Goal: Task Accomplishment & Management: Manage account settings

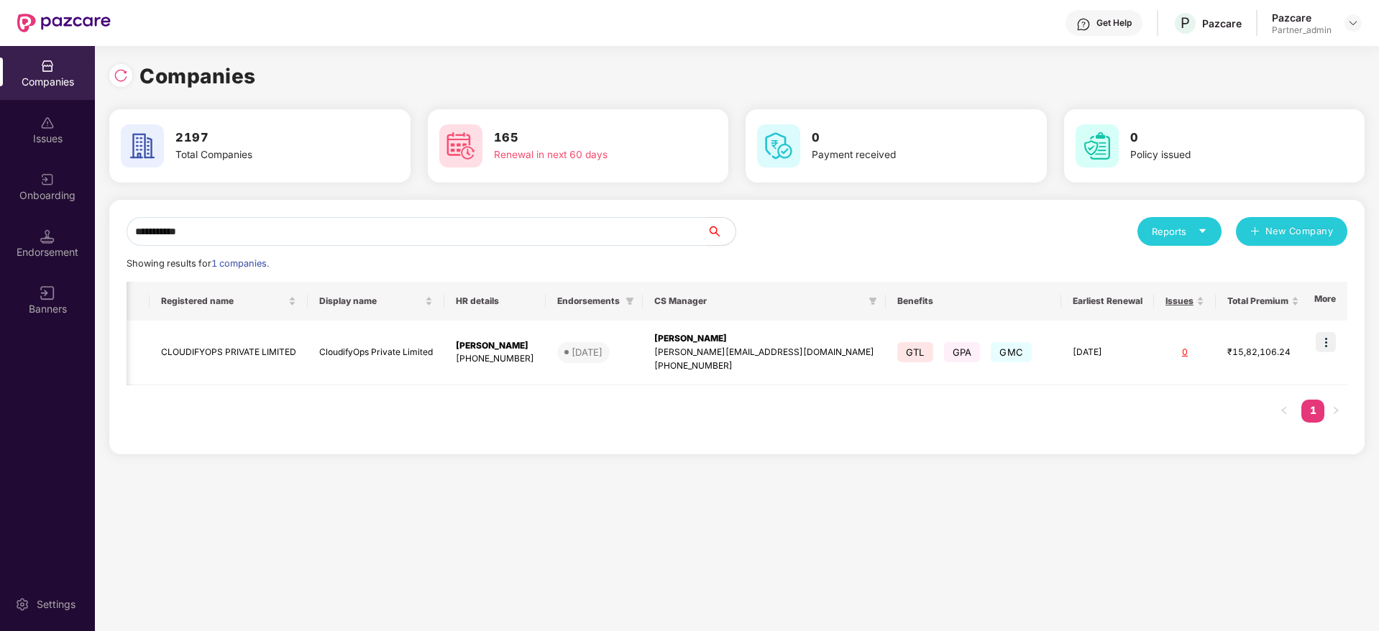
scroll to position [0, 10]
click at [0, 170] on div "**********" at bounding box center [689, 338] width 1379 height 585
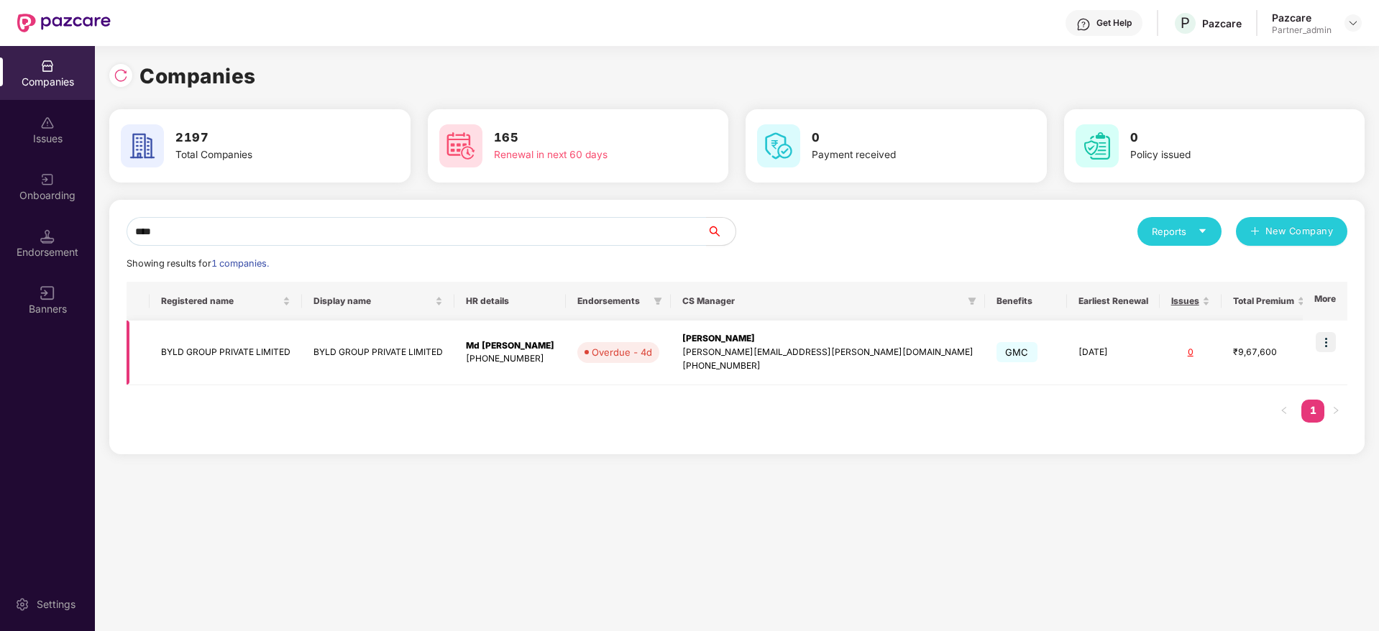
type input "****"
click at [1325, 342] on img at bounding box center [1326, 342] width 20 height 20
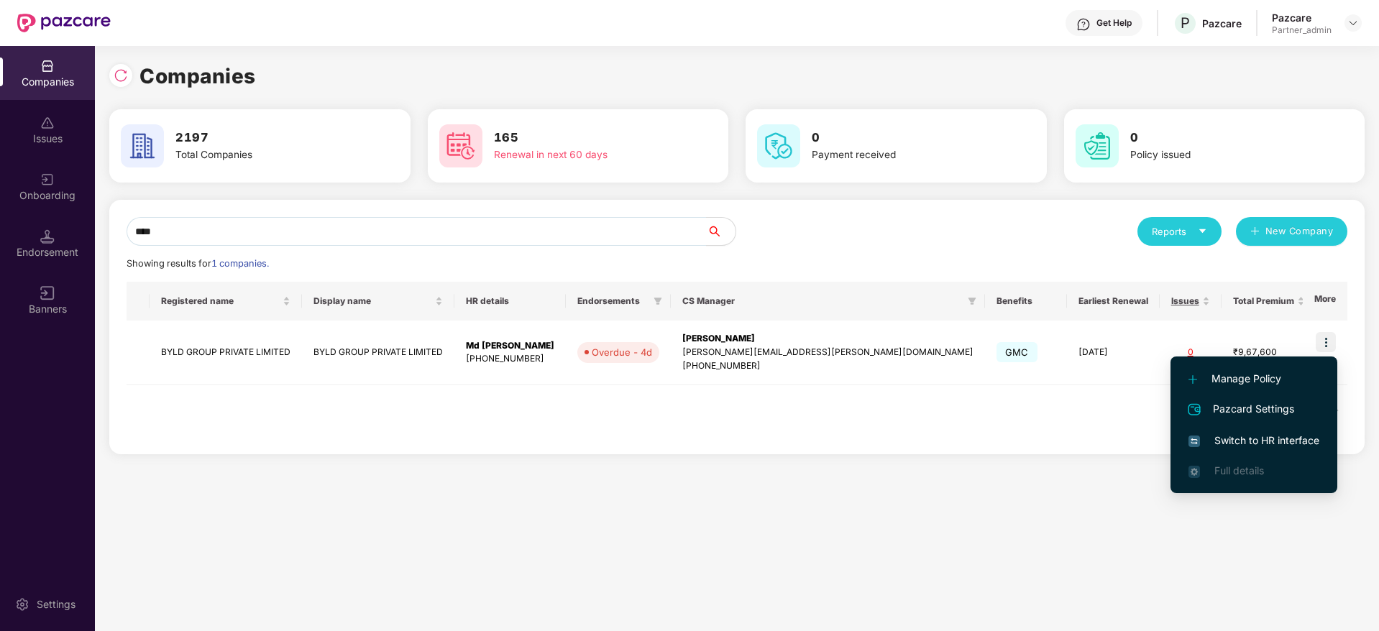
click at [1264, 437] on span "Switch to HR interface" at bounding box center [1254, 441] width 131 height 16
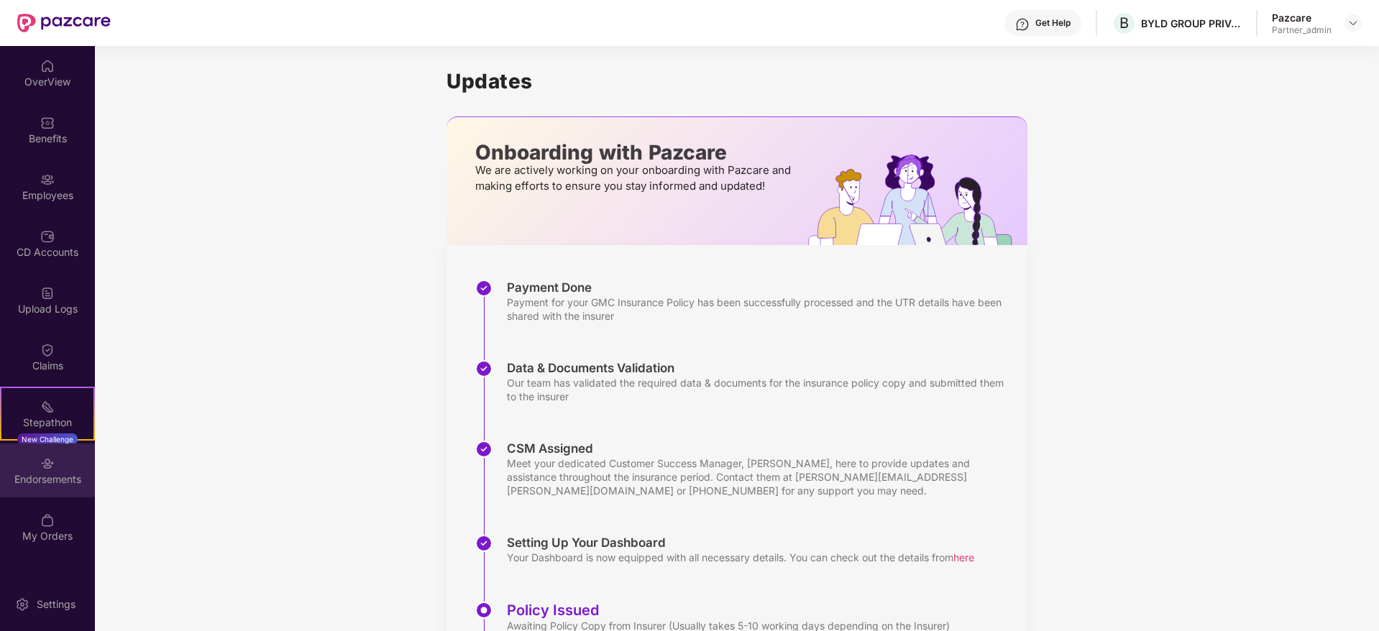
click at [44, 460] on img at bounding box center [47, 464] width 14 height 14
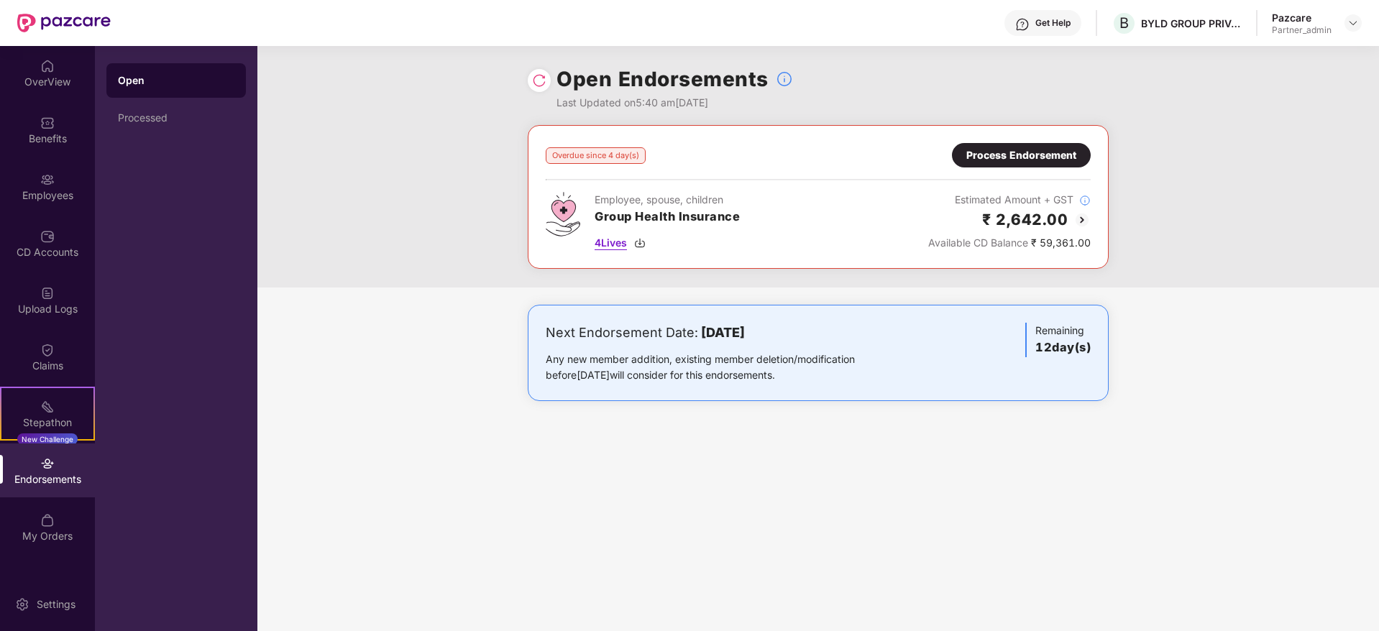
click at [641, 244] on img at bounding box center [640, 243] width 12 height 12
click at [640, 244] on img at bounding box center [640, 243] width 12 height 12
click at [988, 160] on div "Process Endorsement" at bounding box center [1021, 155] width 110 height 16
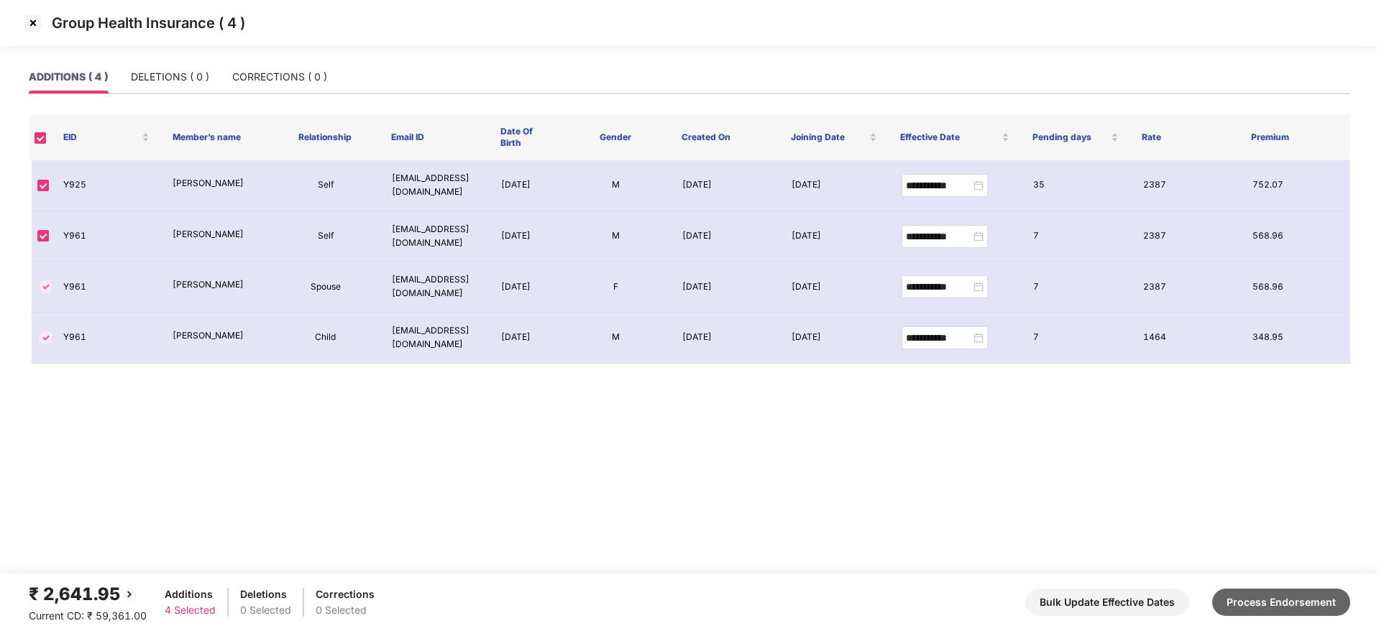
click at [1281, 600] on button "Process Endorsement" at bounding box center [1281, 602] width 138 height 27
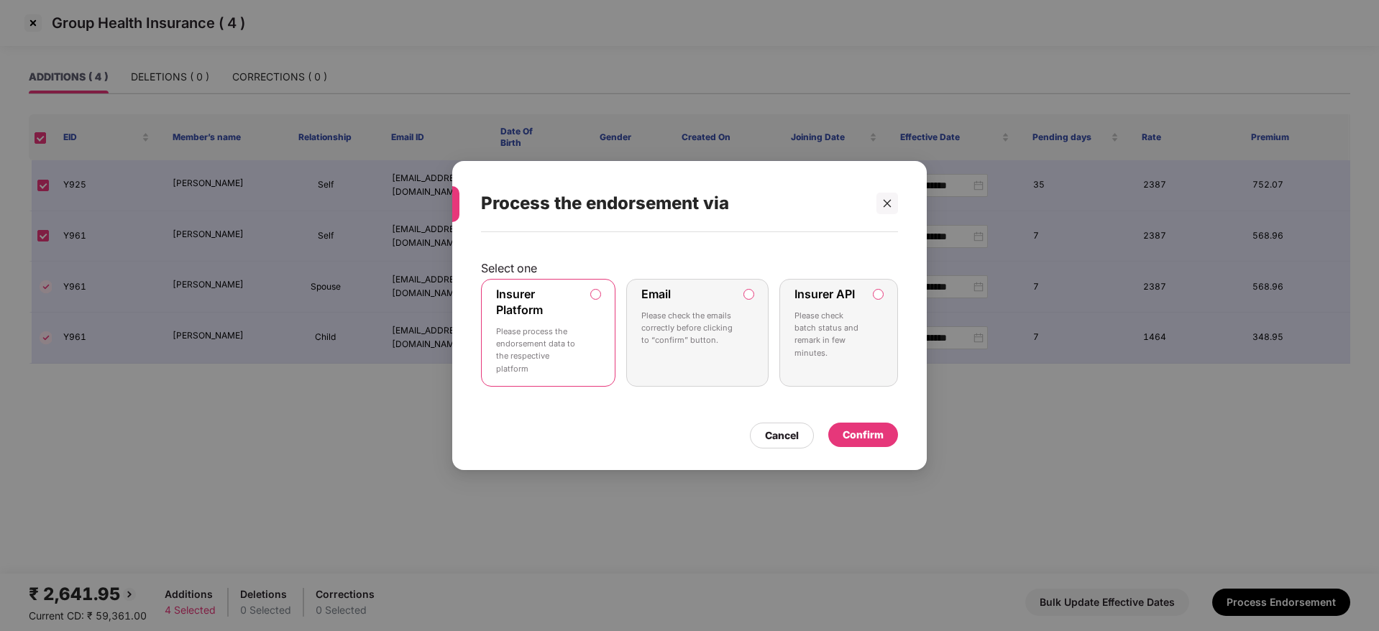
click at [549, 306] on div "Insurer Platform Please process the endorsement data to the respective platform" at bounding box center [538, 333] width 84 height 92
click at [869, 429] on div "Confirm" at bounding box center [863, 435] width 41 height 16
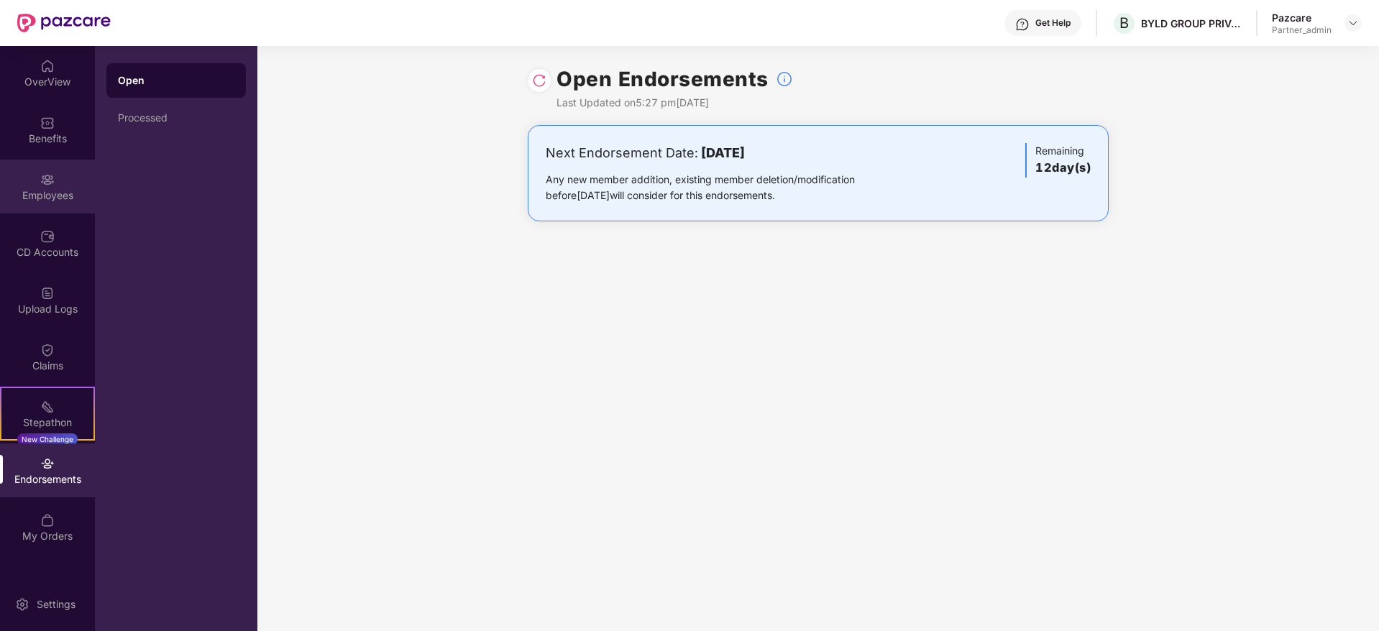
click at [37, 177] on div "Employees" at bounding box center [47, 187] width 95 height 54
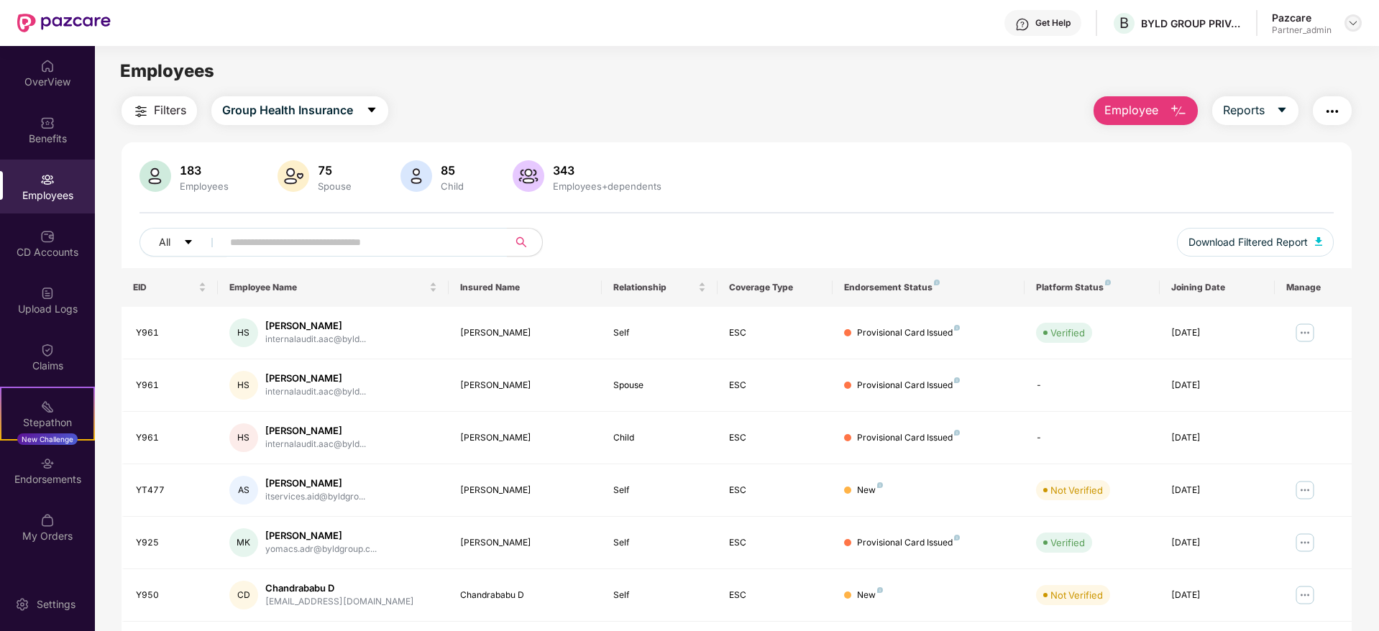
click at [1355, 19] on img at bounding box center [1353, 23] width 12 height 12
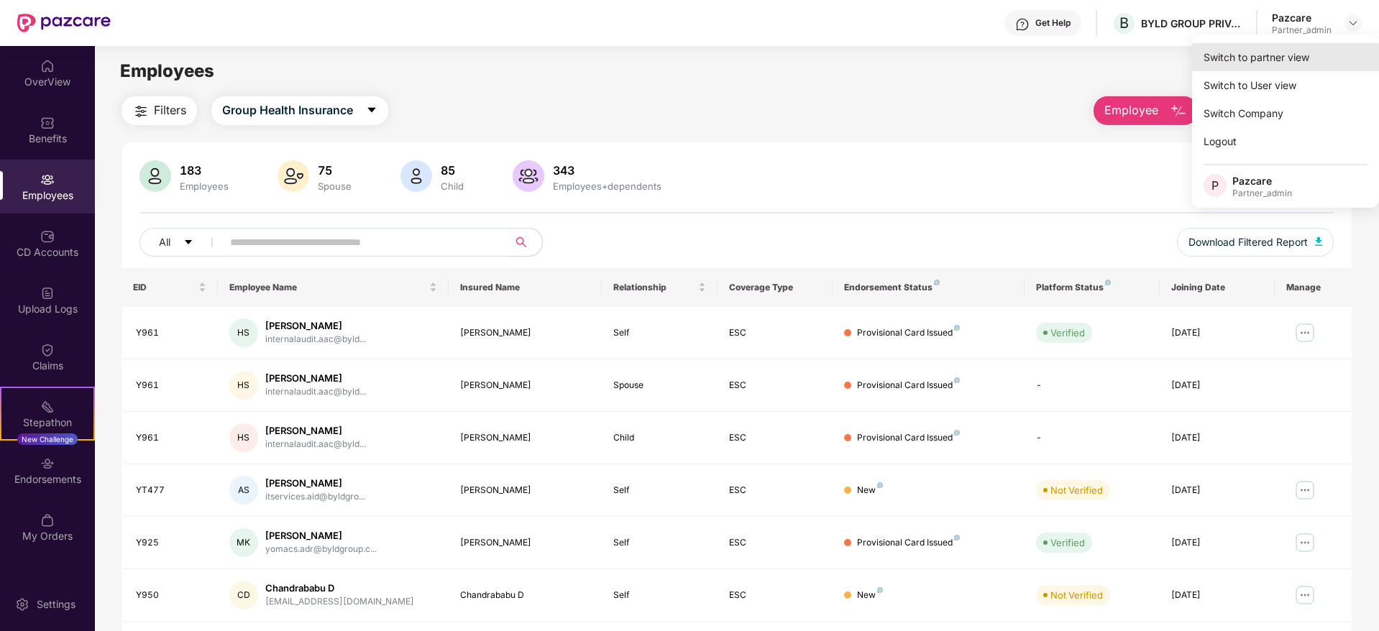
click at [1321, 47] on div "Switch to partner view" at bounding box center [1285, 57] width 187 height 28
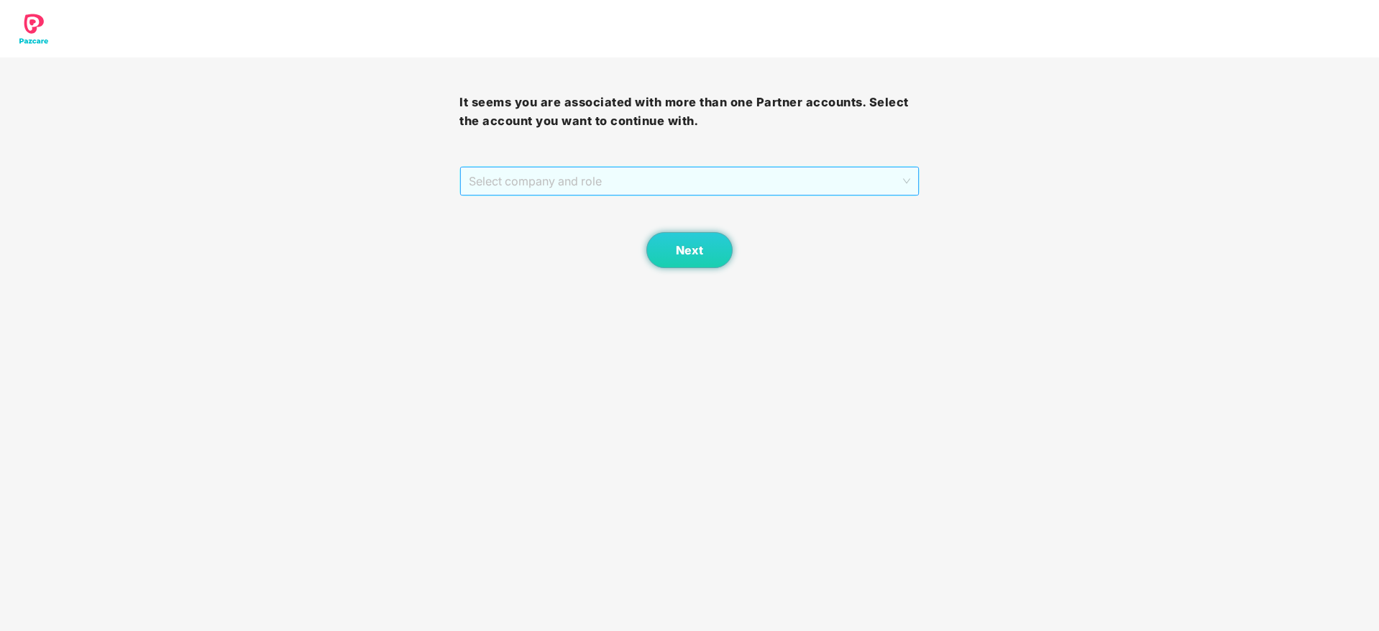
click at [715, 178] on span "Select company and role" at bounding box center [689, 181] width 441 height 27
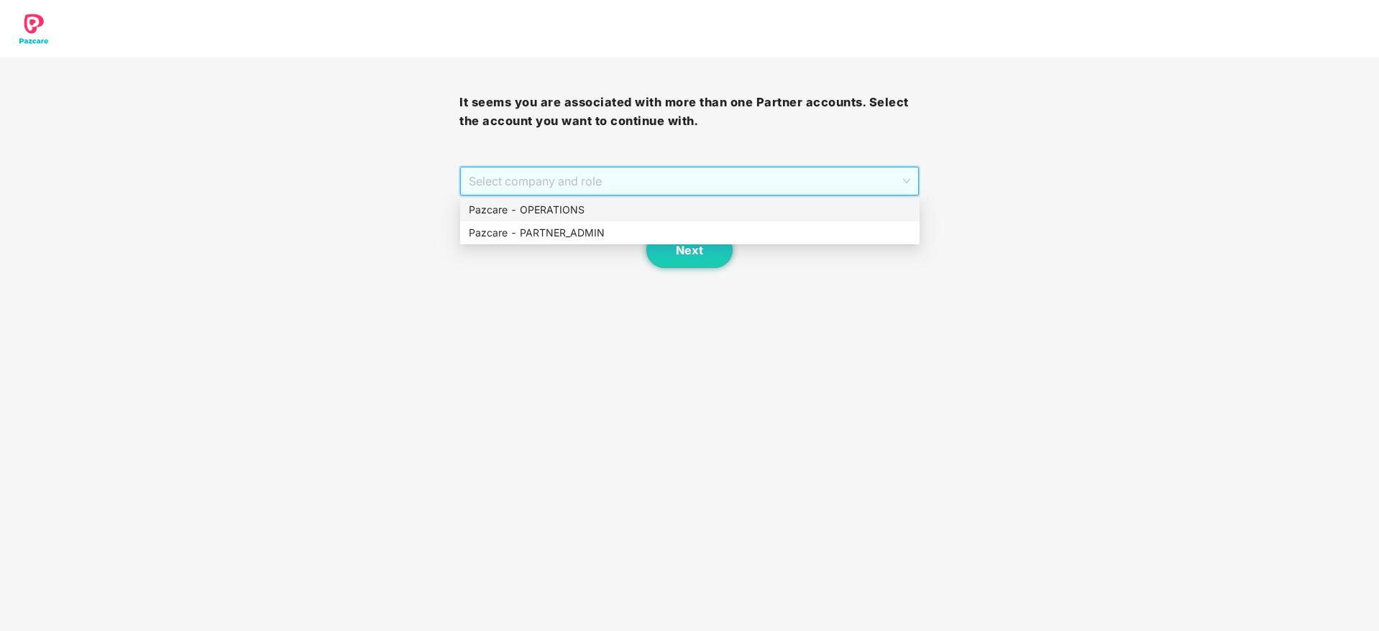
click at [635, 230] on div "Pazcare - PARTNER_ADMIN" at bounding box center [690, 233] width 442 height 16
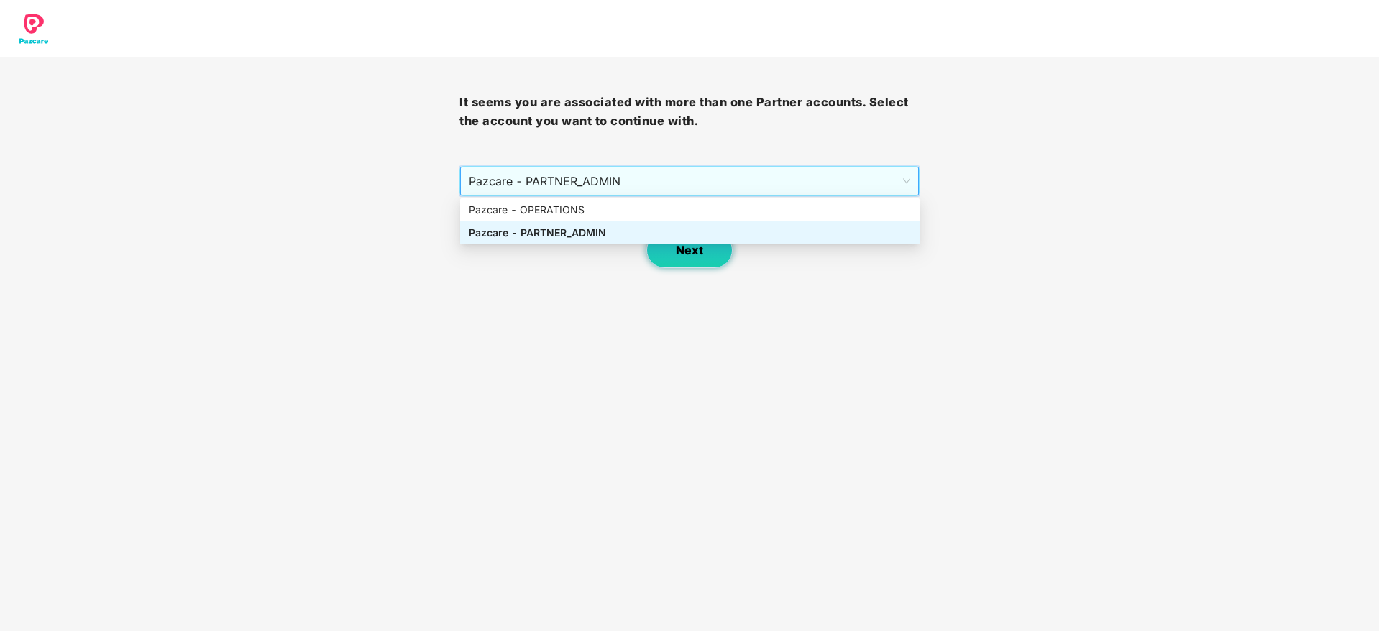
click at [659, 247] on button "Next" at bounding box center [689, 250] width 86 height 36
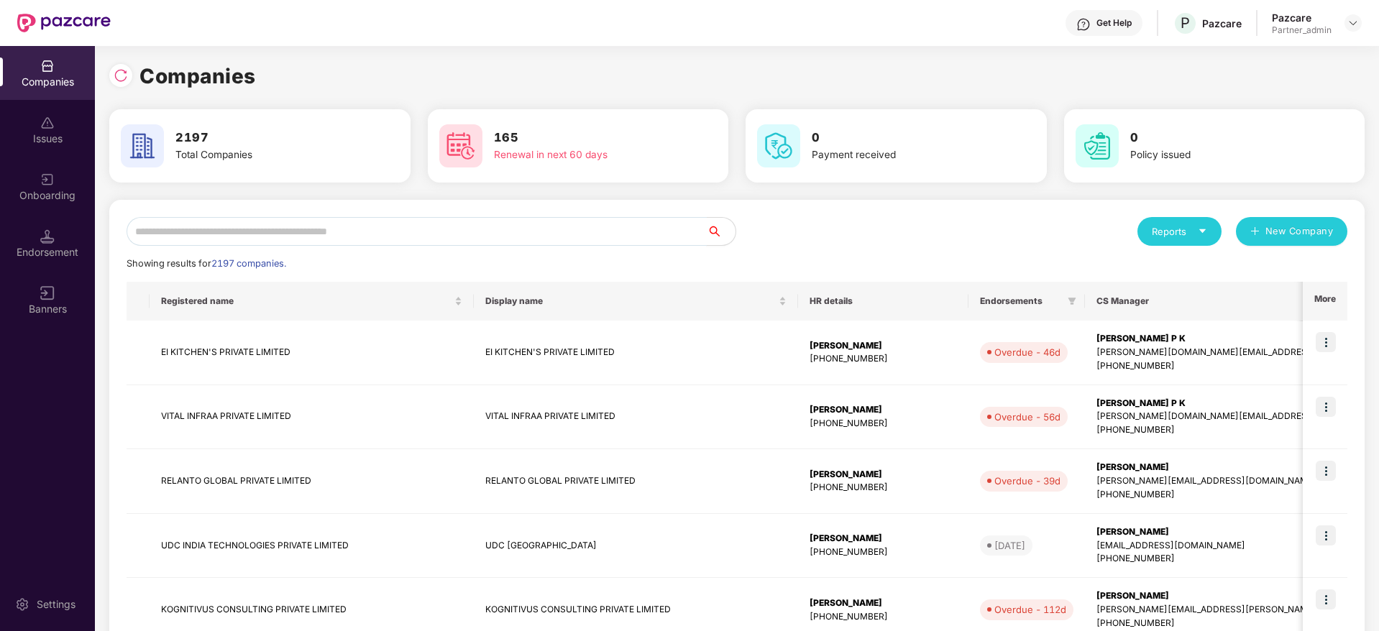
click at [170, 234] on input "text" at bounding box center [417, 231] width 580 height 29
paste input "*******"
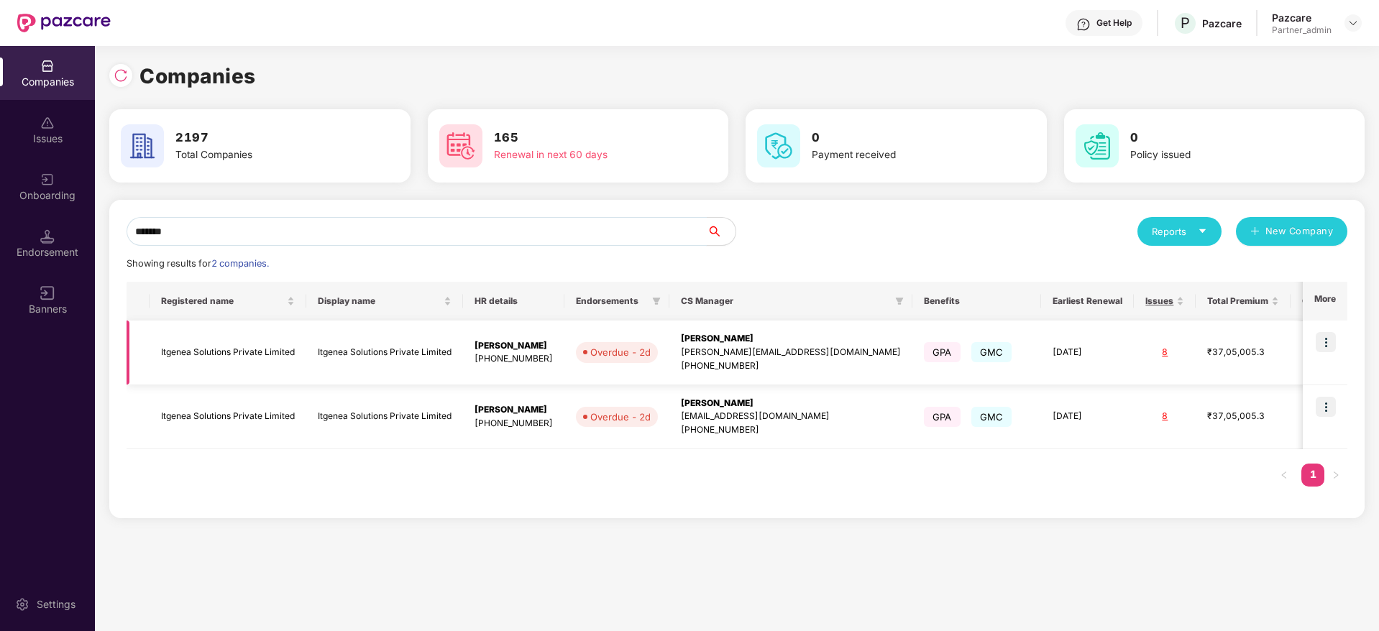
type input "*******"
click at [1327, 404] on img at bounding box center [1326, 407] width 20 height 20
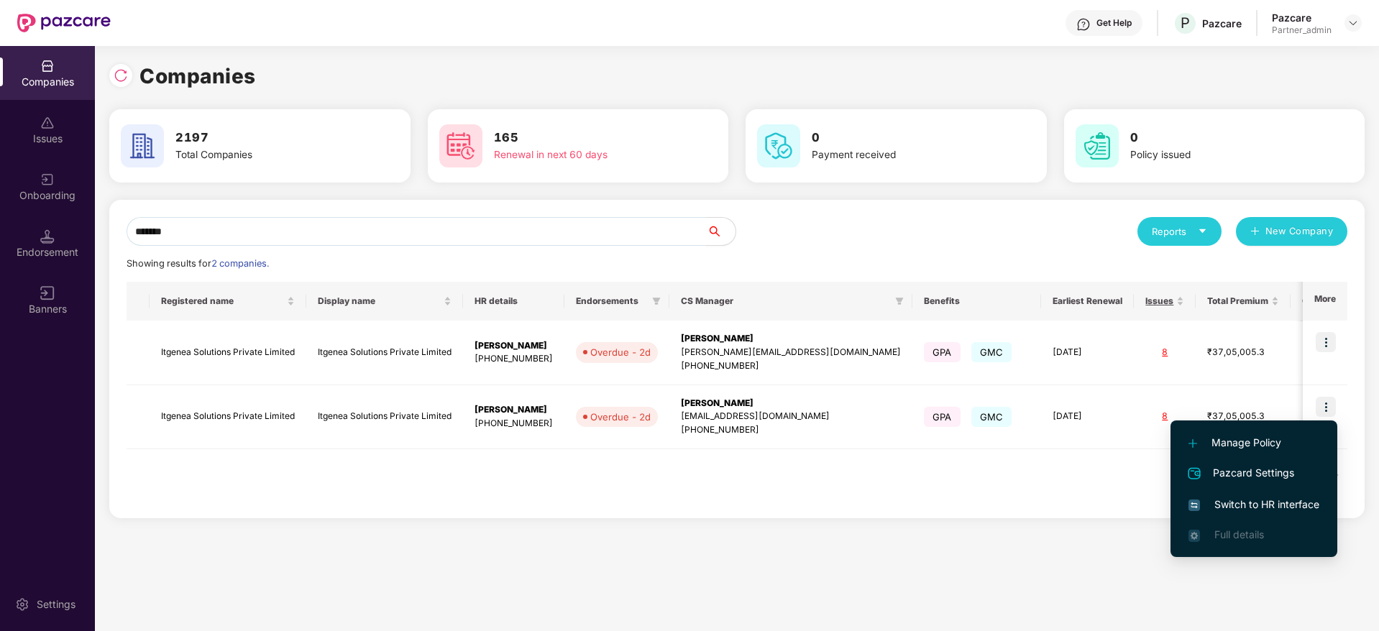
click at [1268, 497] on span "Switch to HR interface" at bounding box center [1254, 505] width 131 height 16
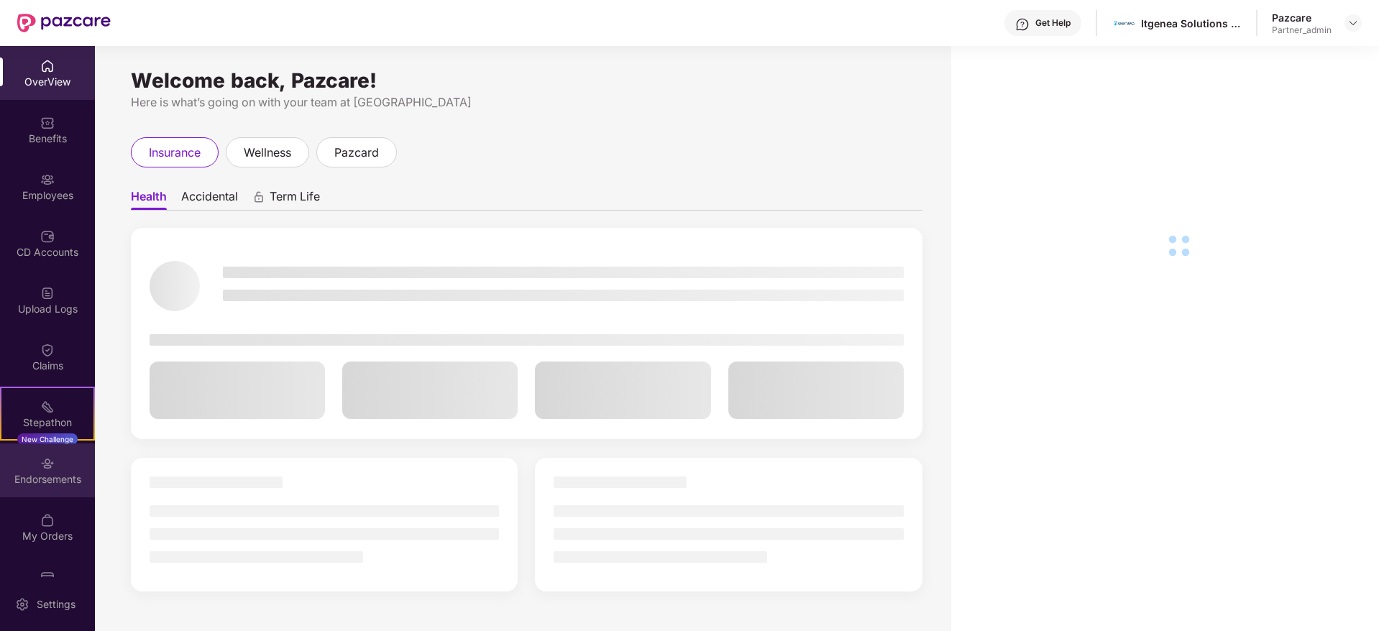
click at [46, 486] on div "Endorsements" at bounding box center [47, 471] width 95 height 54
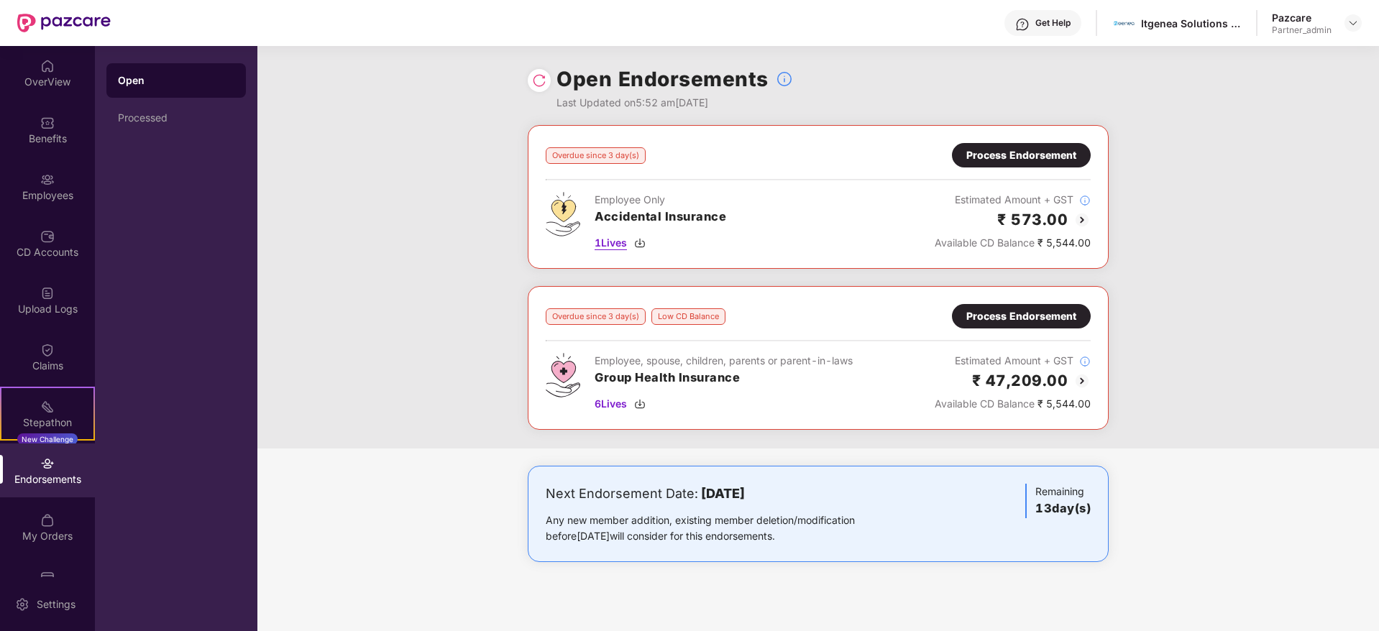
click at [642, 241] on img at bounding box center [640, 243] width 12 height 12
click at [994, 160] on div "Process Endorsement" at bounding box center [1021, 155] width 110 height 16
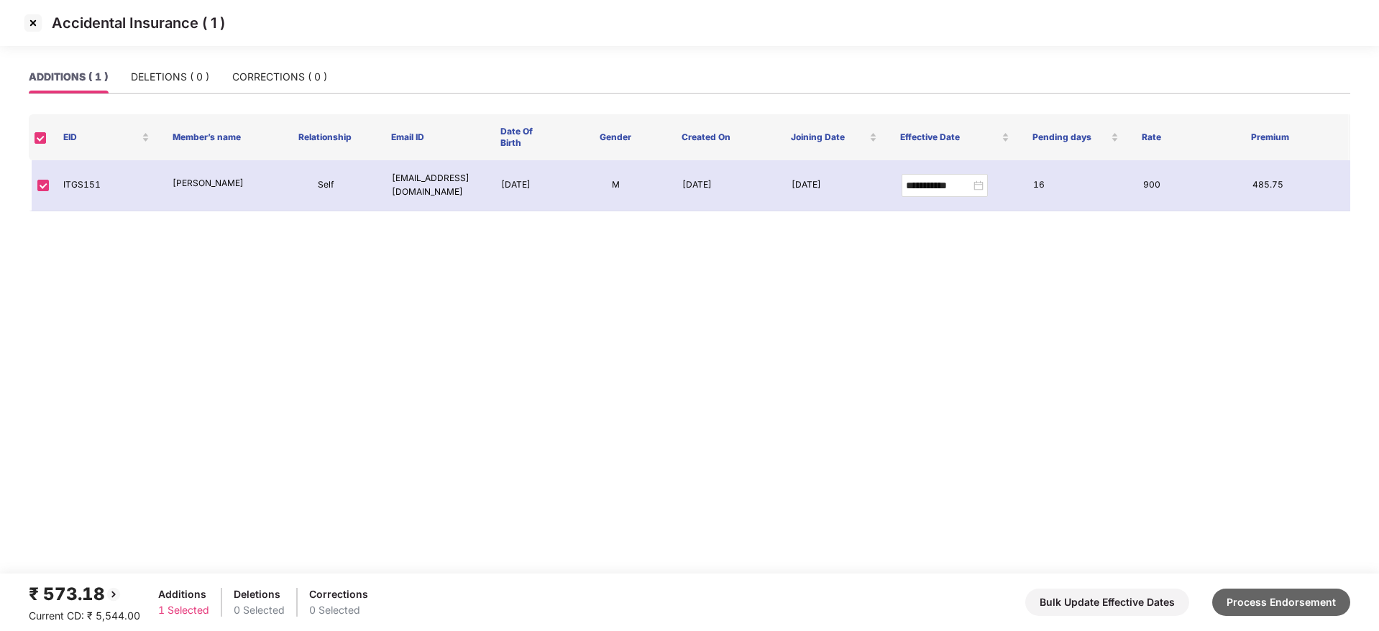
click at [1314, 608] on button "Process Endorsement" at bounding box center [1281, 602] width 138 height 27
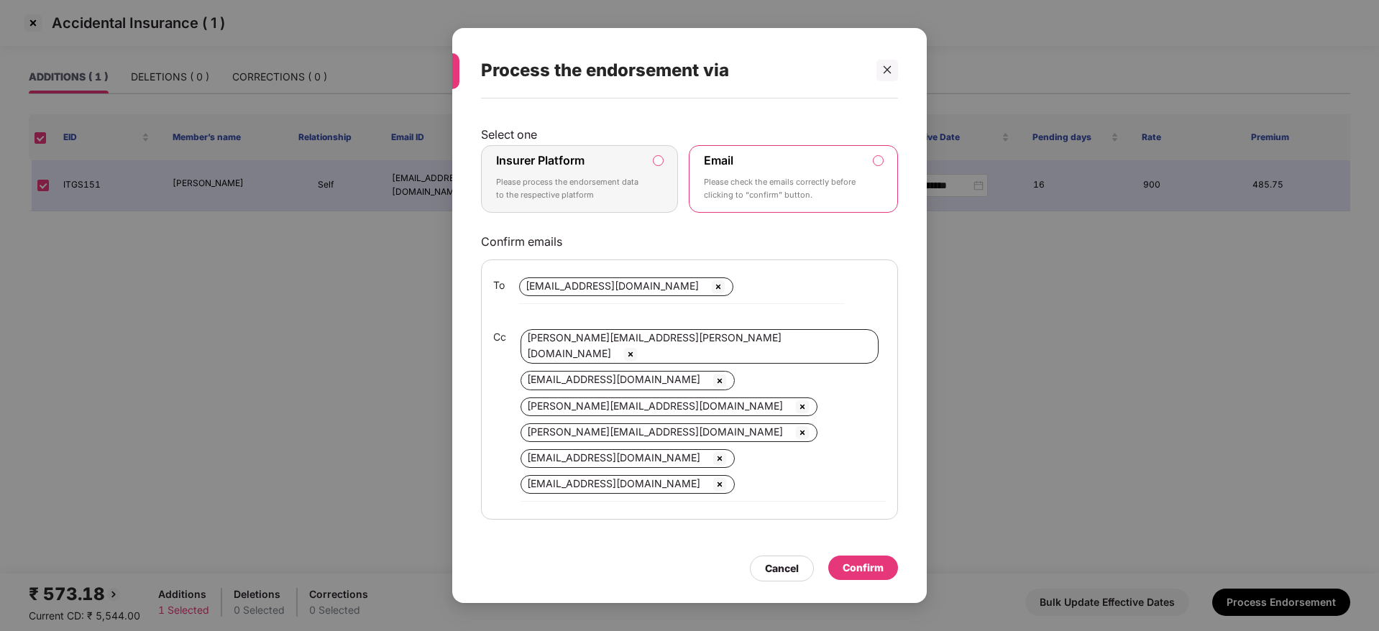
click at [620, 168] on div "Insurer Platform Please process the endorsement data to the respective platform" at bounding box center [569, 179] width 147 height 52
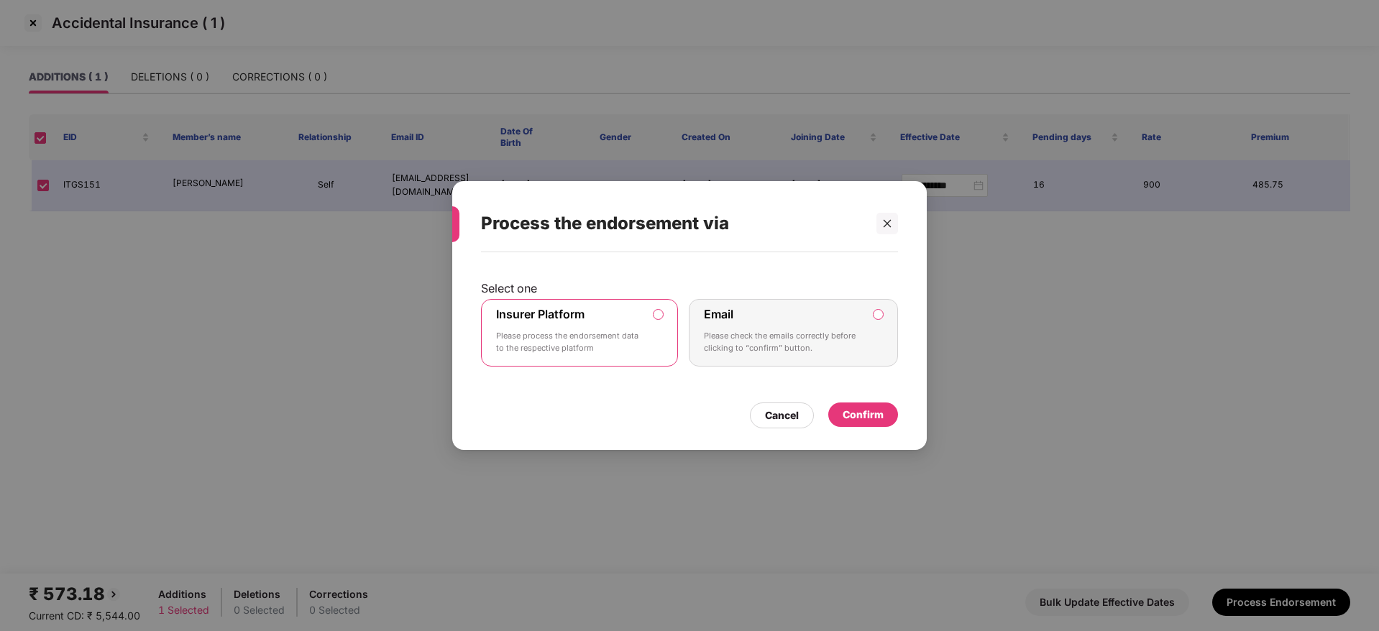
click at [877, 418] on div "Confirm" at bounding box center [863, 415] width 41 height 16
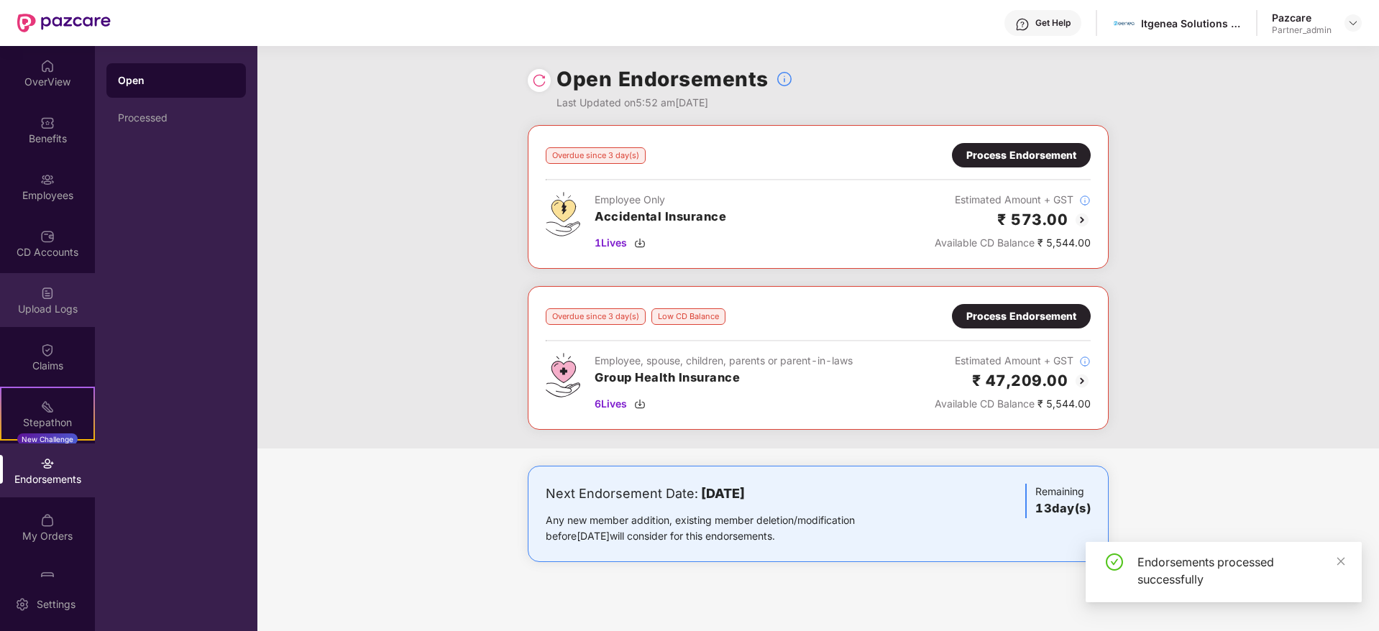
click at [48, 314] on div "Upload Logs" at bounding box center [47, 309] width 95 height 14
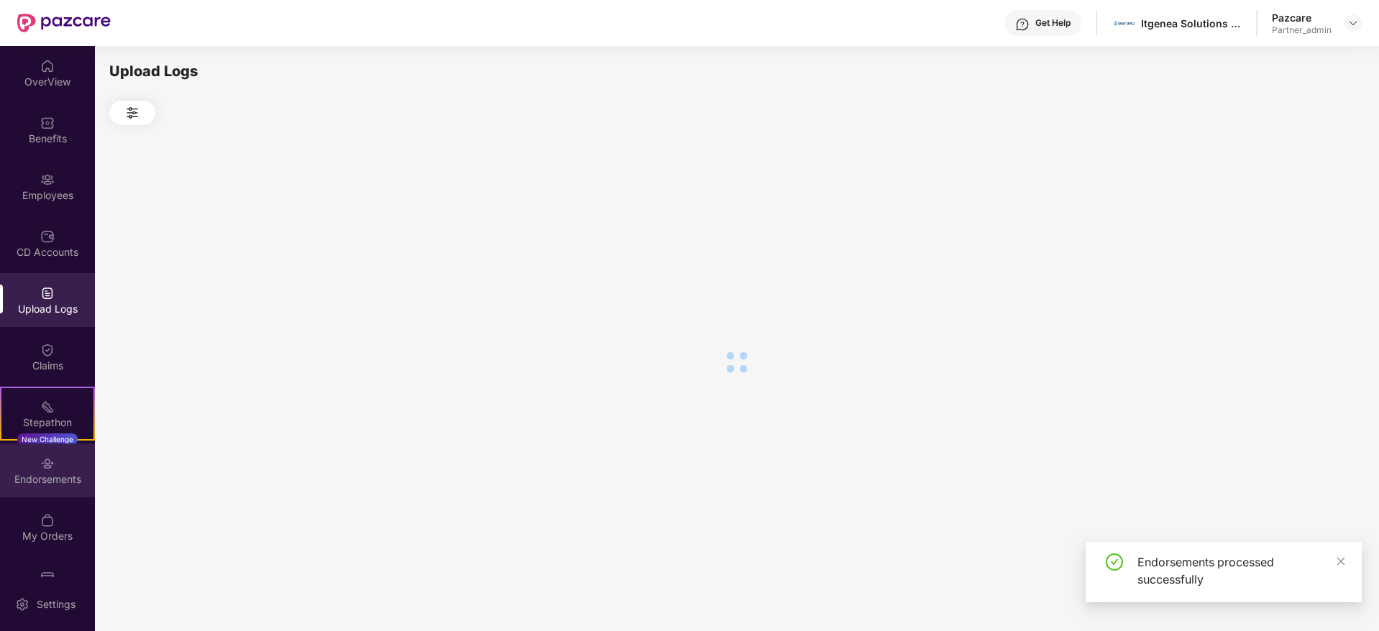
click at [58, 476] on div "Endorsements" at bounding box center [47, 479] width 95 height 14
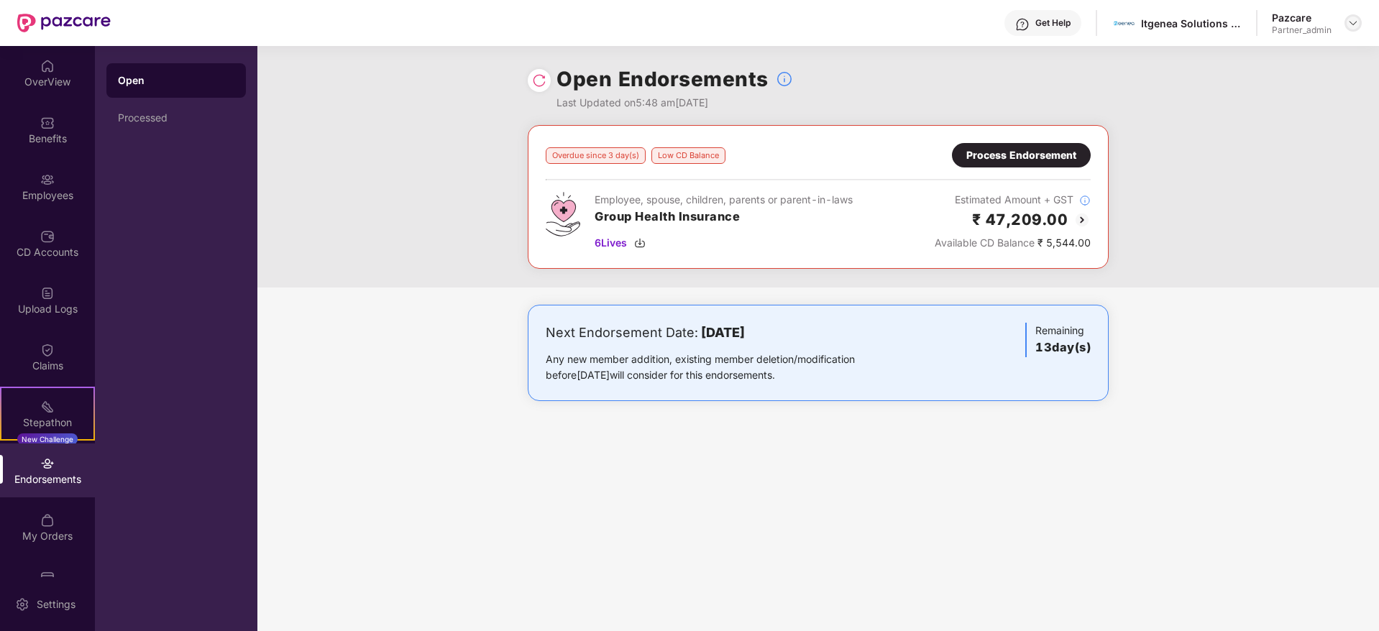
click at [1352, 22] on img at bounding box center [1353, 23] width 12 height 12
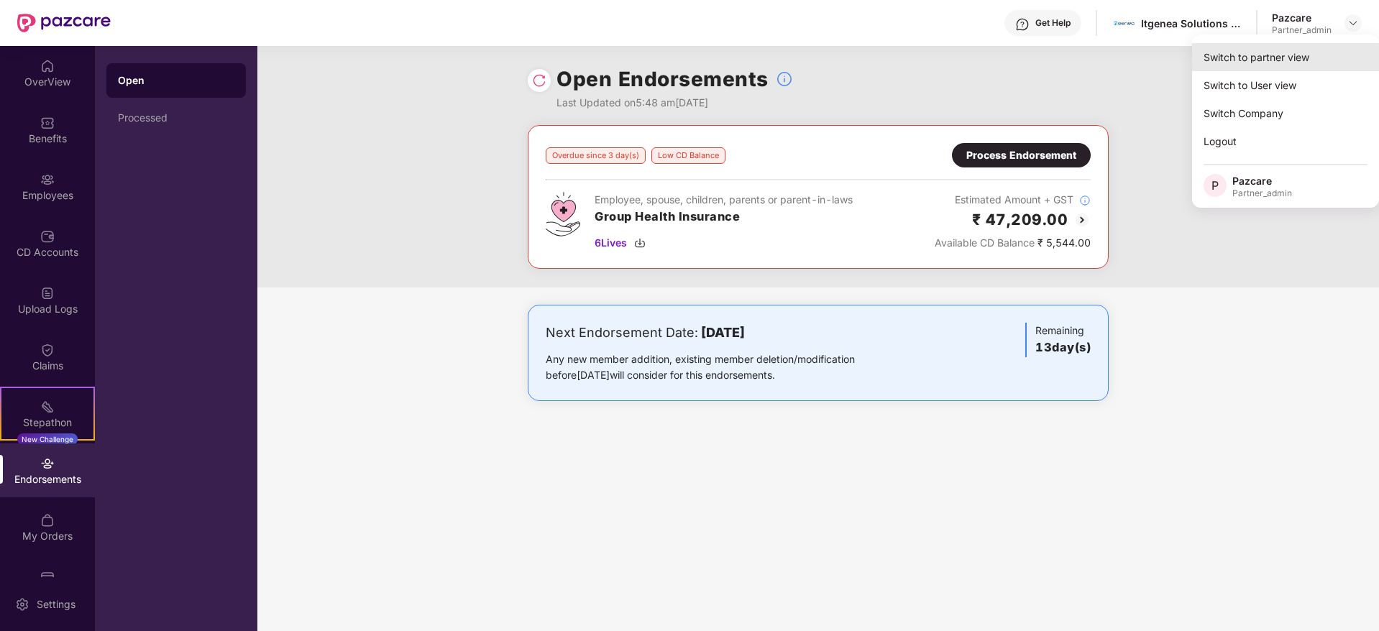
click at [1319, 50] on div "Switch to partner view" at bounding box center [1285, 57] width 187 height 28
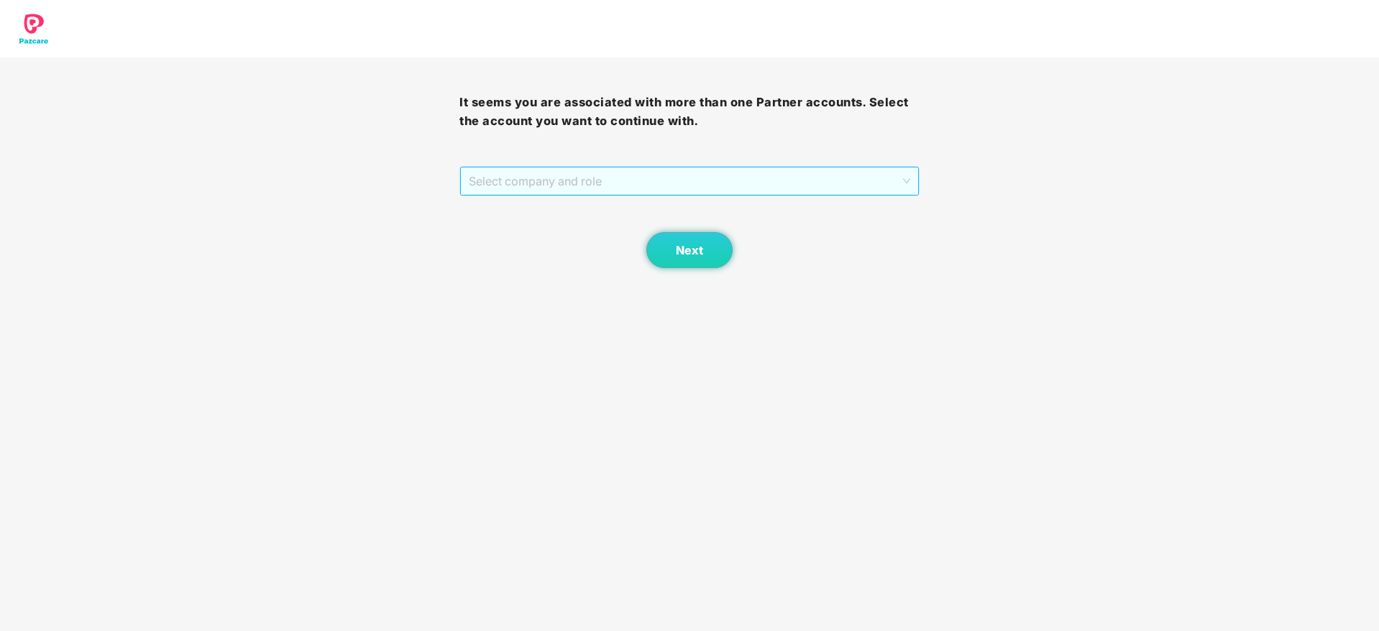
click at [553, 181] on span "Select company and role" at bounding box center [689, 181] width 441 height 27
click at [567, 229] on div "Pazcare - PARTNER_ADMIN" at bounding box center [690, 233] width 442 height 16
click at [721, 254] on button "Next" at bounding box center [689, 250] width 86 height 36
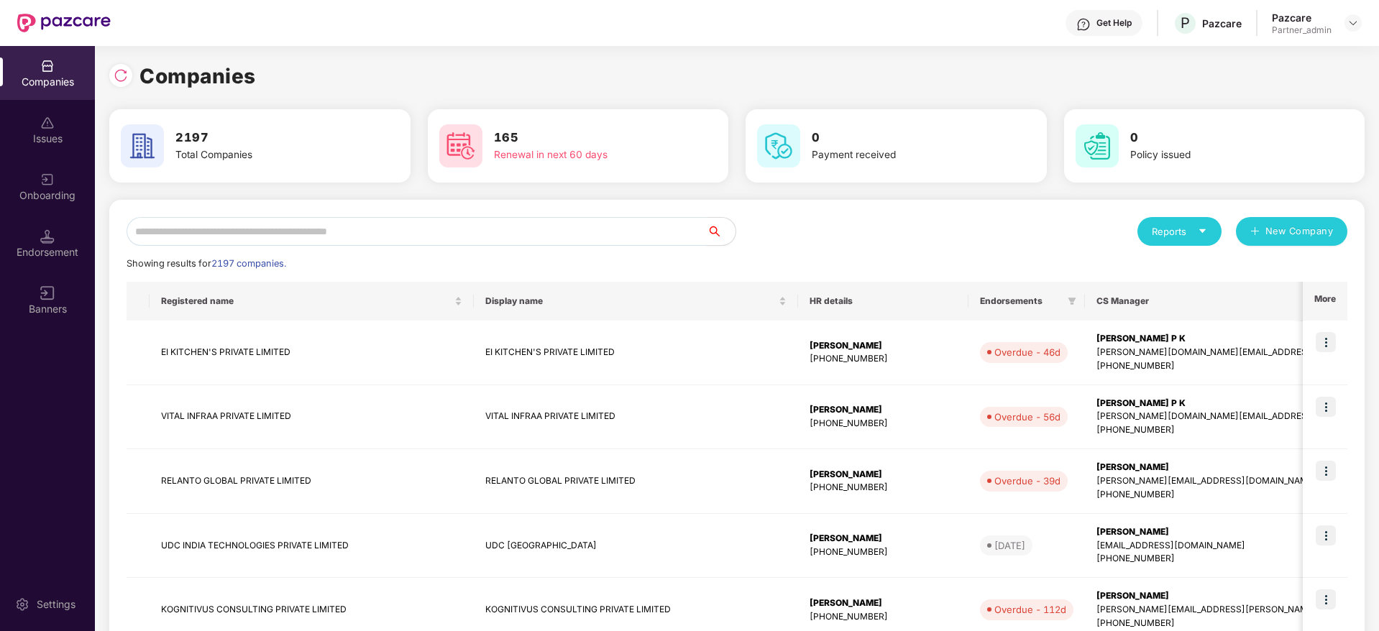
click at [288, 235] on input "text" at bounding box center [417, 231] width 580 height 29
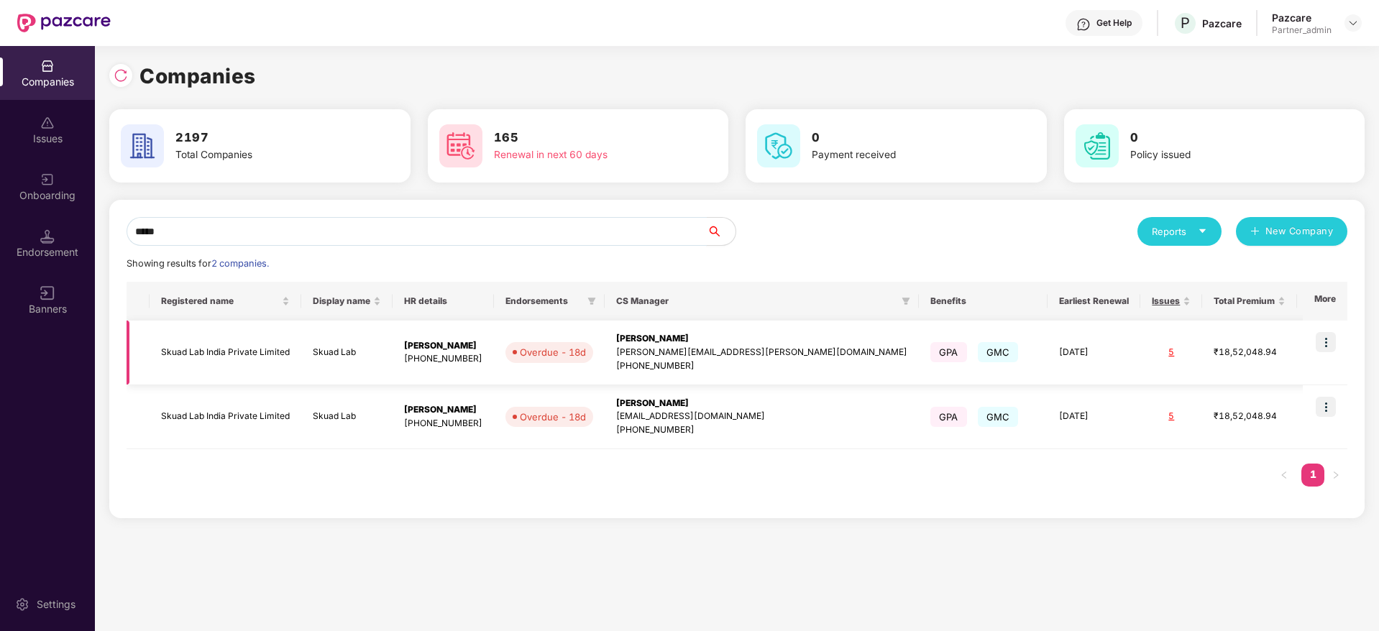
type input "*****"
click at [1331, 337] on img at bounding box center [1326, 342] width 20 height 20
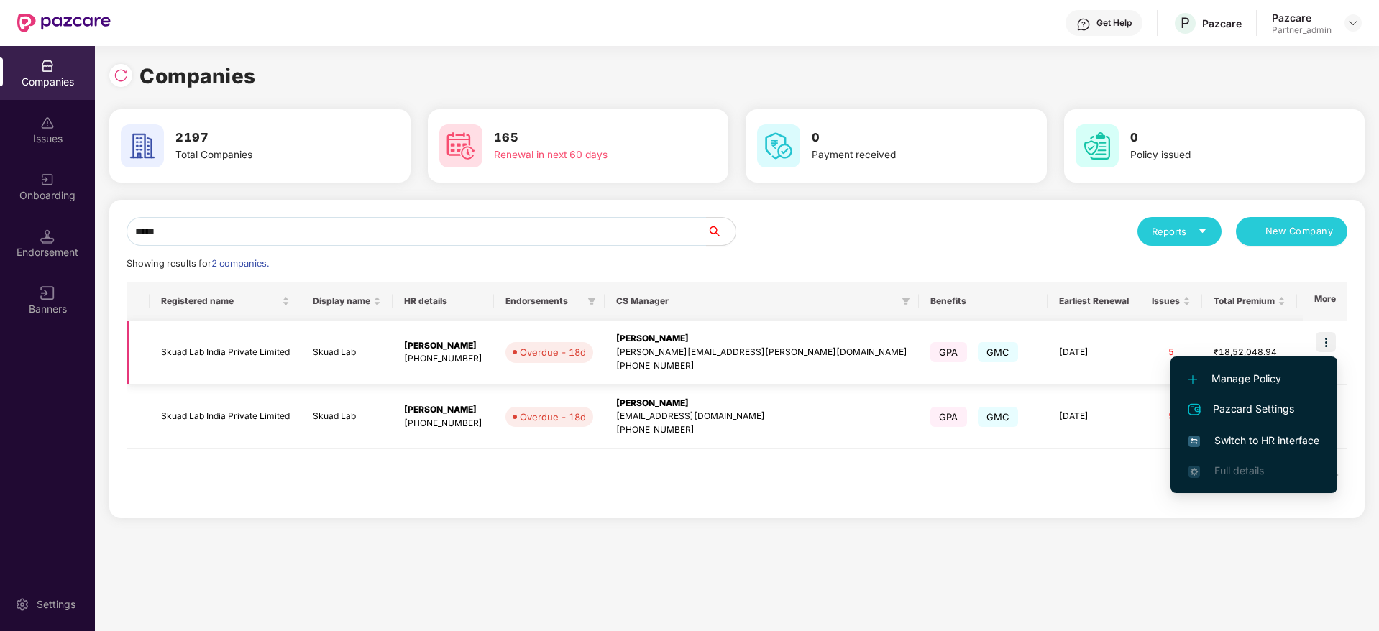
click at [673, 348] on div "[PERSON_NAME][EMAIL_ADDRESS][PERSON_NAME][DOMAIN_NAME]" at bounding box center [761, 353] width 291 height 14
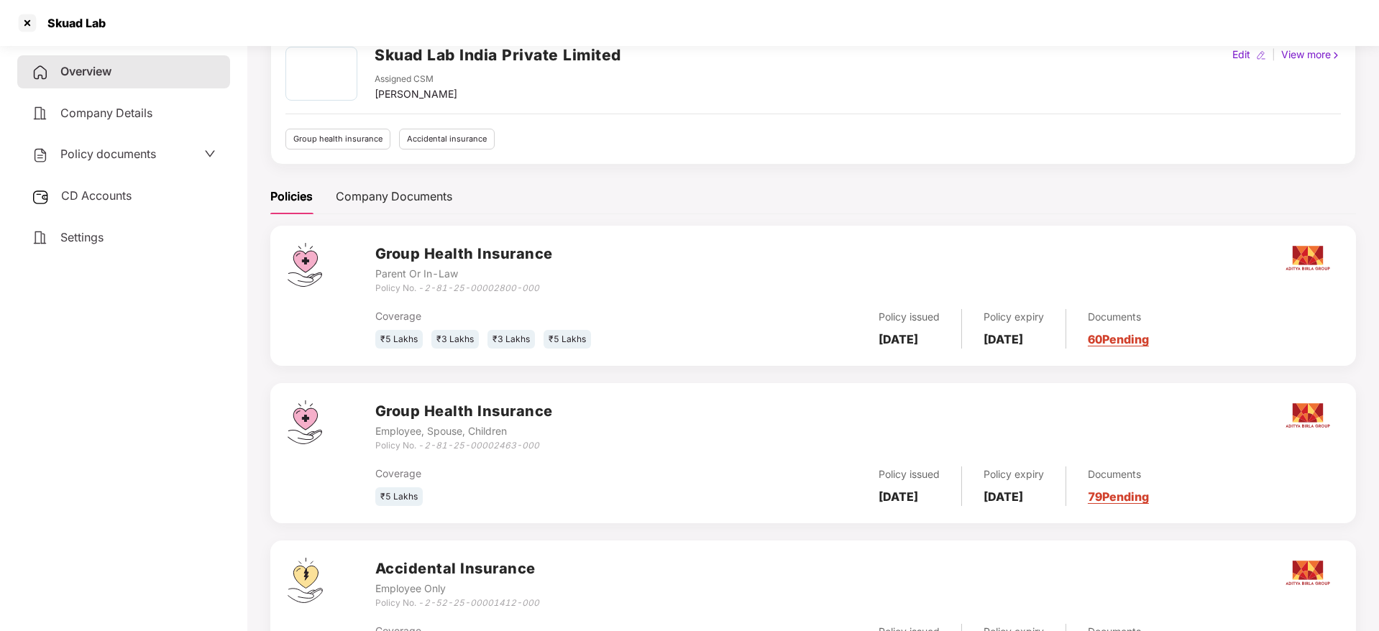
scroll to position [108, 0]
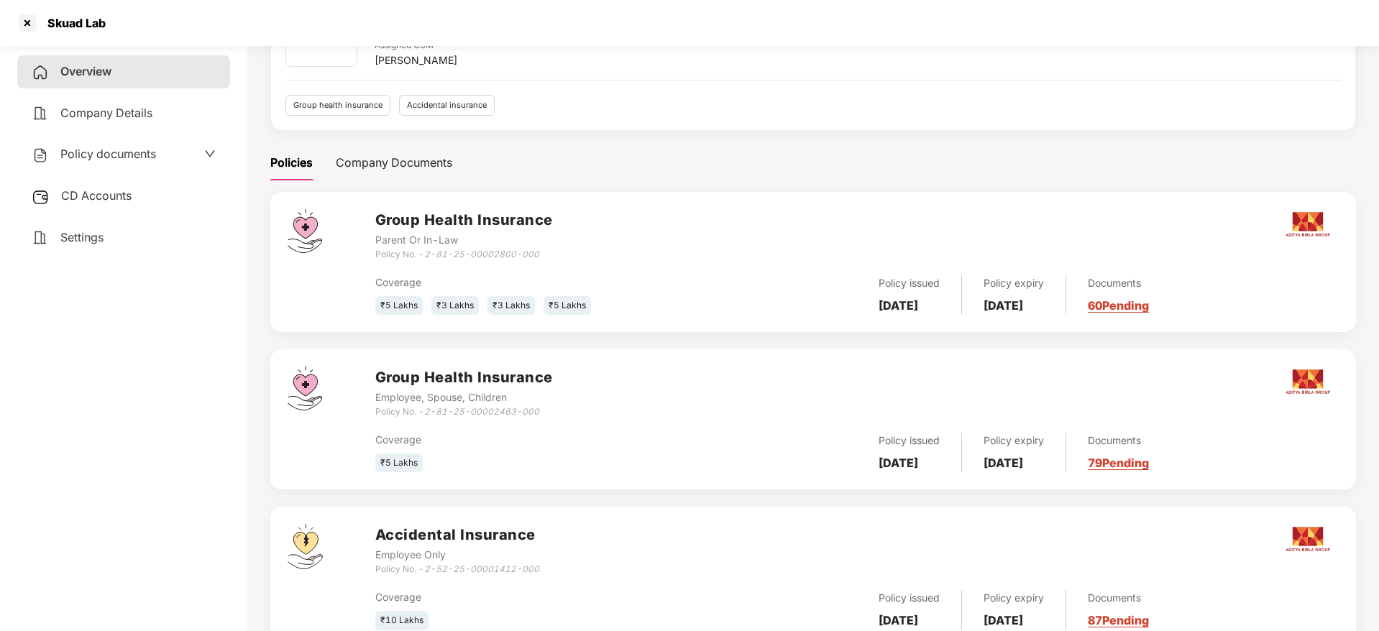
click at [1149, 306] on link "60 Pending" at bounding box center [1118, 305] width 61 height 14
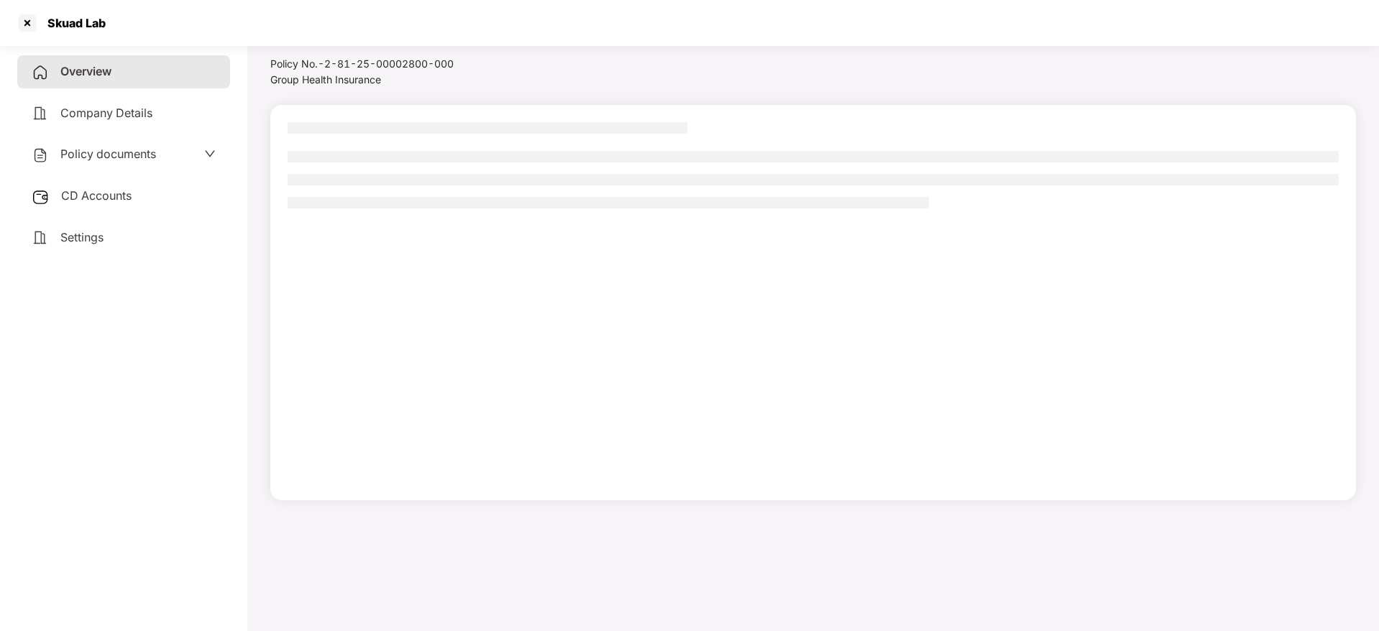
scroll to position [40, 0]
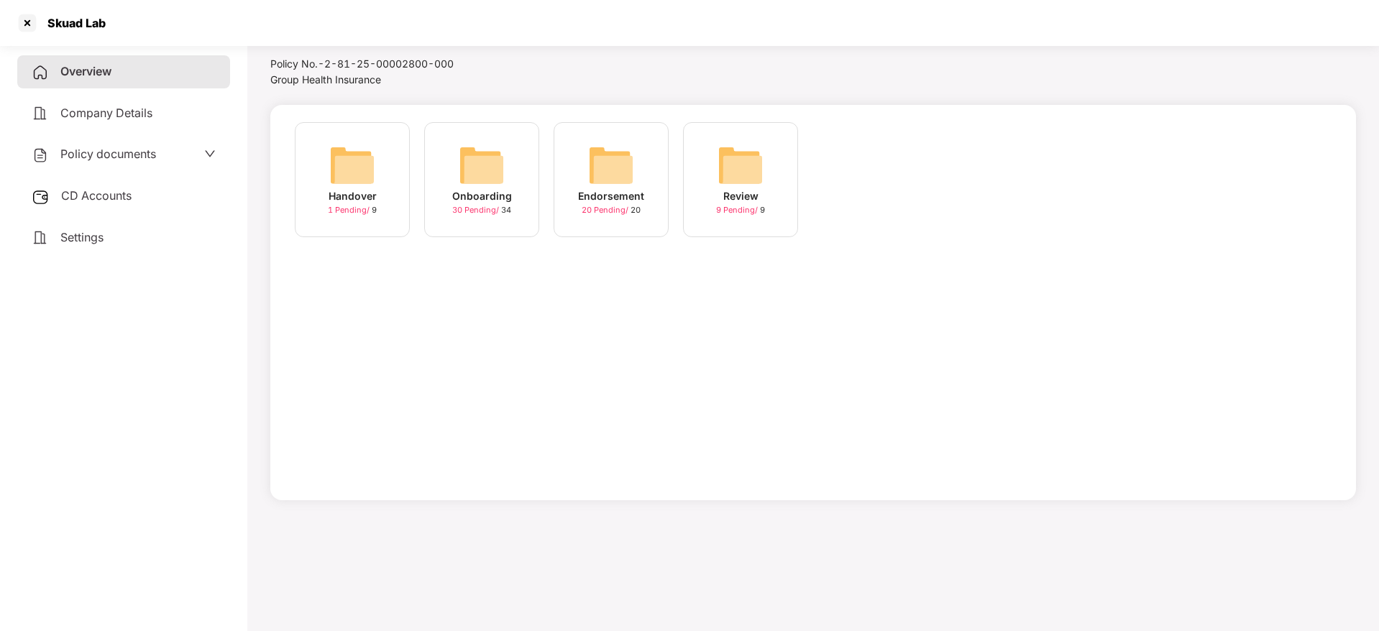
click at [518, 186] on div "Onboarding 30 Pending / 34" at bounding box center [481, 179] width 115 height 115
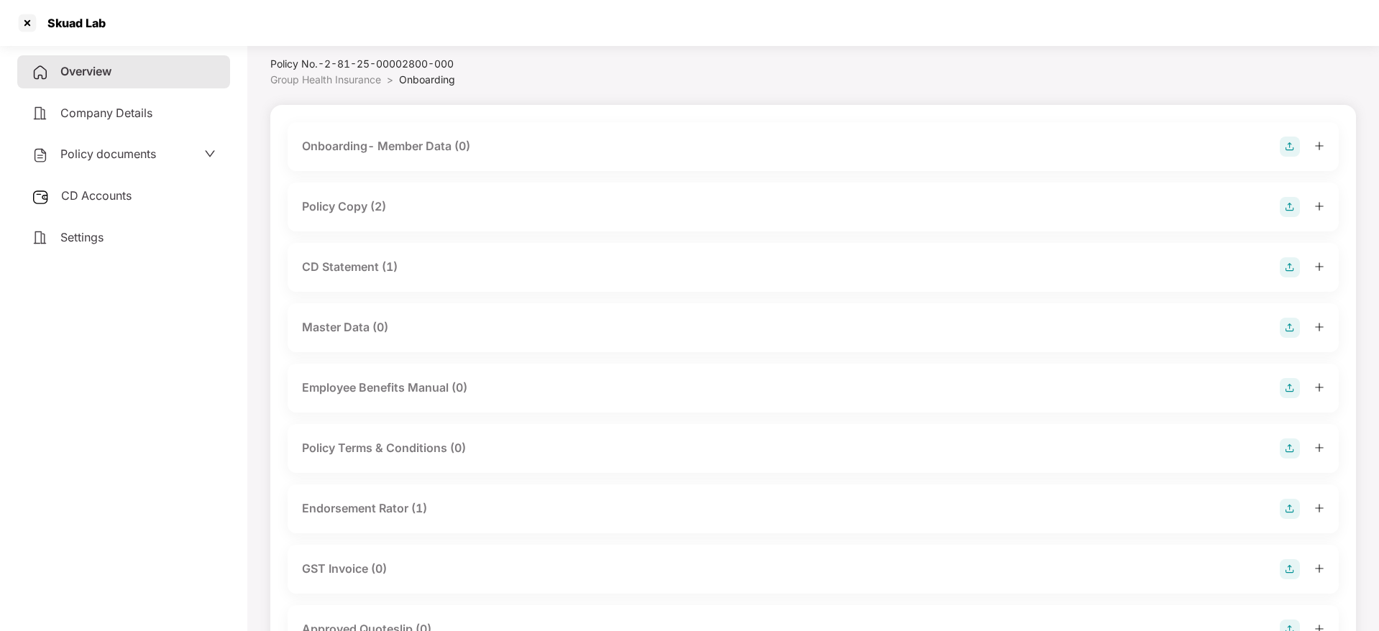
scroll to position [108, 0]
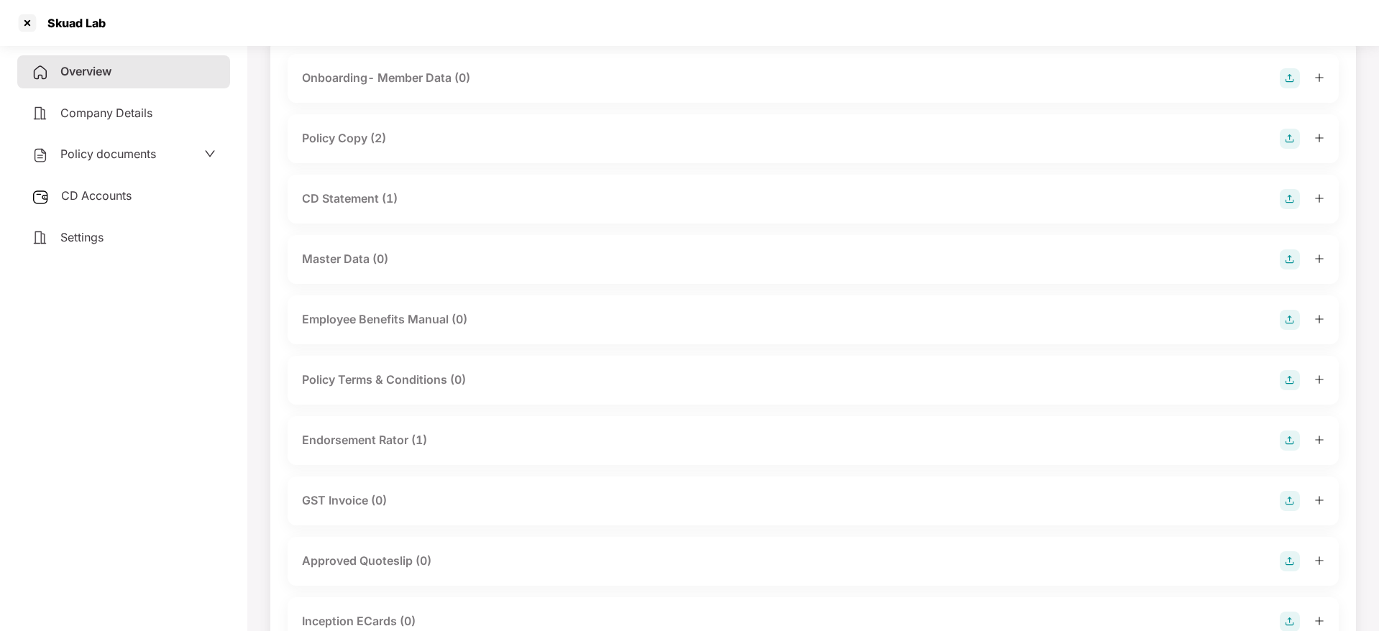
click at [1311, 439] on div at bounding box center [1302, 441] width 45 height 20
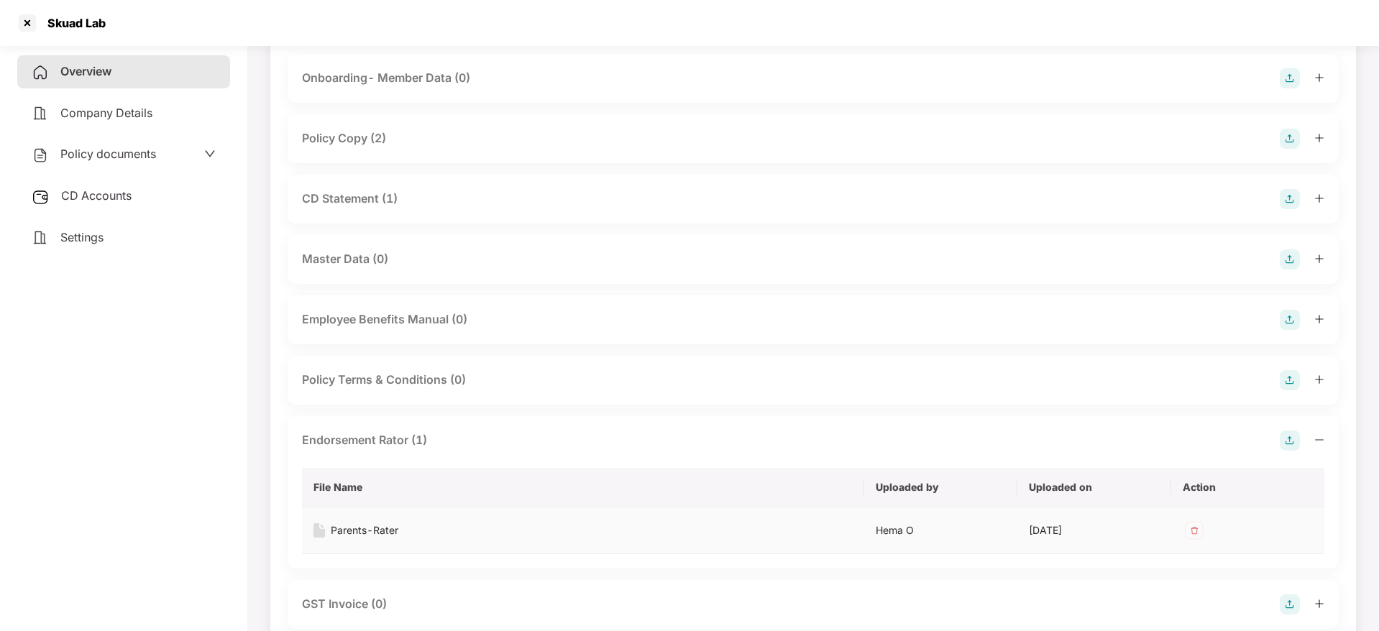
click at [373, 527] on div "Parents-Rater" at bounding box center [365, 531] width 68 height 16
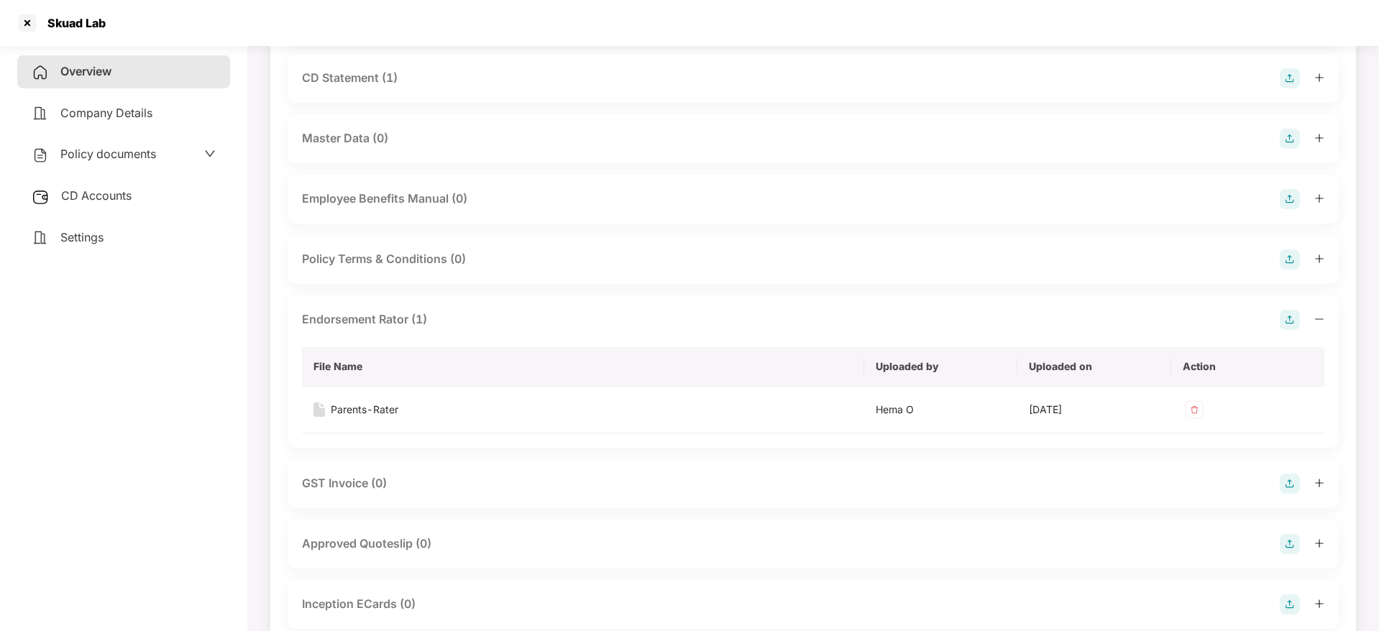
scroll to position [231, 0]
click at [24, 14] on div at bounding box center [27, 23] width 23 height 23
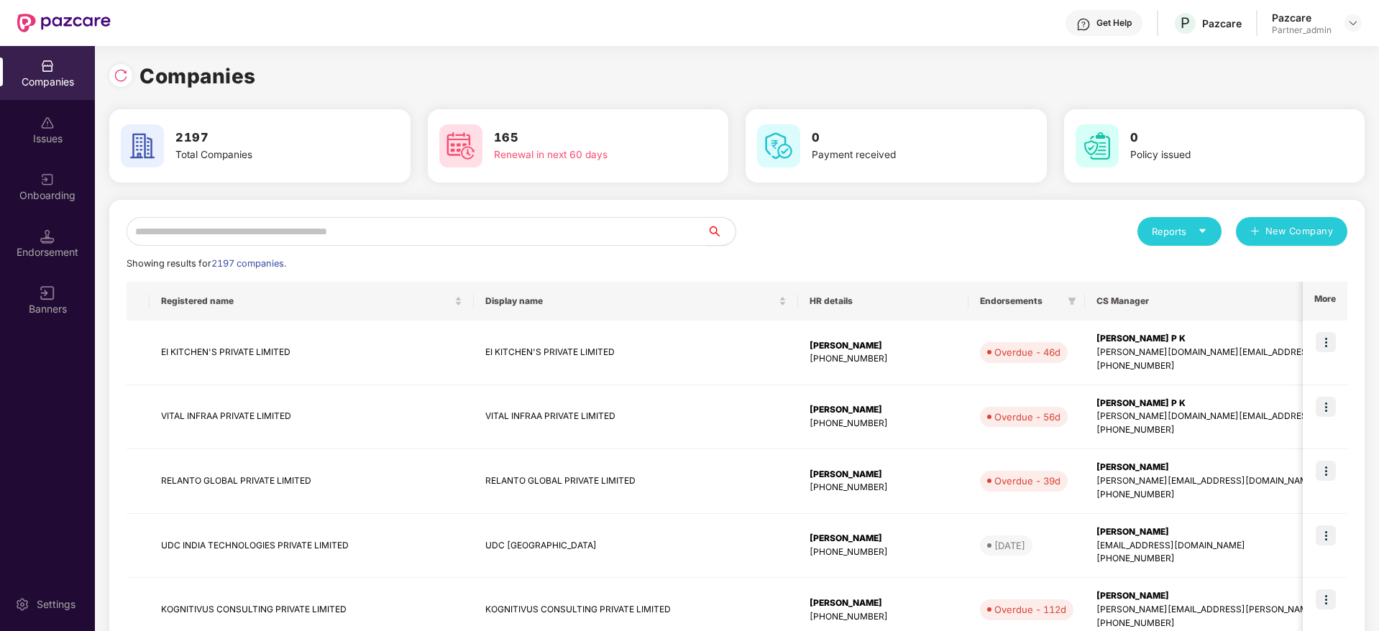
scroll to position [0, 0]
click at [283, 233] on input "text" at bounding box center [417, 231] width 580 height 29
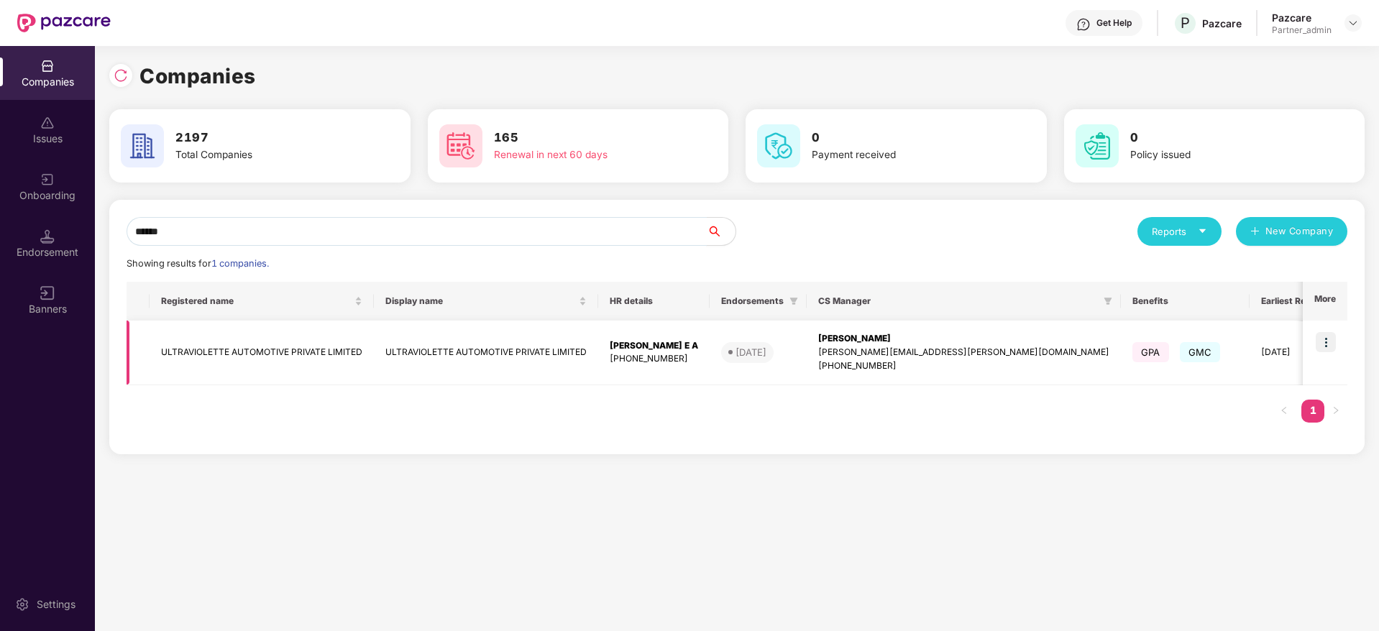
type input "******"
click at [1331, 344] on img at bounding box center [1326, 342] width 20 height 20
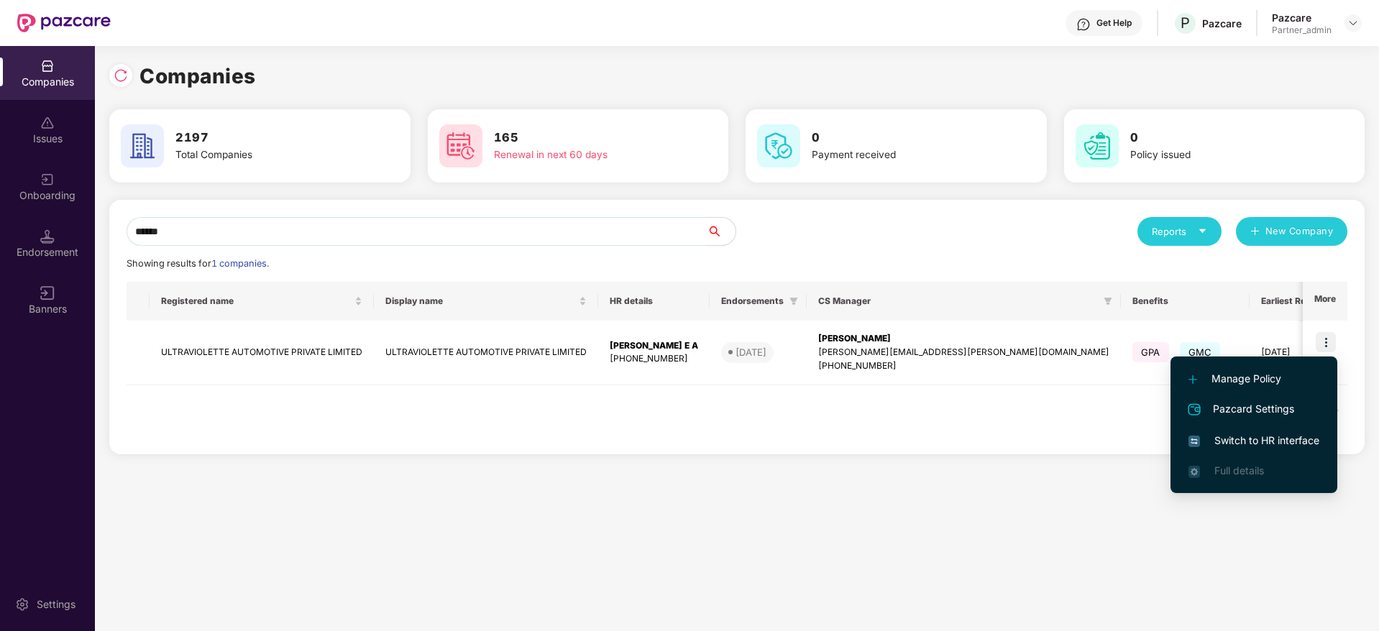
click at [1263, 448] on span "Switch to HR interface" at bounding box center [1254, 441] width 131 height 16
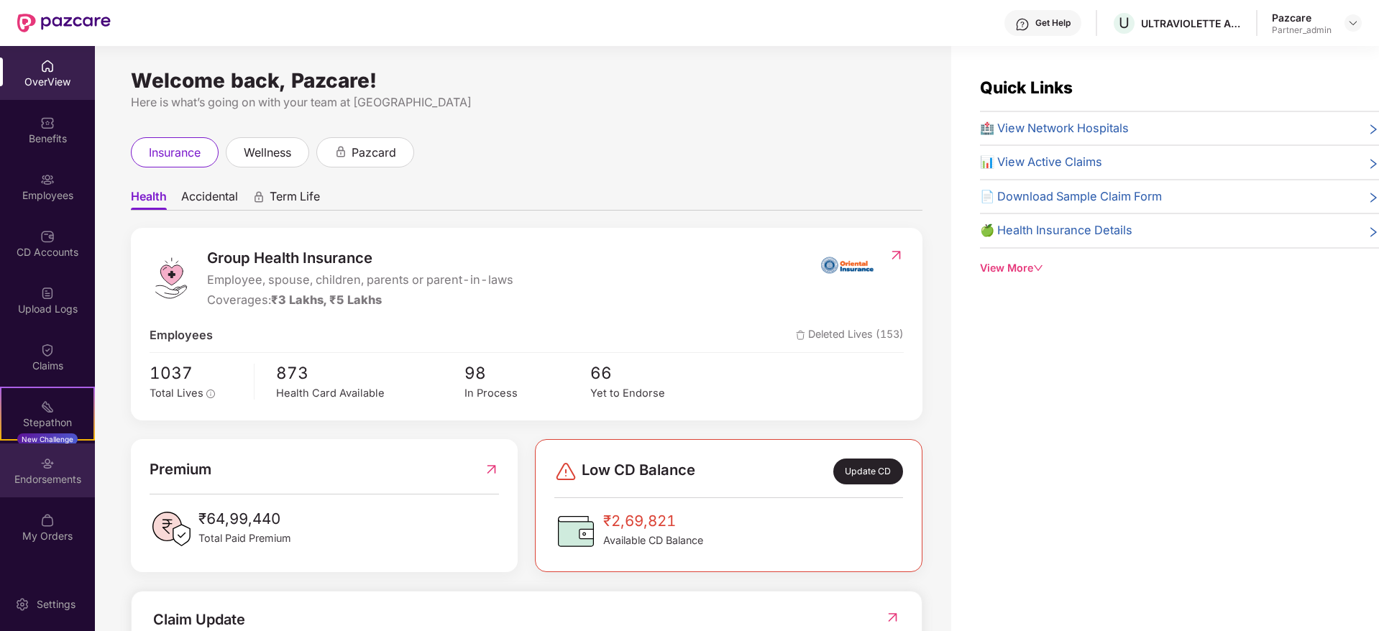
click at [39, 469] on div "Endorsements" at bounding box center [47, 471] width 95 height 54
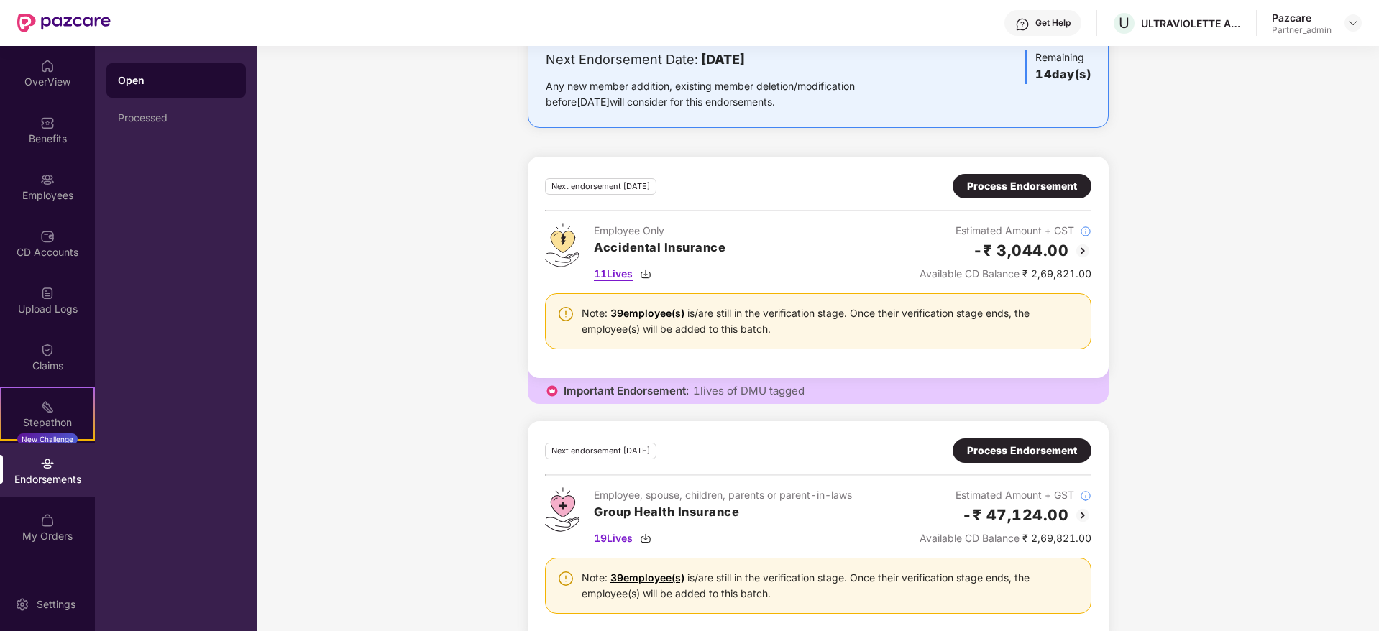
scroll to position [148, 0]
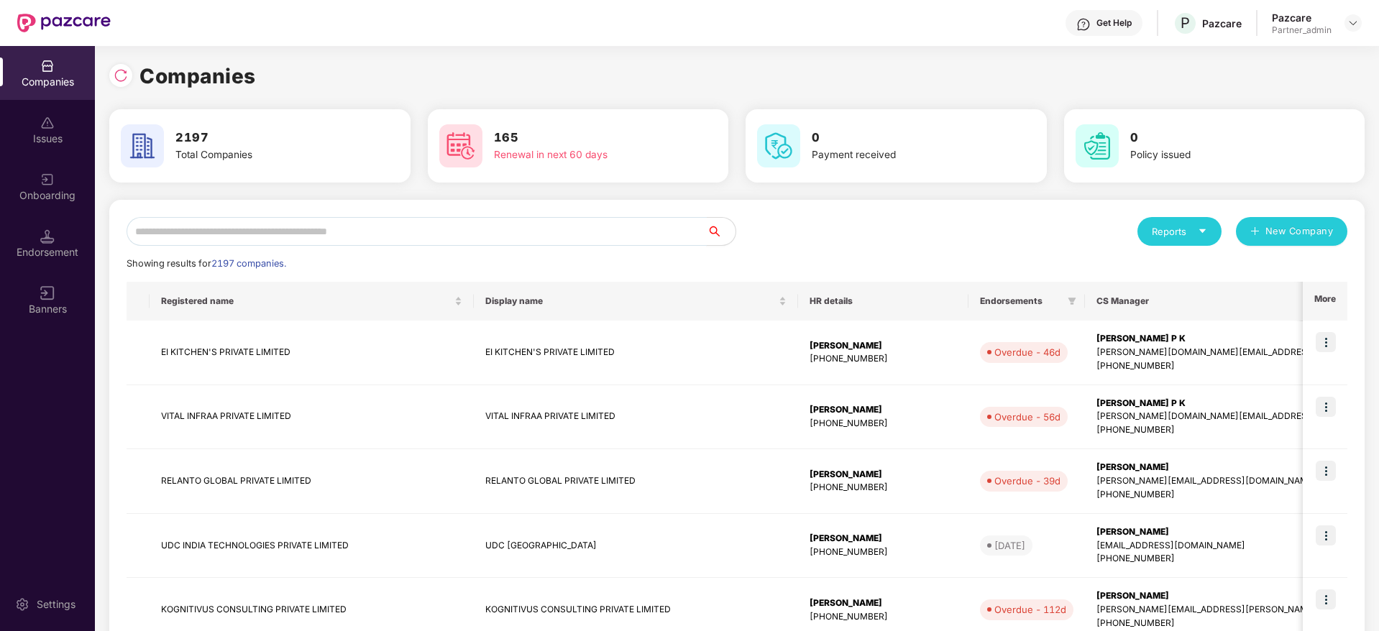
click at [235, 236] on input "text" at bounding box center [417, 231] width 580 height 29
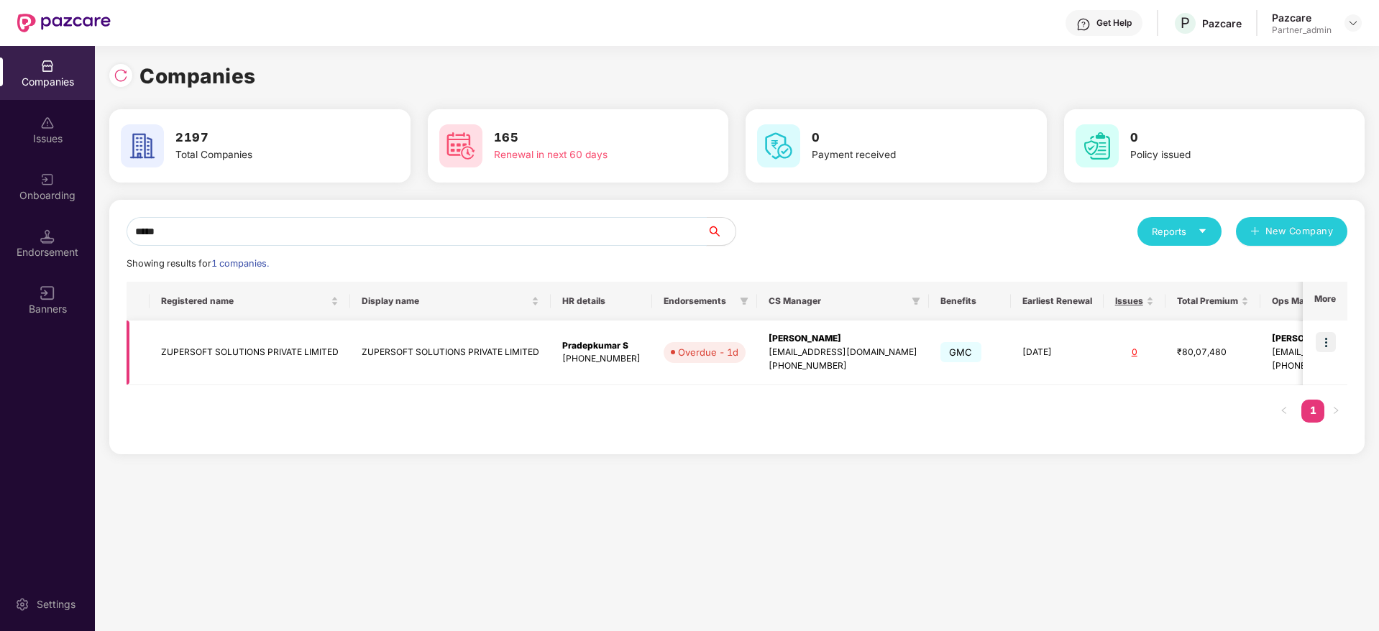
type input "*****"
click at [1331, 342] on img at bounding box center [1326, 342] width 20 height 20
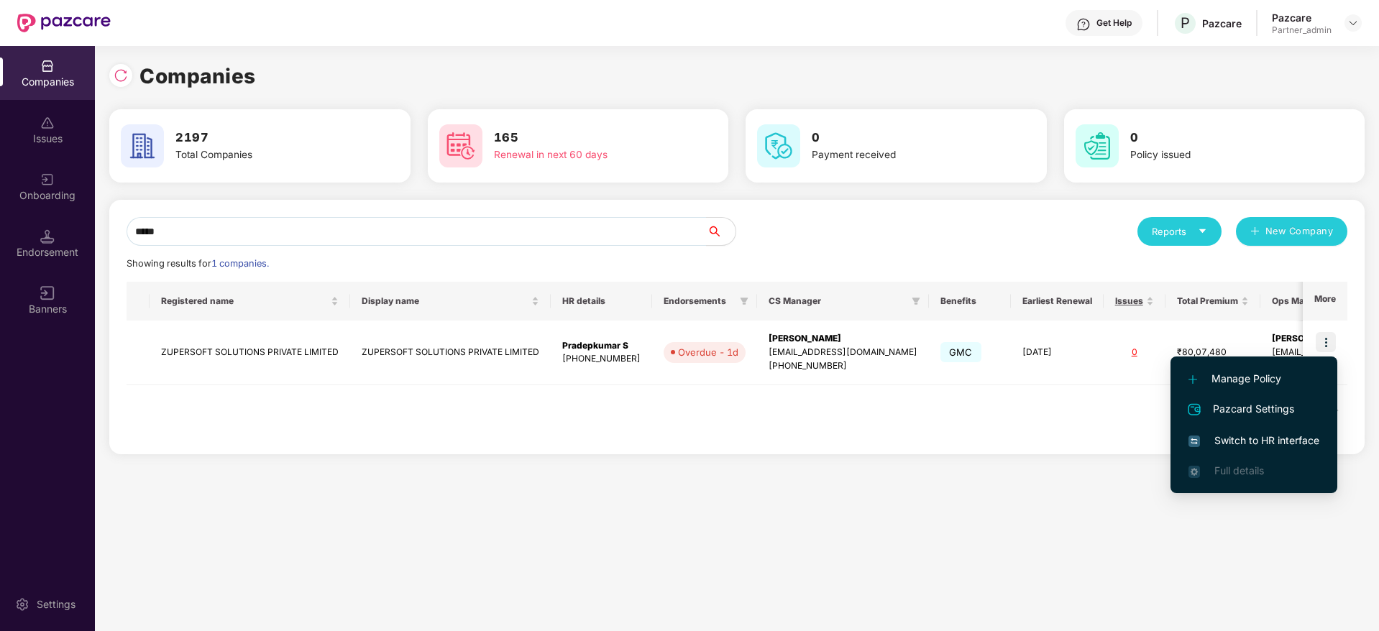
click at [1256, 452] on li "Switch to HR interface" at bounding box center [1254, 441] width 167 height 30
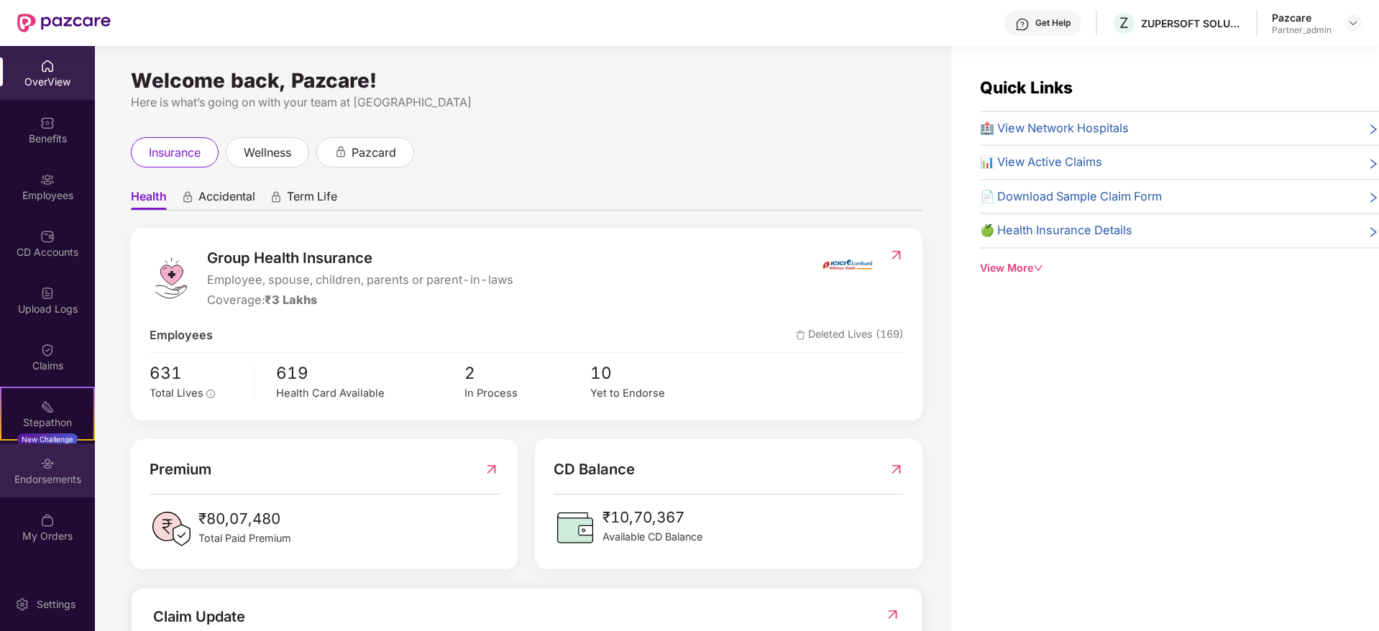
click at [27, 462] on div "Endorsements" at bounding box center [47, 471] width 95 height 54
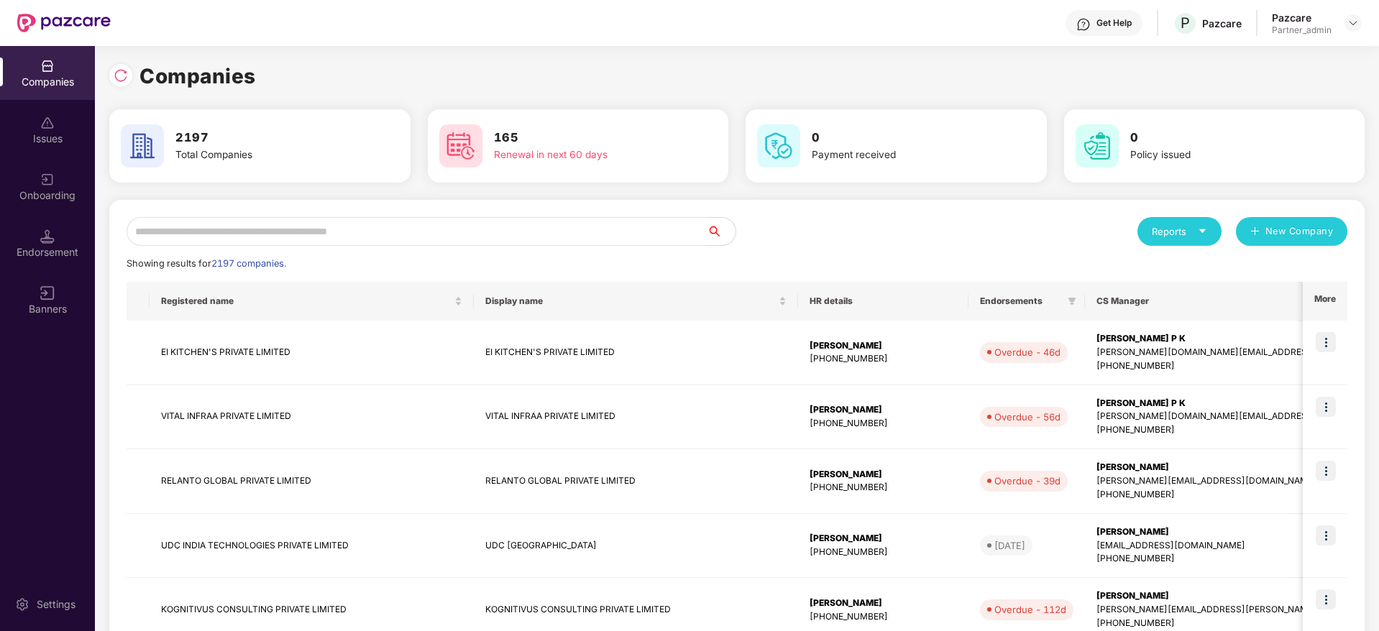
click at [232, 236] on input "text" at bounding box center [417, 231] width 580 height 29
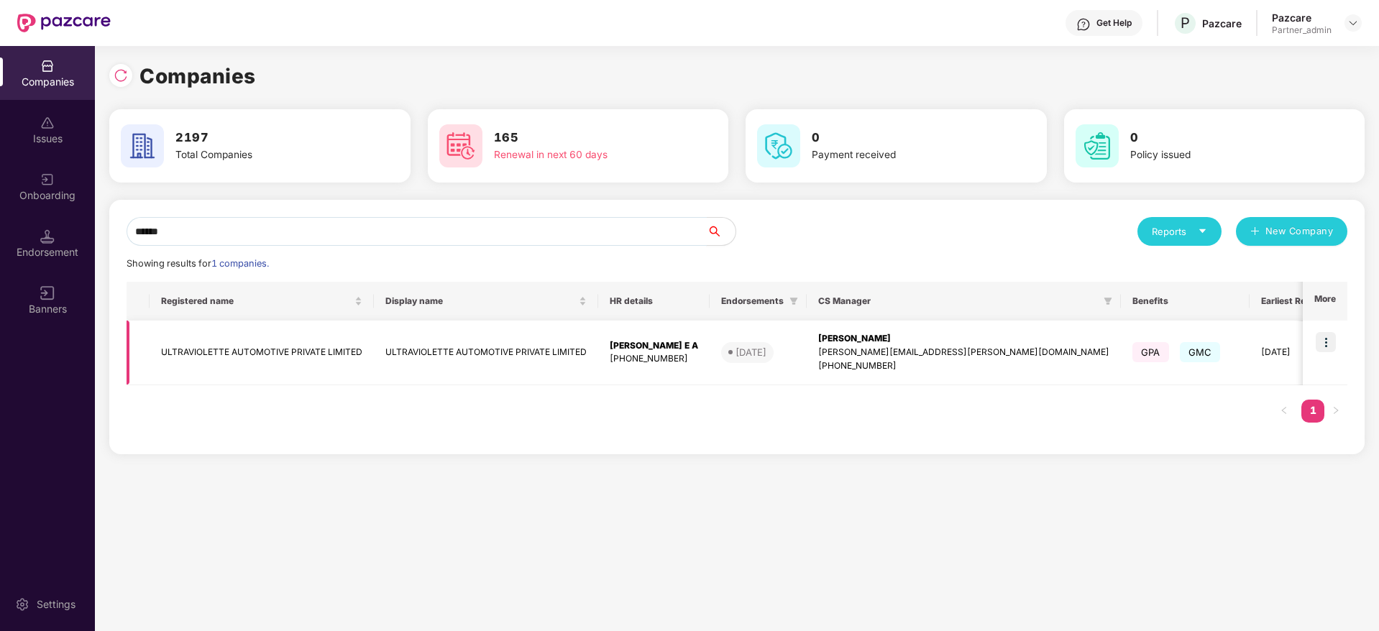
type input "******"
click at [1324, 346] on img at bounding box center [1326, 342] width 20 height 20
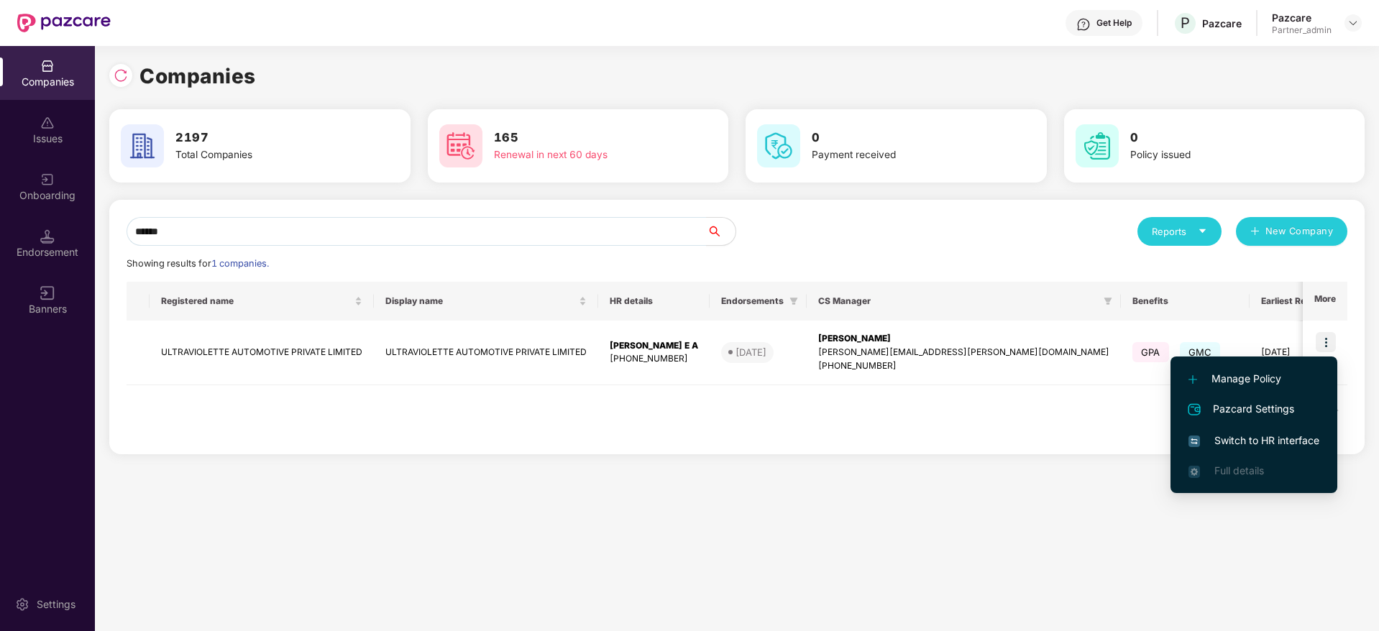
click at [1267, 434] on span "Switch to HR interface" at bounding box center [1254, 441] width 131 height 16
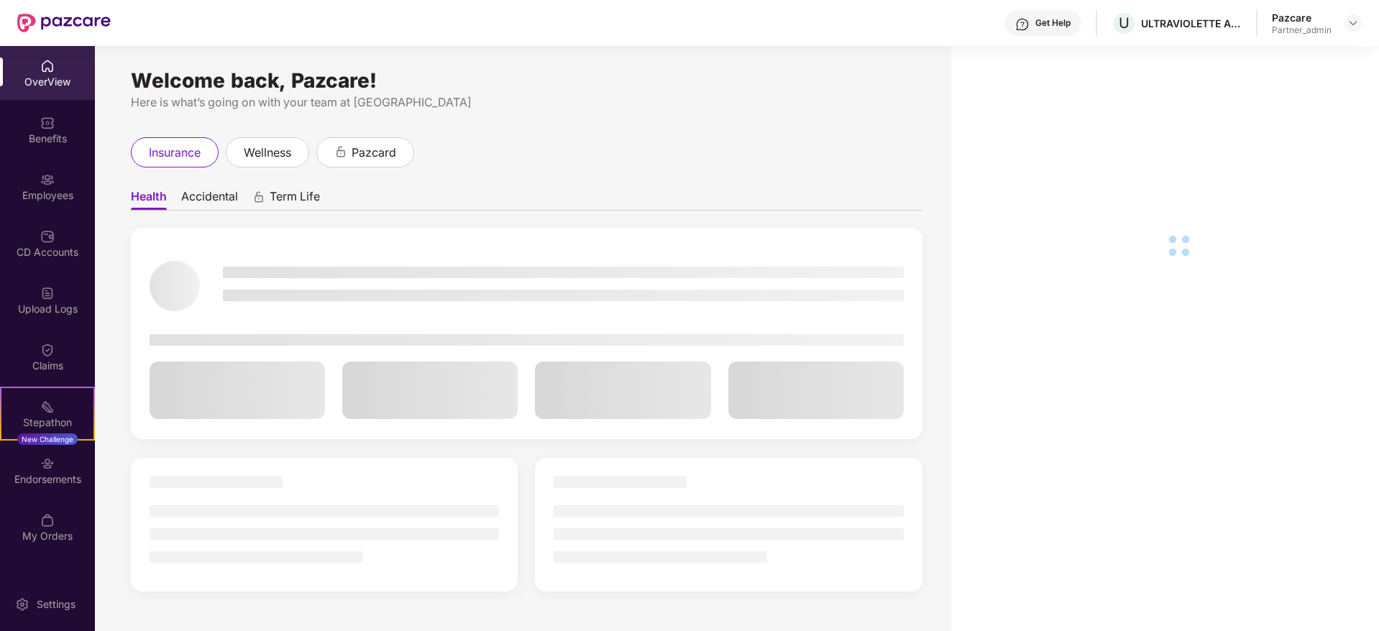
click at [52, 498] on div "OverView Benefits Employees CD Accounts Upload Logs Claims Stepathon New Challe…" at bounding box center [47, 301] width 95 height 511
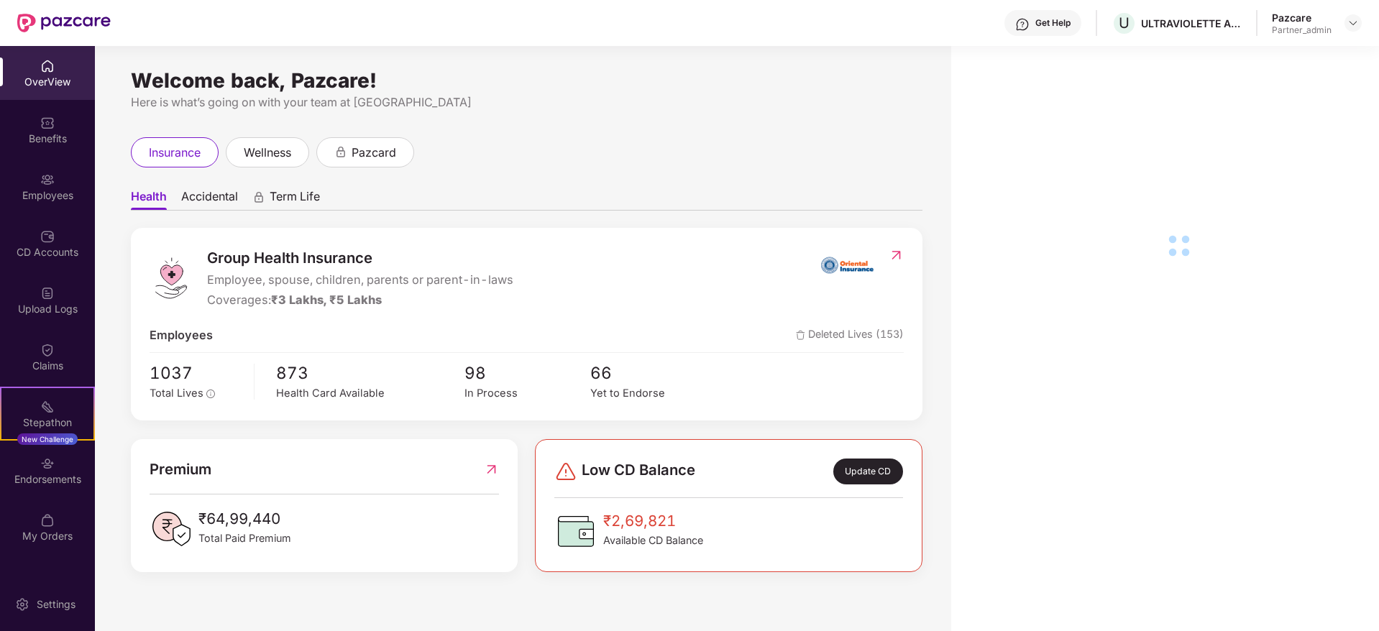
click at [52, 475] on div "Endorsements" at bounding box center [47, 479] width 95 height 14
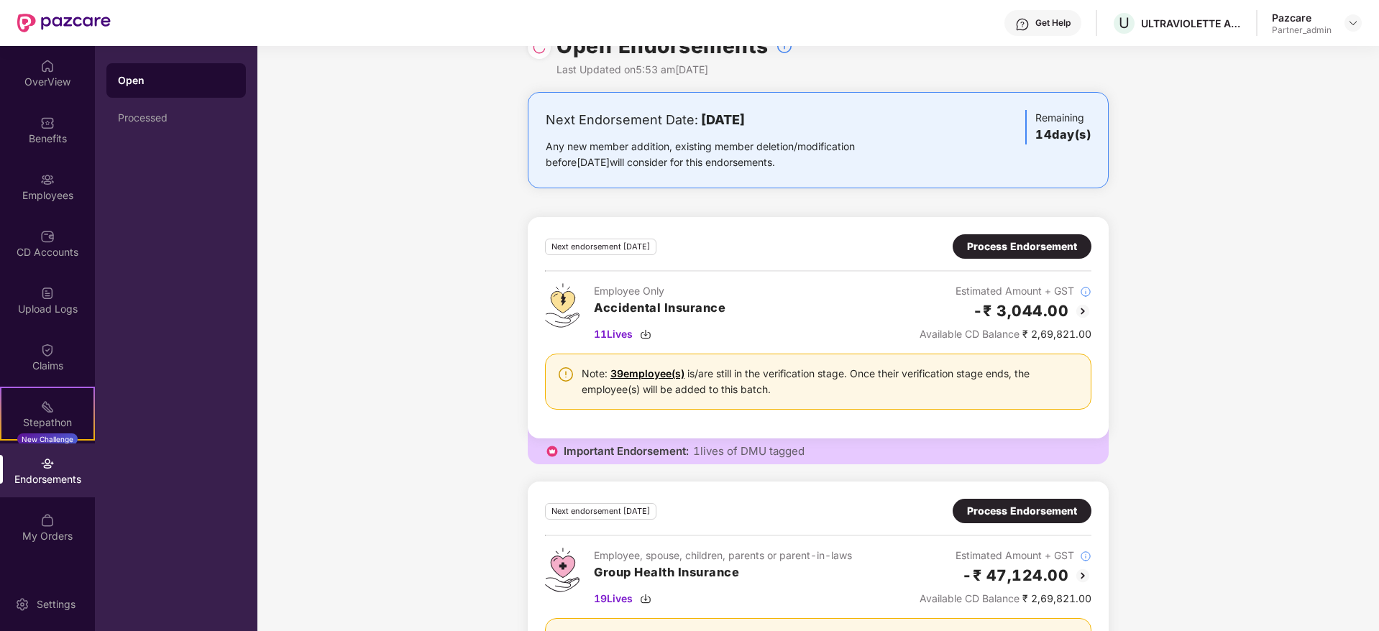
scroll to position [0, 0]
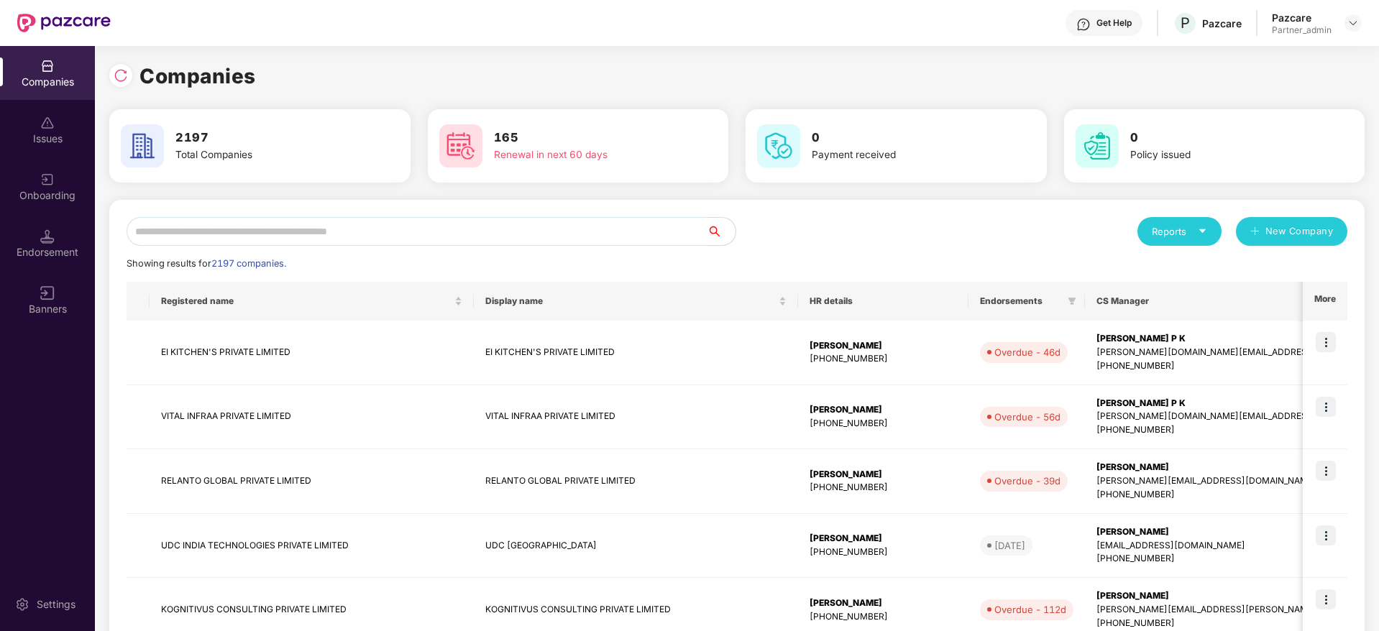
click at [222, 242] on input "text" at bounding box center [417, 231] width 580 height 29
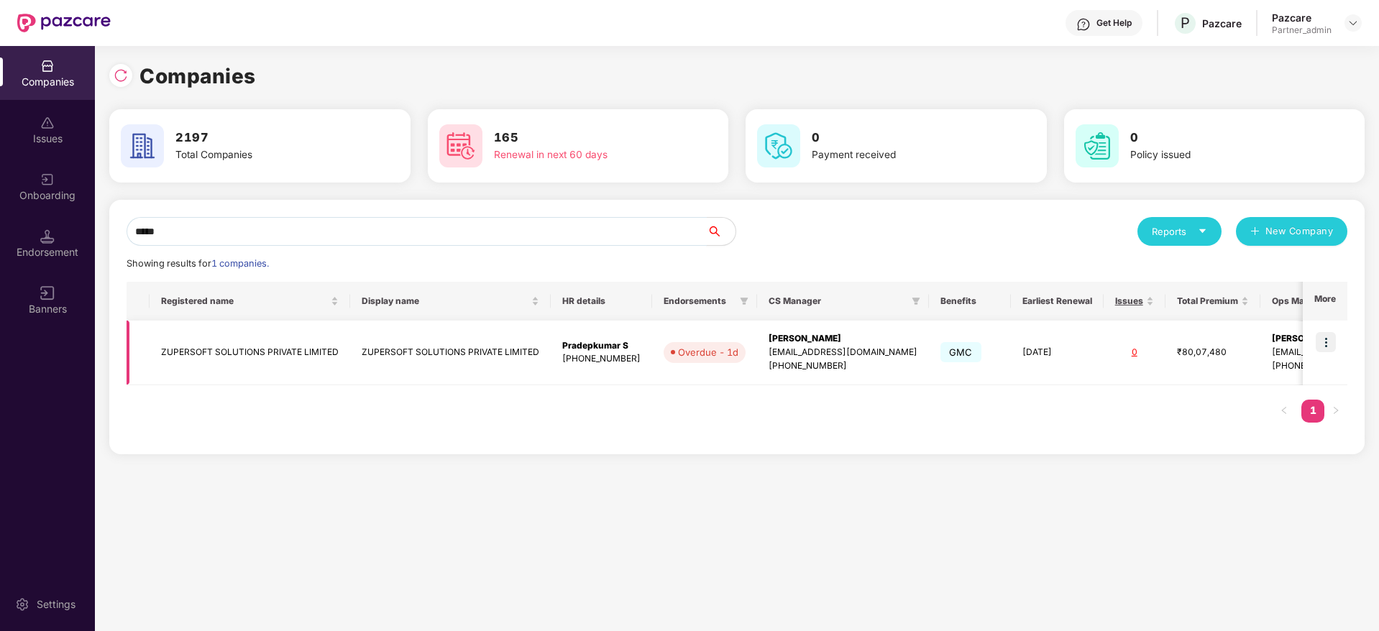
type input "*****"
click at [1331, 343] on img at bounding box center [1326, 342] width 20 height 20
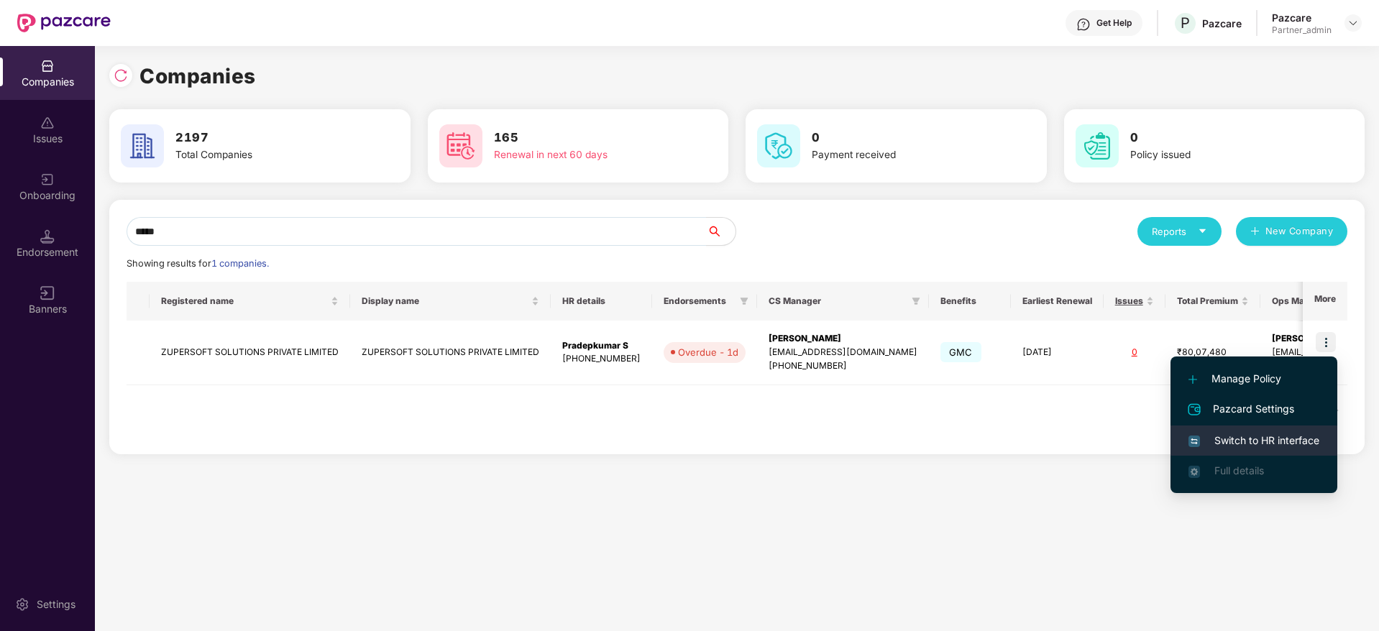
click at [1266, 433] on span "Switch to HR interface" at bounding box center [1254, 441] width 131 height 16
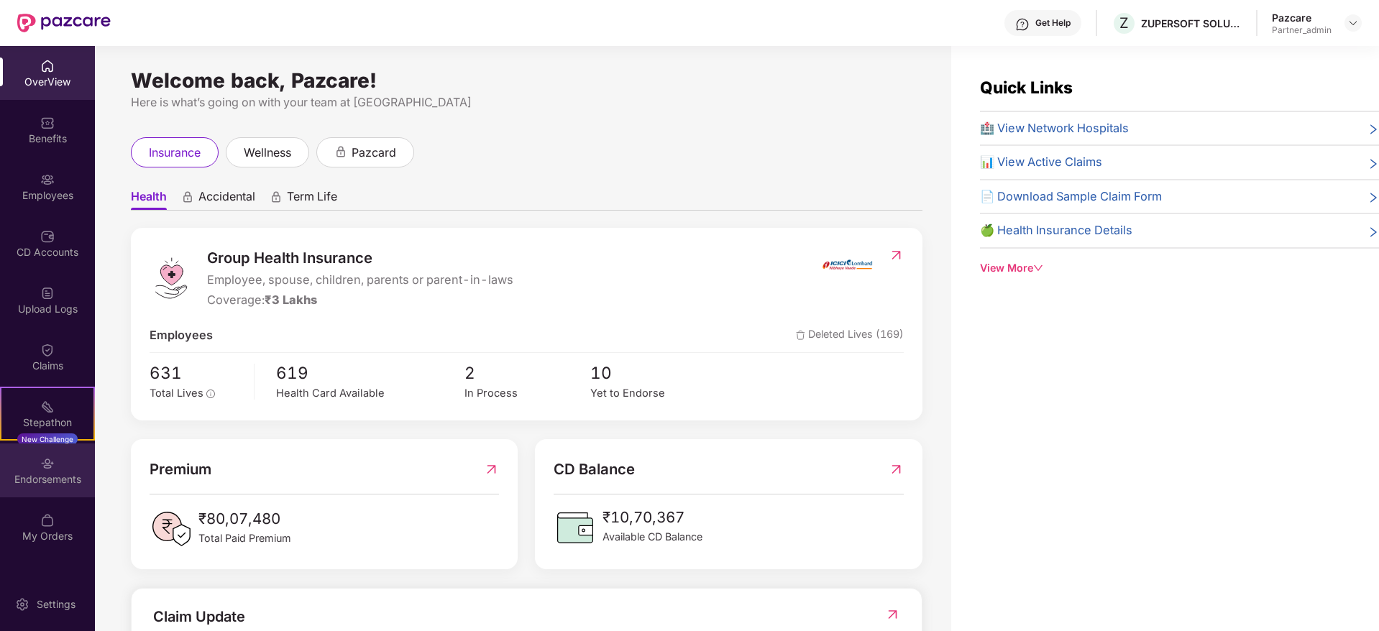
click at [10, 471] on div "Endorsements" at bounding box center [47, 471] width 95 height 54
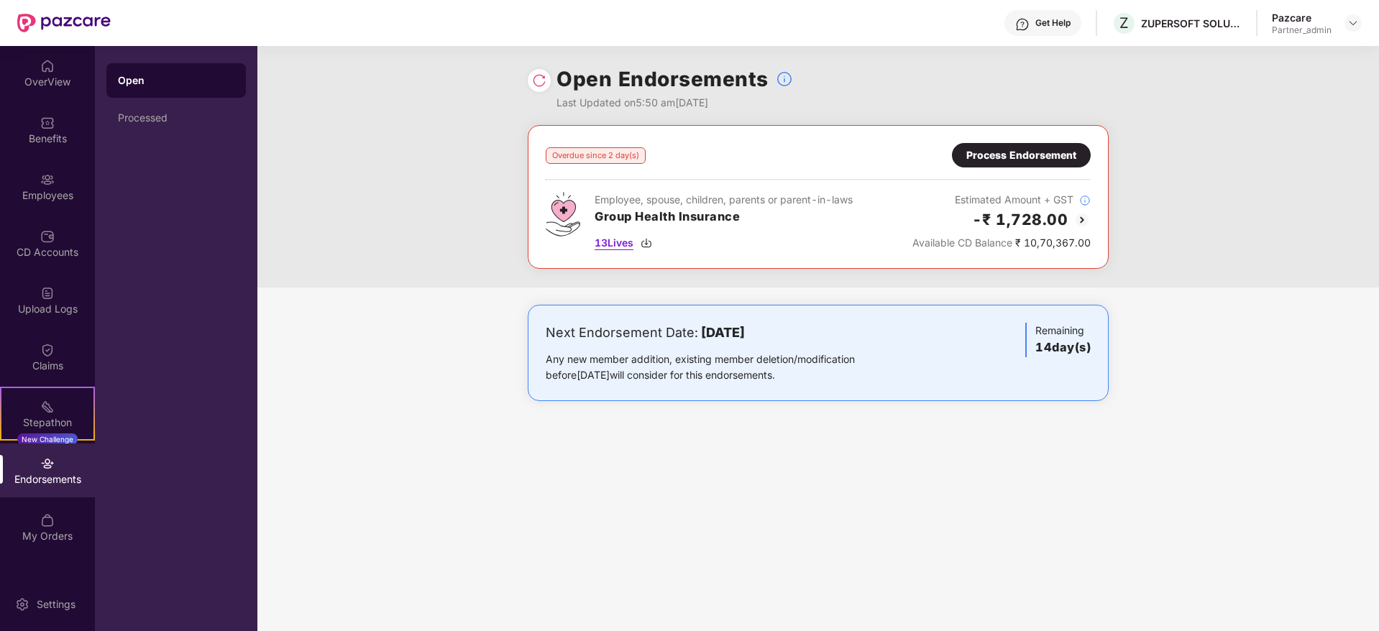
click at [646, 243] on img at bounding box center [647, 243] width 12 height 12
click at [1013, 150] on div "Process Endorsement" at bounding box center [1021, 155] width 110 height 16
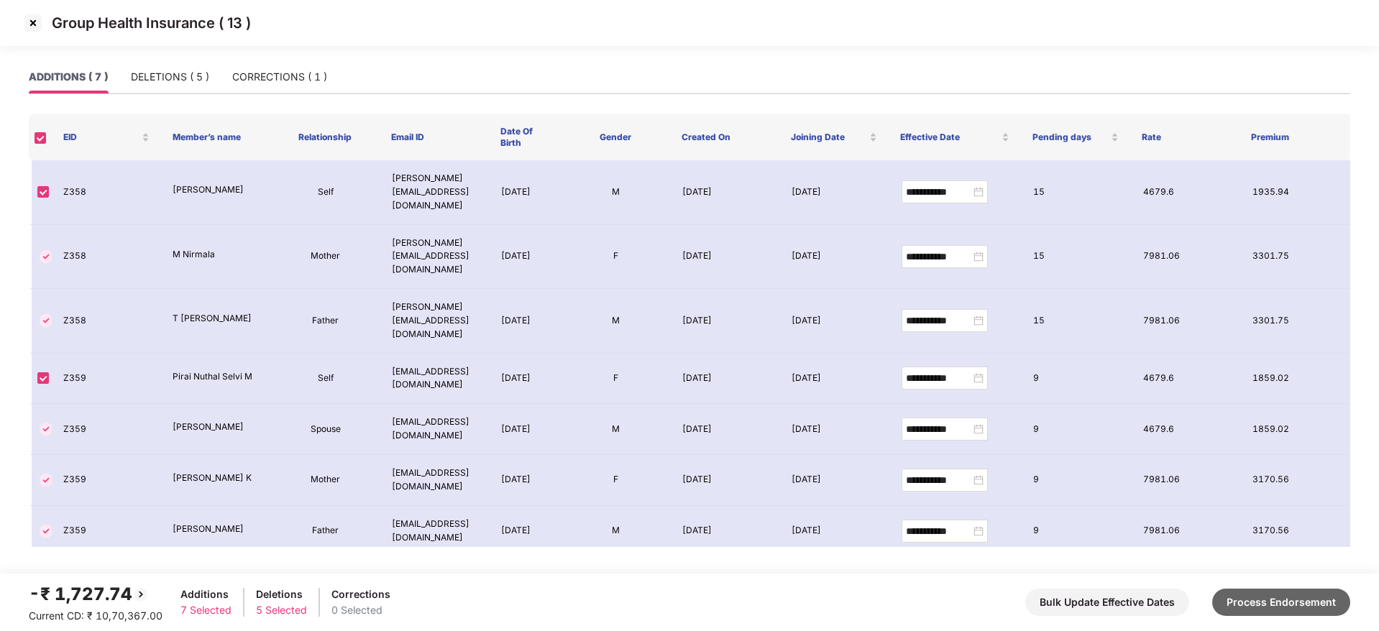
click at [1253, 604] on button "Process Endorsement" at bounding box center [1281, 602] width 138 height 27
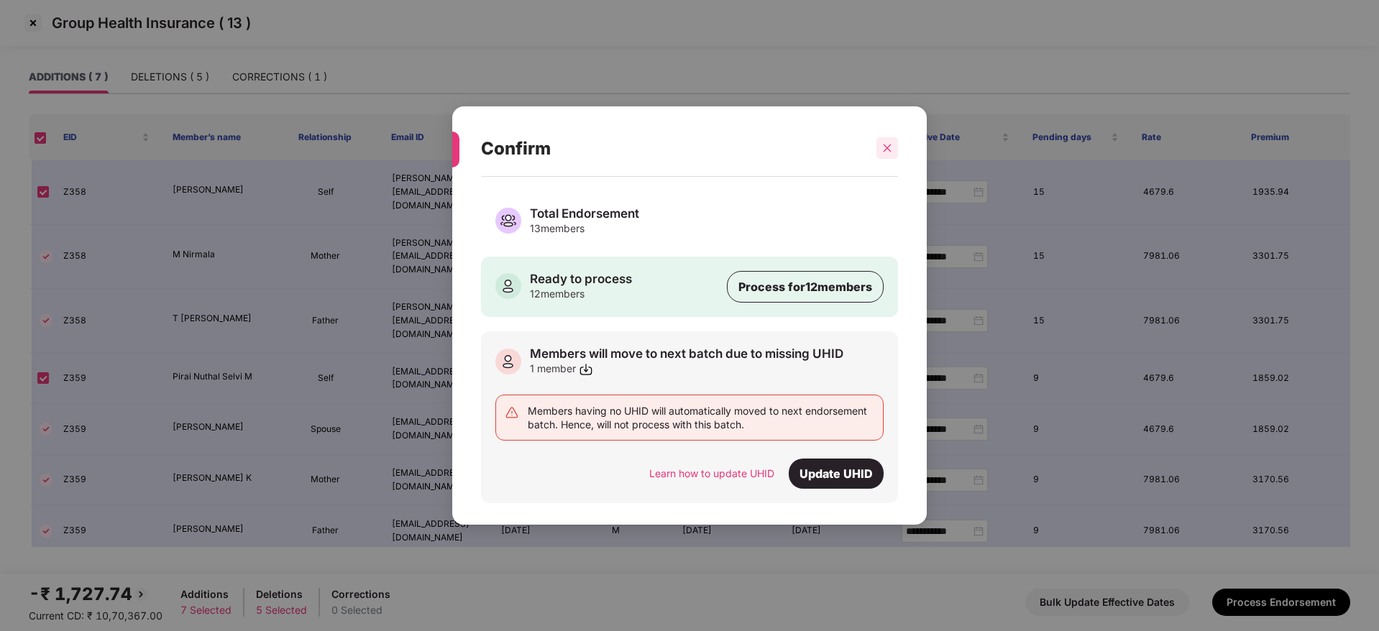
click at [889, 154] on div at bounding box center [888, 148] width 22 height 22
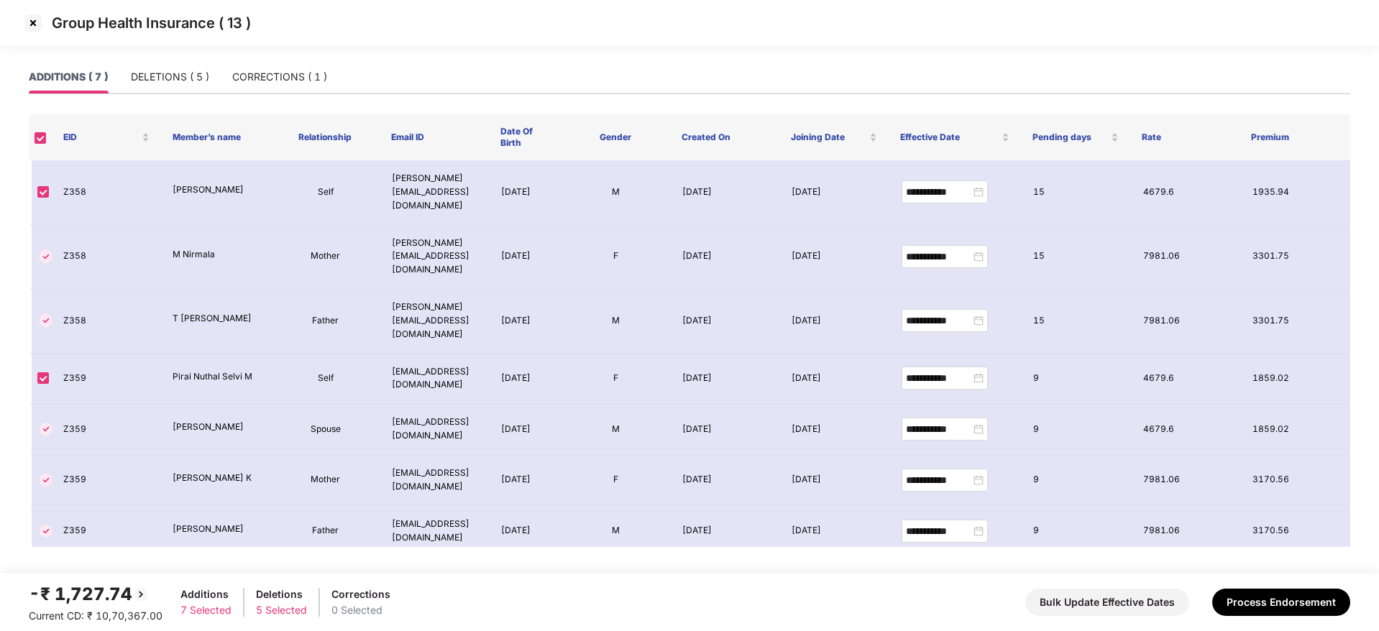
click at [31, 24] on img at bounding box center [33, 23] width 23 height 23
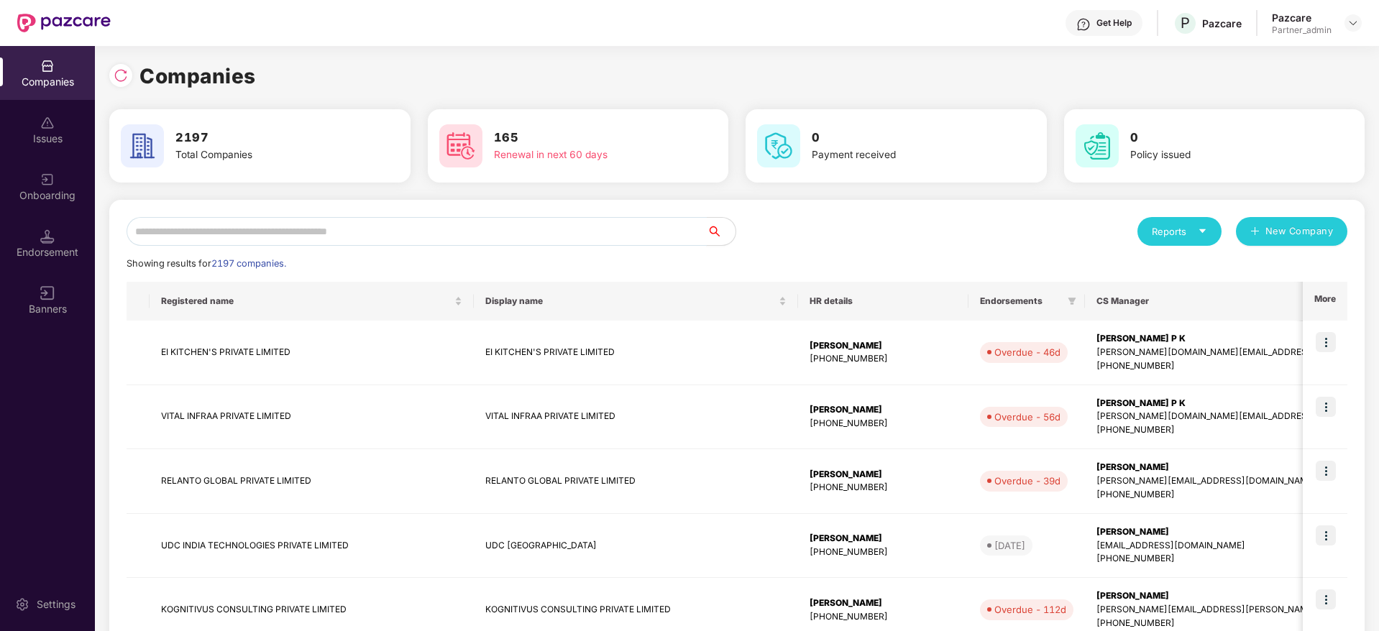
click at [273, 231] on input "text" at bounding box center [417, 231] width 580 height 29
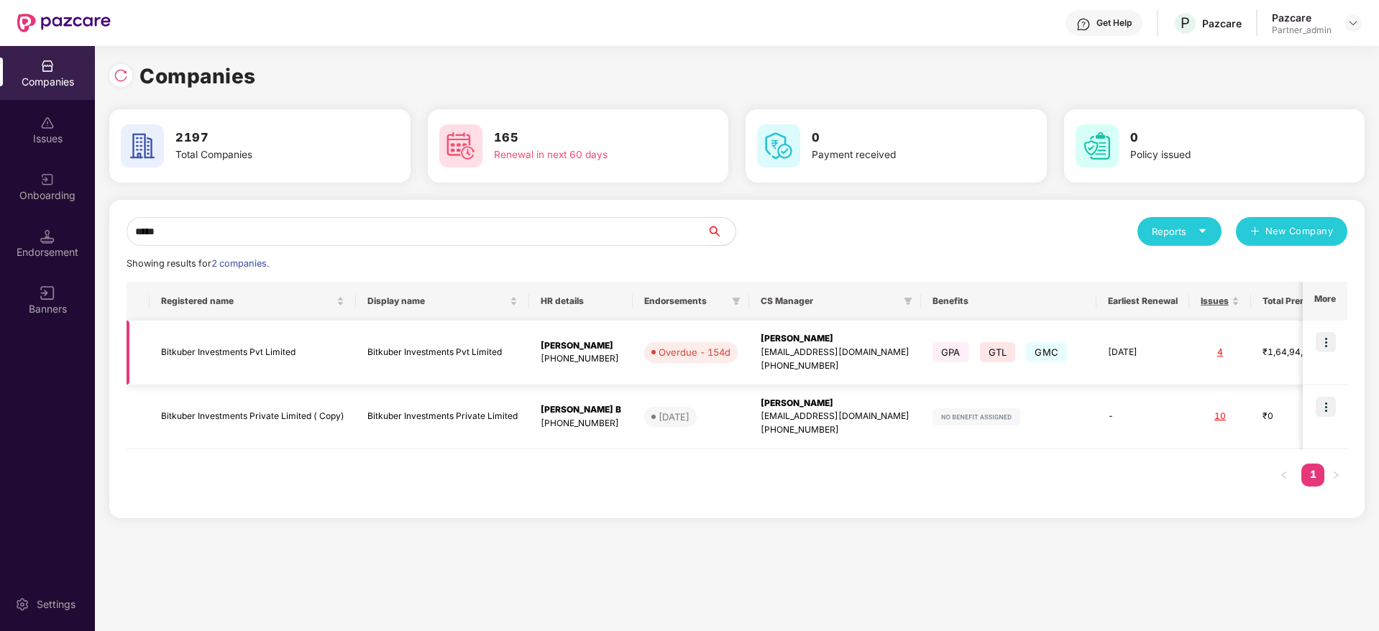
type input "*****"
click at [1325, 339] on img at bounding box center [1326, 342] width 20 height 20
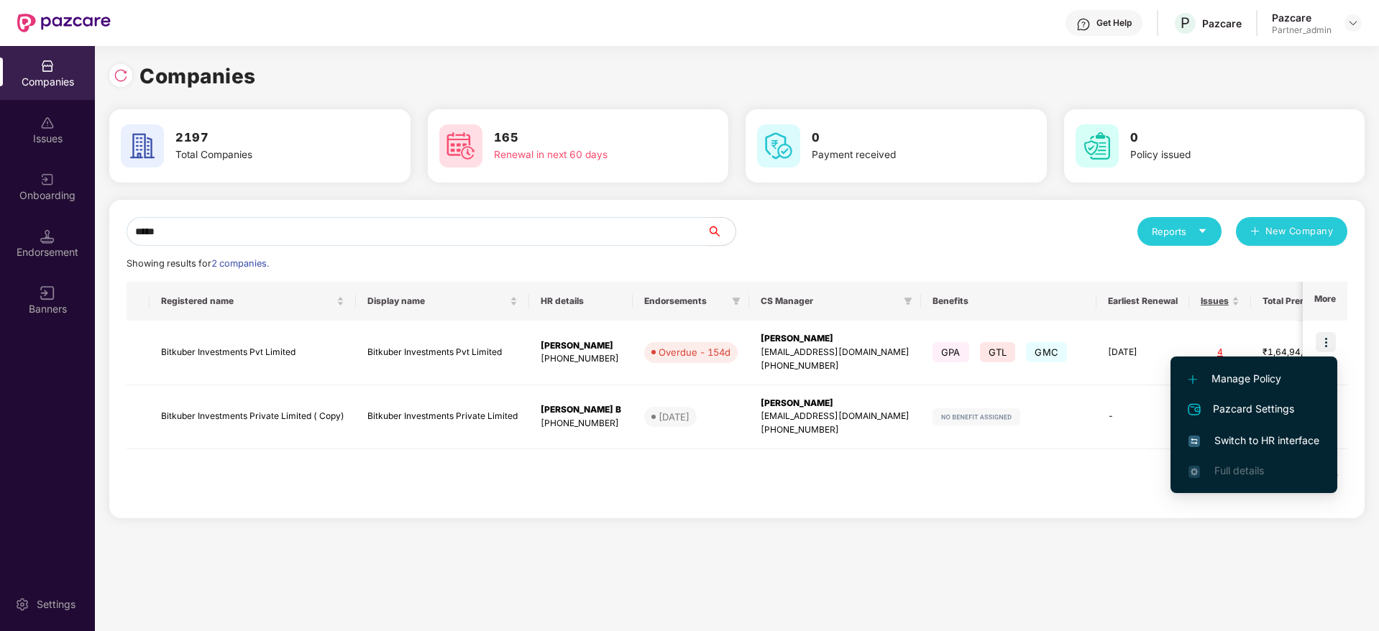
click at [1261, 441] on span "Switch to HR interface" at bounding box center [1254, 441] width 131 height 16
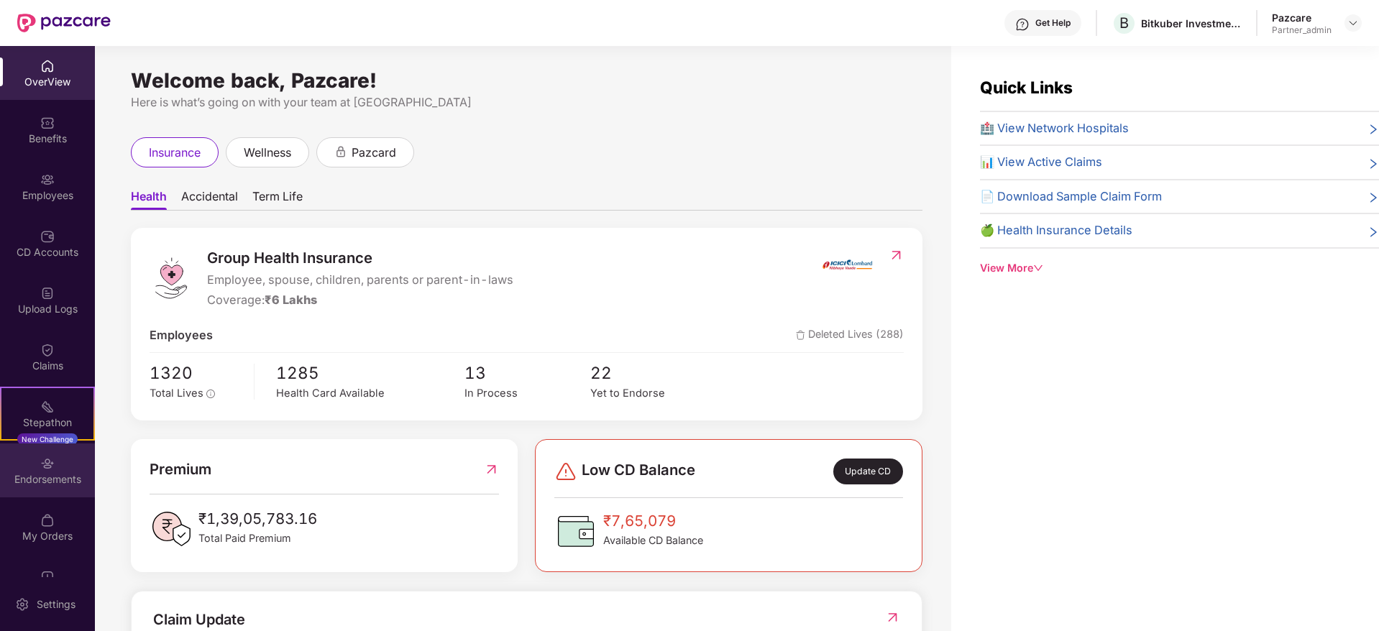
click at [40, 461] on img at bounding box center [47, 464] width 14 height 14
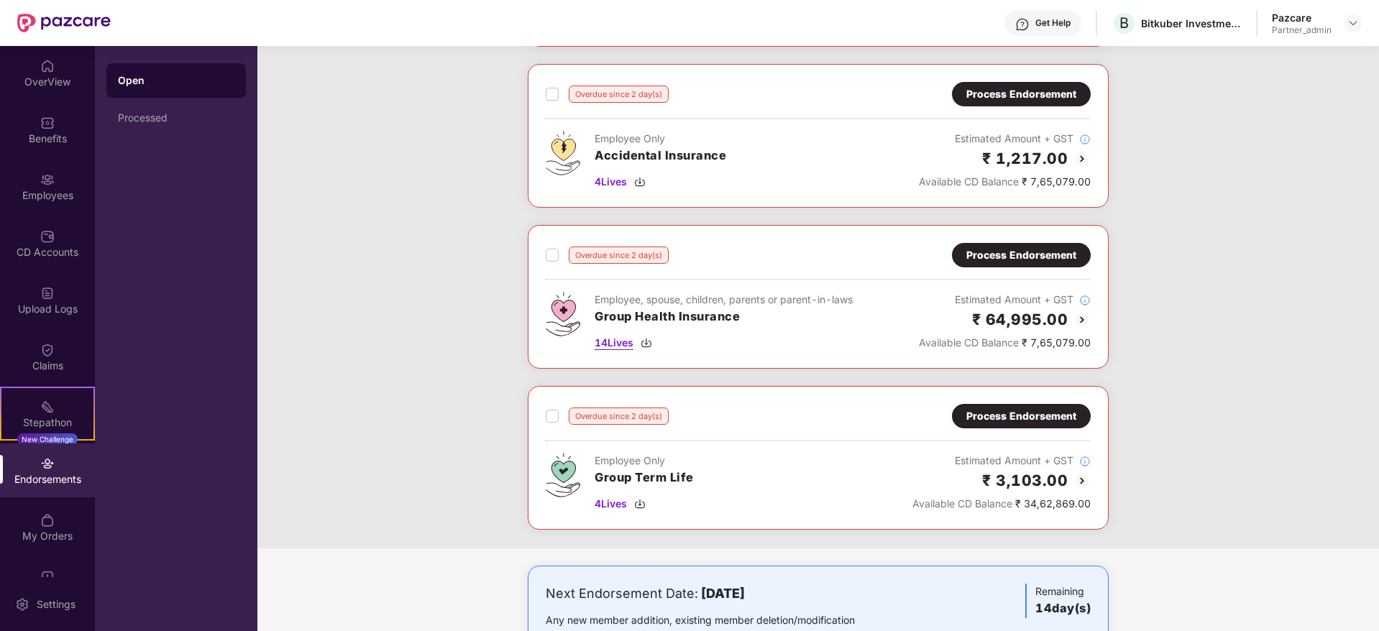
scroll to position [1463, 0]
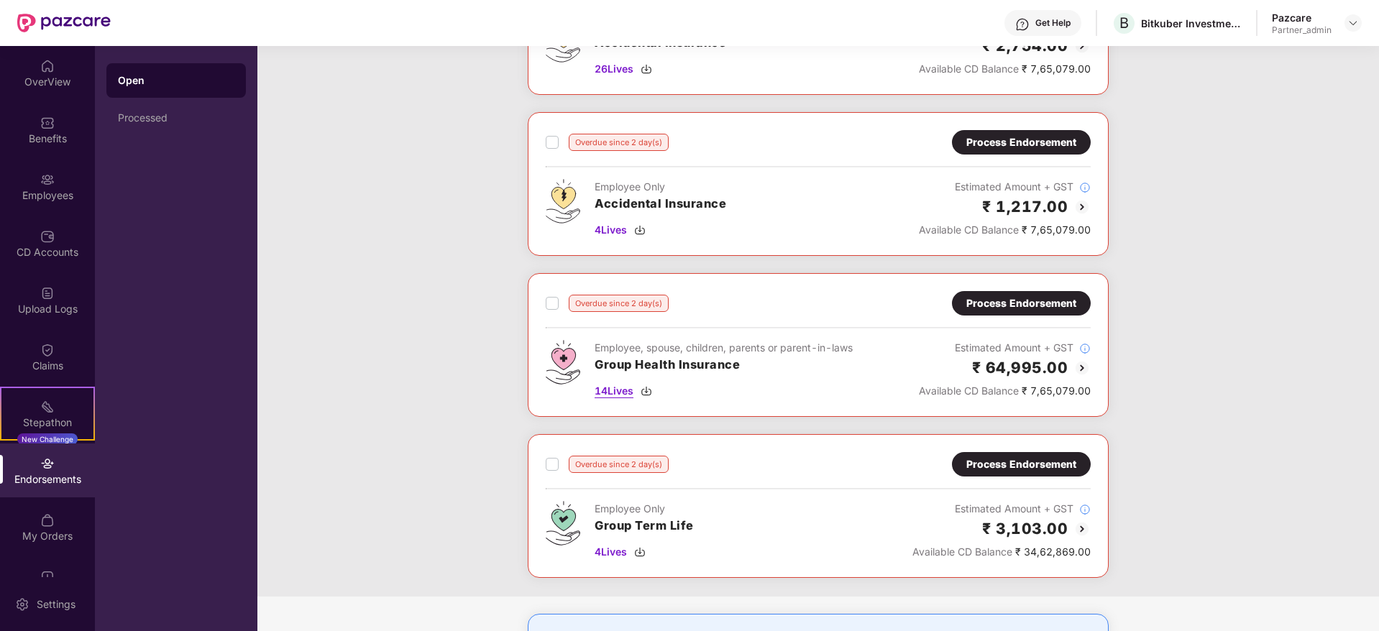
click at [649, 388] on img at bounding box center [647, 391] width 12 height 12
click at [641, 549] on img at bounding box center [640, 552] width 12 height 12
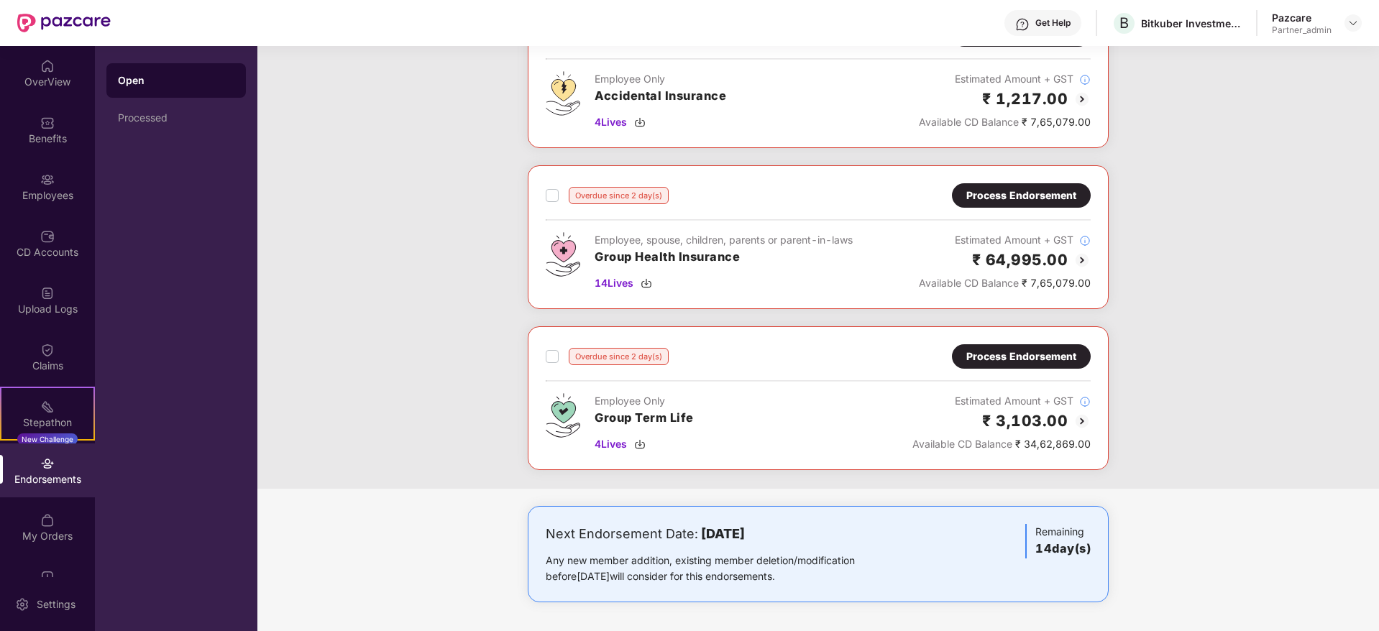
click at [983, 195] on div "Process Endorsement" at bounding box center [1021, 196] width 110 height 16
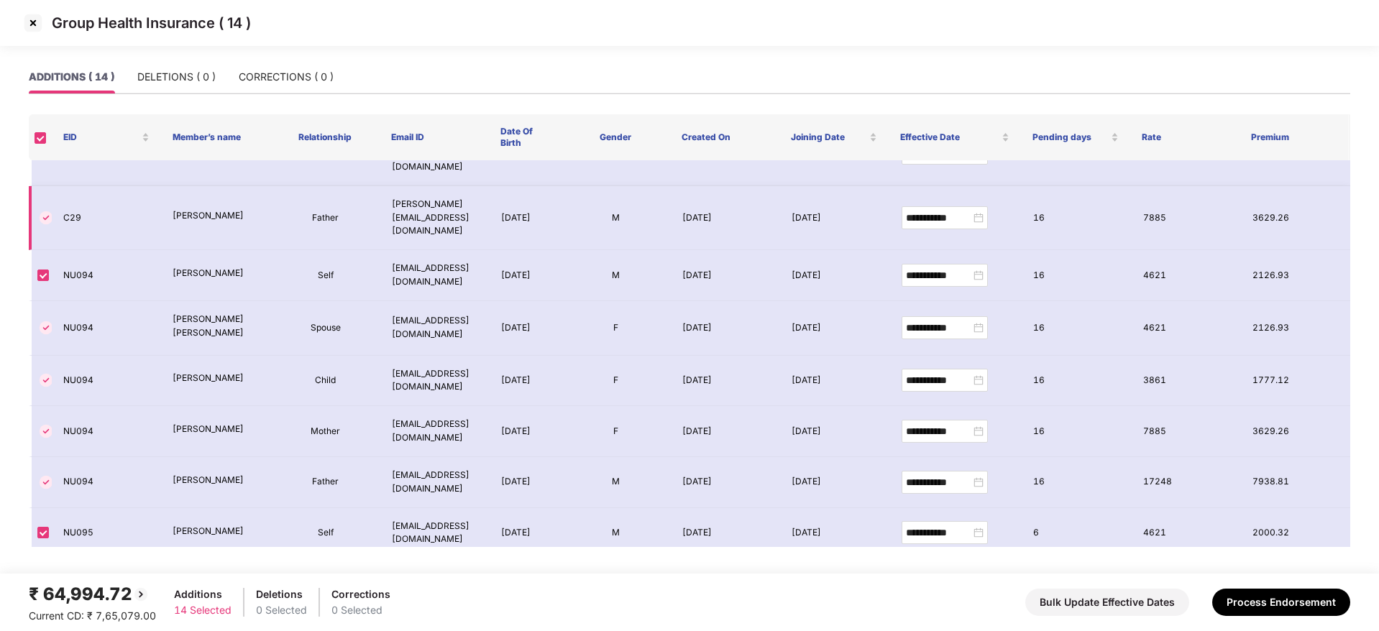
scroll to position [329, 0]
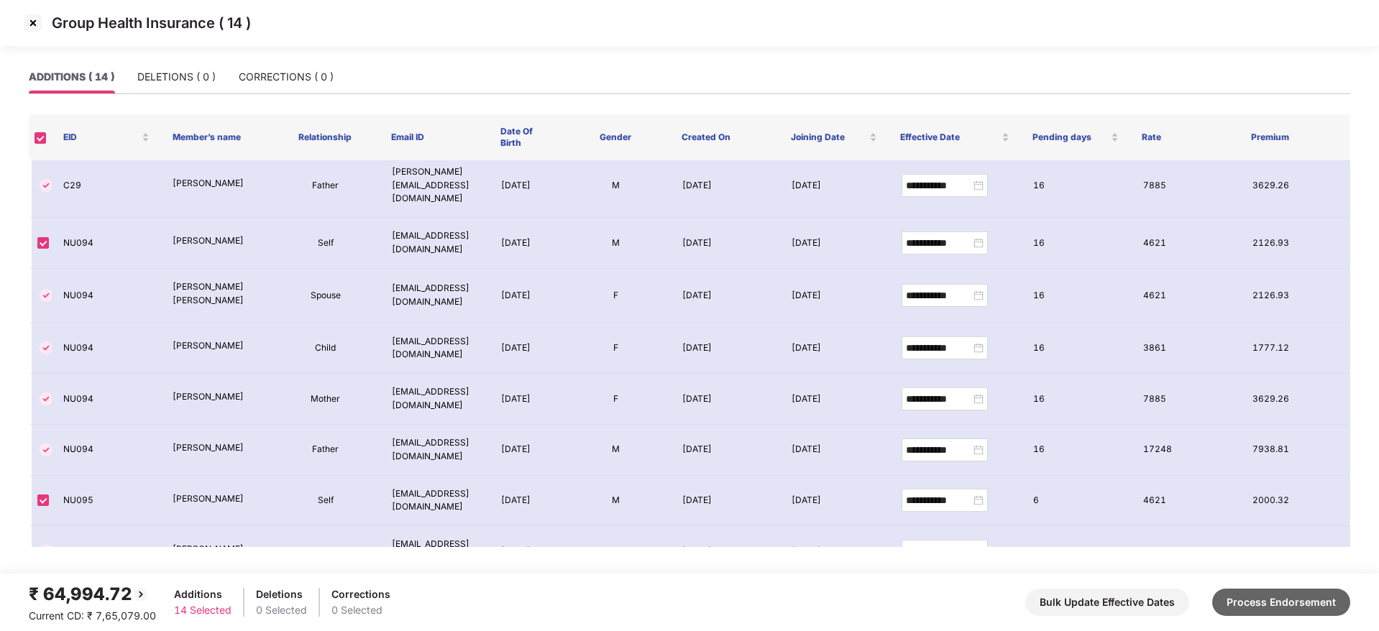
click at [1266, 593] on button "Process Endorsement" at bounding box center [1281, 602] width 138 height 27
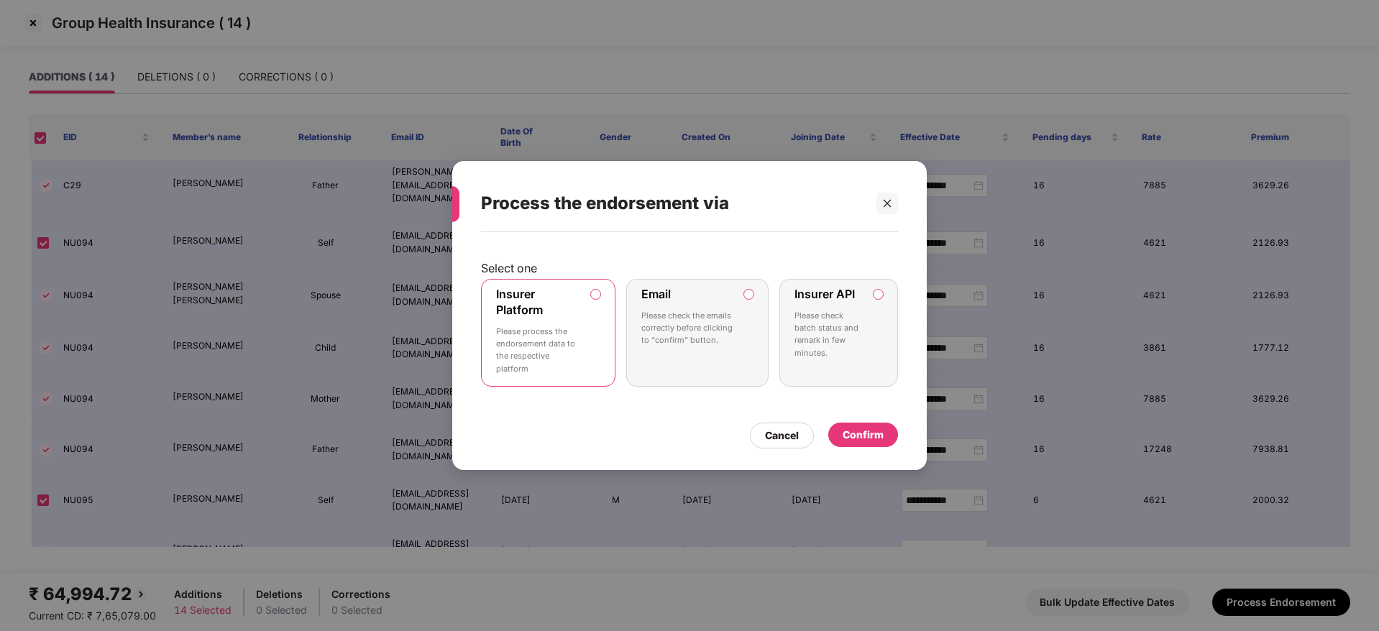
click at [885, 428] on div "Confirm" at bounding box center [863, 435] width 70 height 24
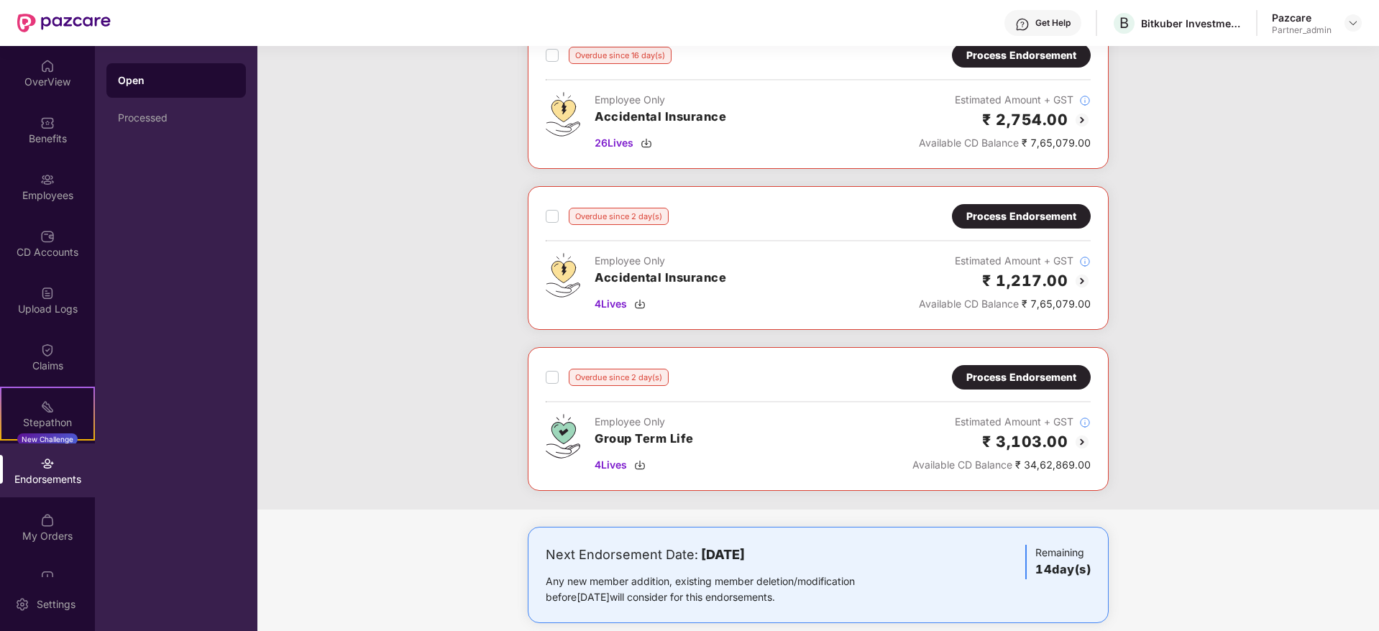
scroll to position [1409, 0]
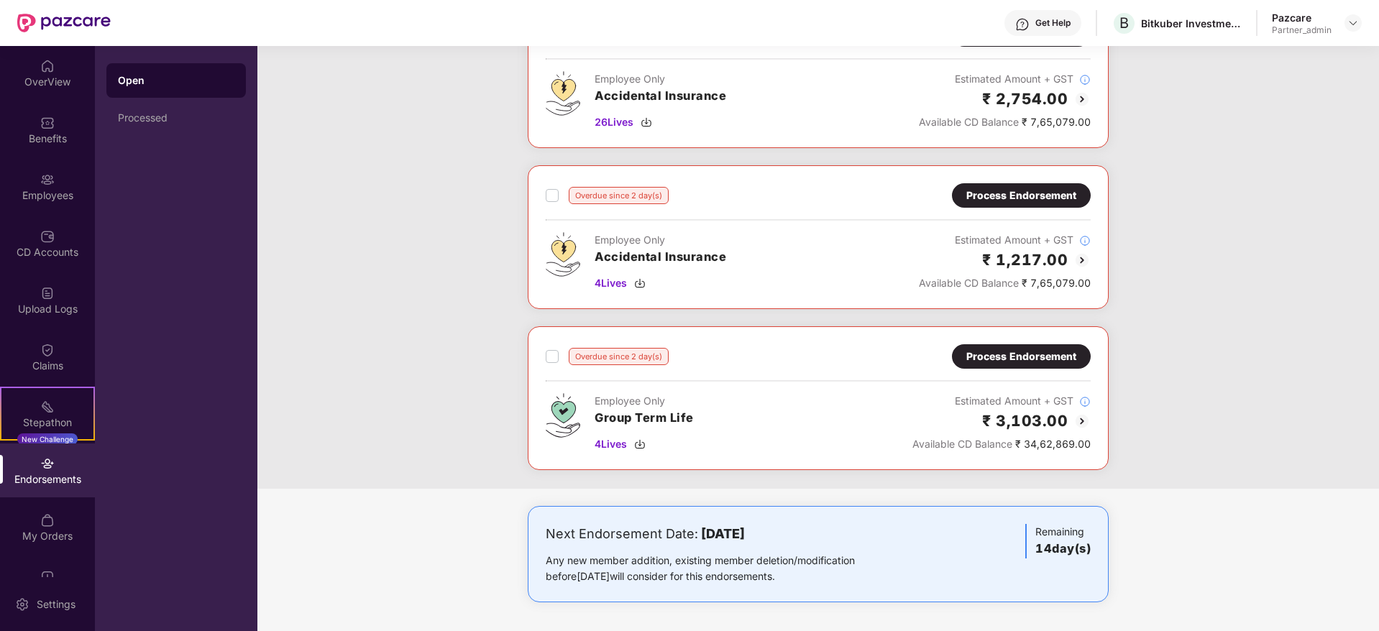
click at [992, 354] on div "Process Endorsement" at bounding box center [1021, 357] width 110 height 16
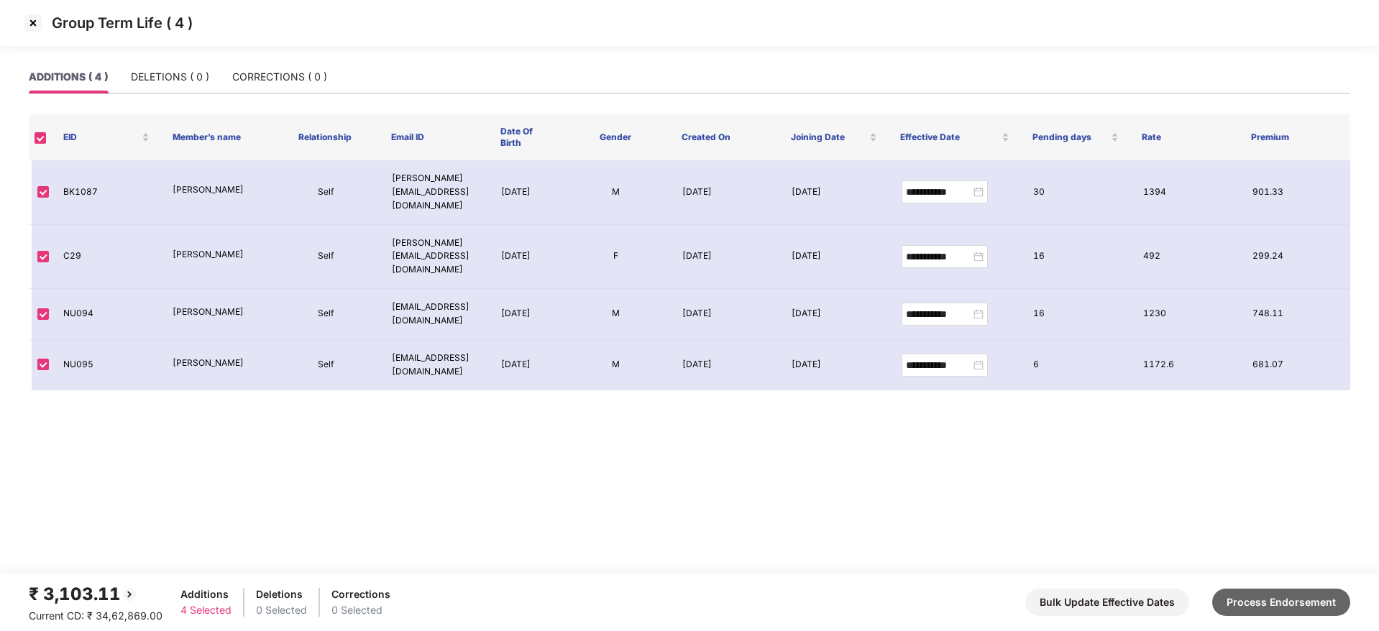
click at [1268, 601] on button "Process Endorsement" at bounding box center [1281, 602] width 138 height 27
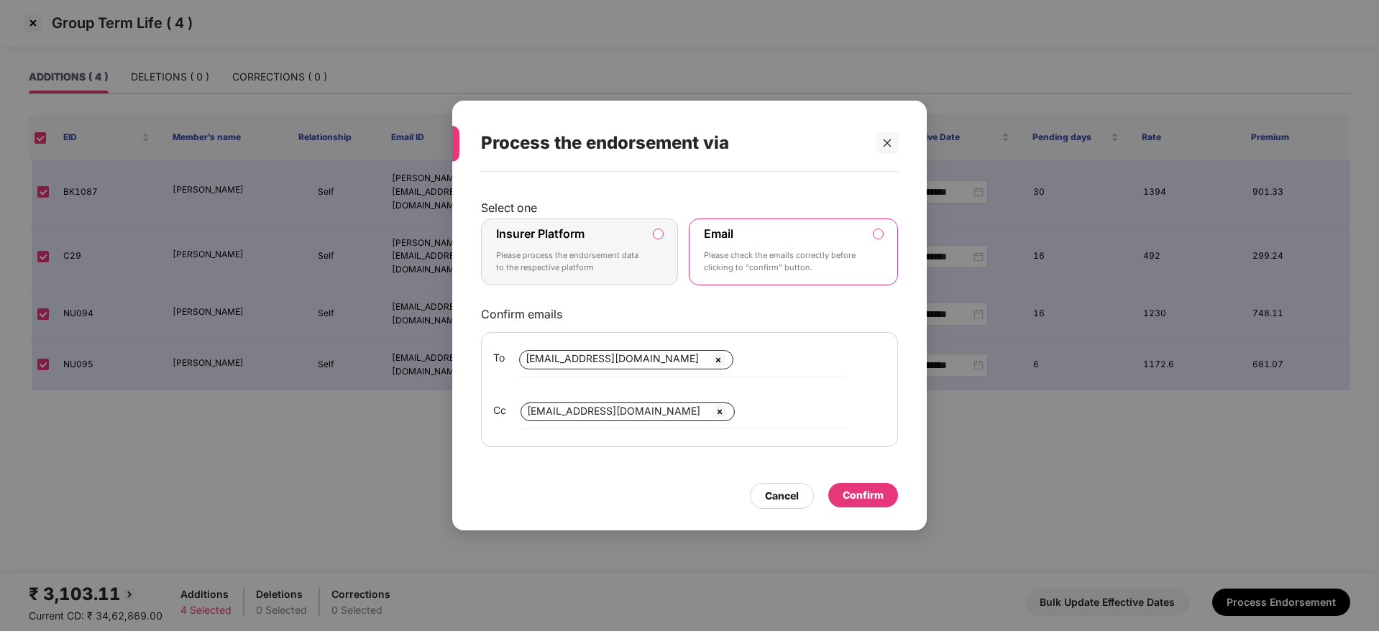
click at [581, 244] on div "Insurer Platform Please process the endorsement data to the respective platform" at bounding box center [569, 252] width 147 height 52
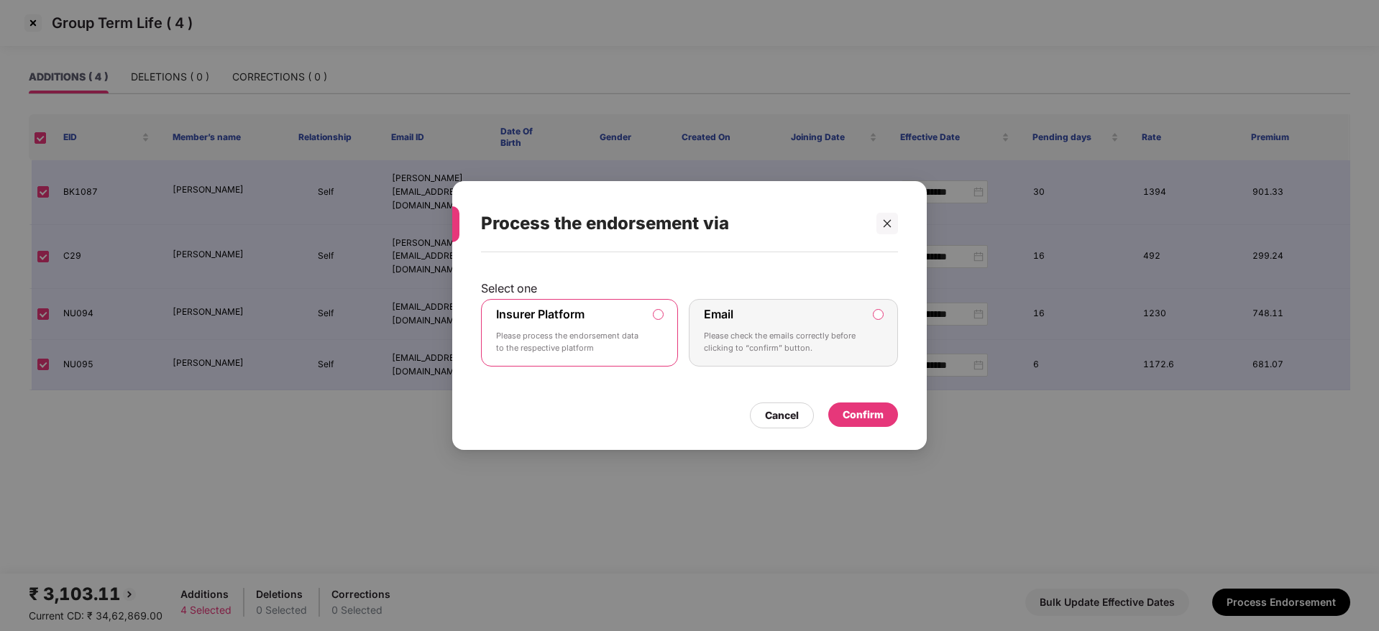
click at [876, 416] on div "Confirm" at bounding box center [863, 415] width 41 height 16
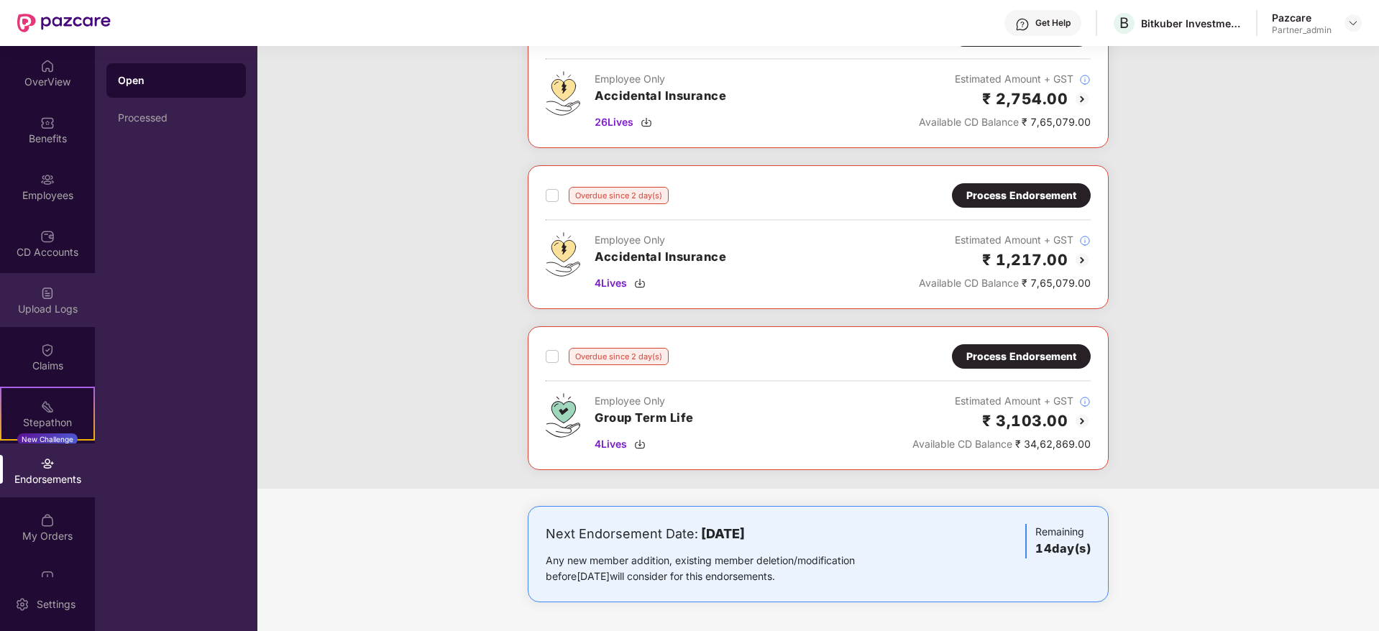
click at [43, 302] on div "Upload Logs" at bounding box center [47, 309] width 95 height 14
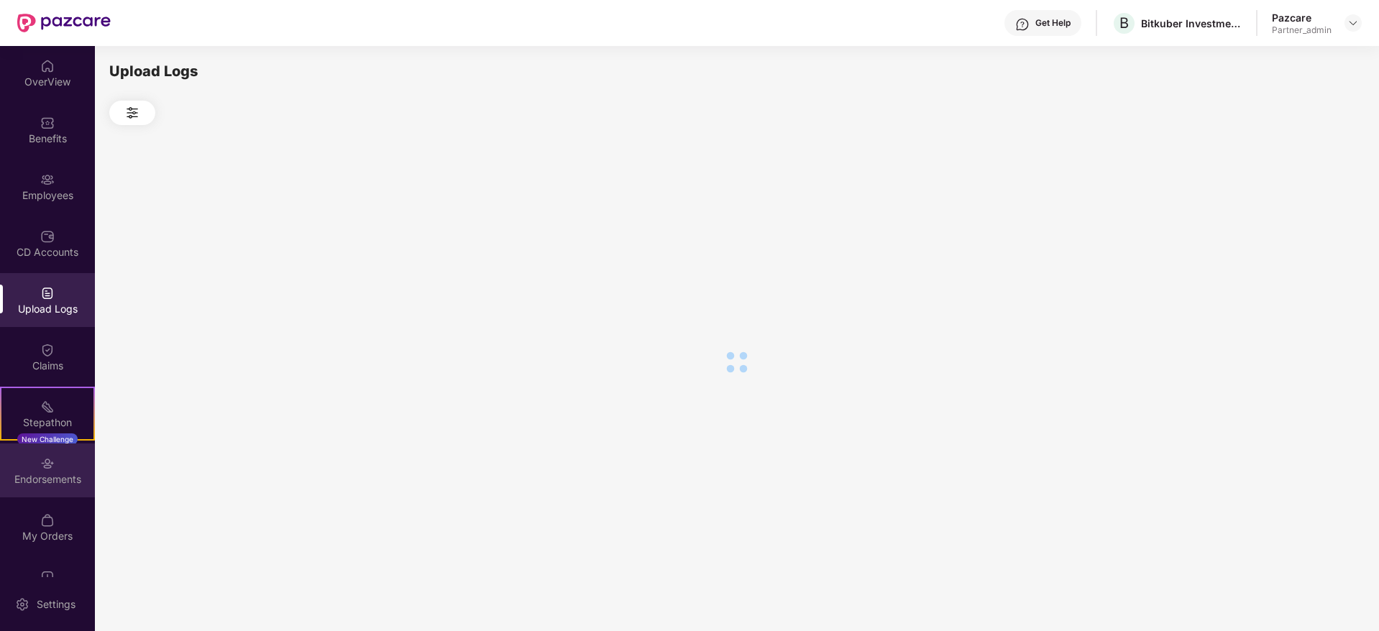
click at [40, 473] on div "Endorsements" at bounding box center [47, 479] width 95 height 14
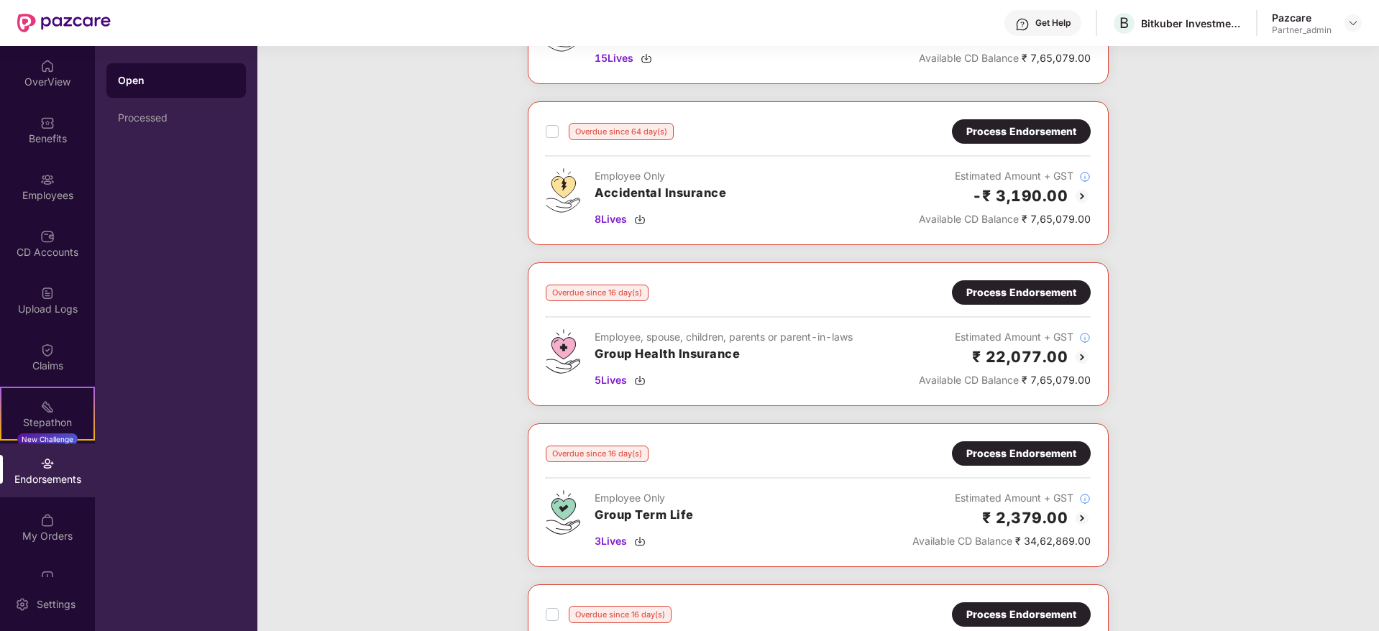
scroll to position [863, 0]
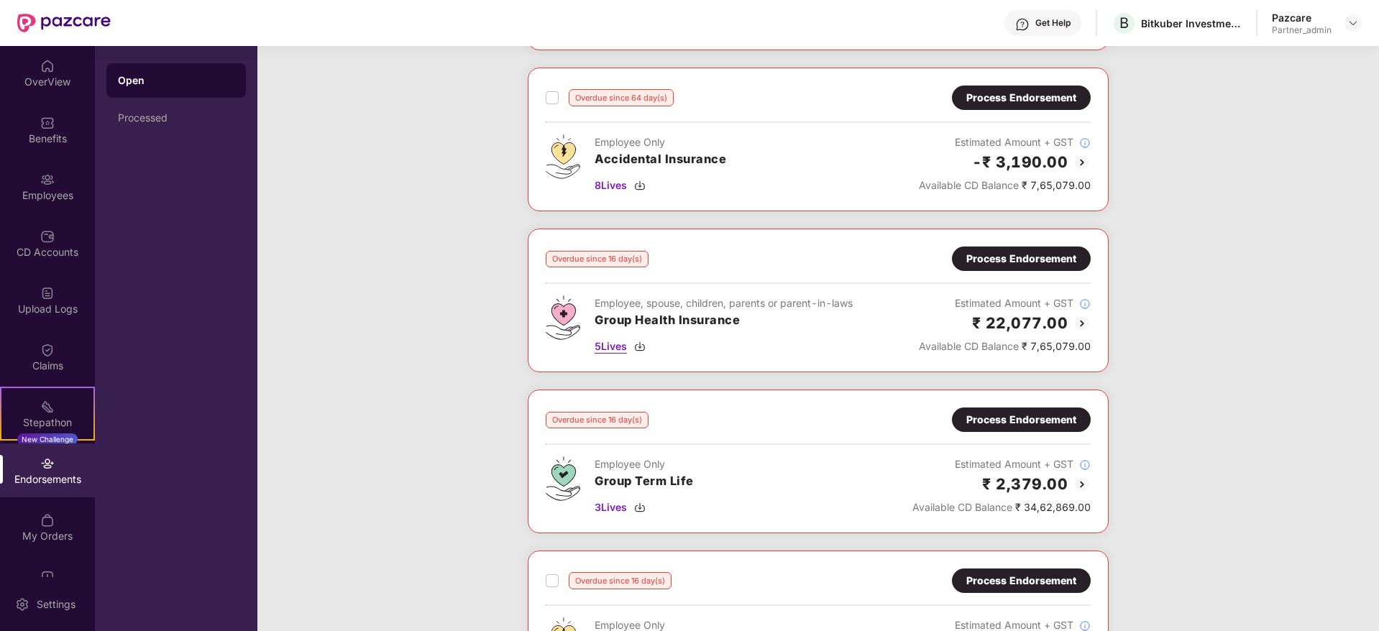
click at [639, 347] on img at bounding box center [640, 347] width 12 height 12
click at [994, 262] on div "Process Endorsement" at bounding box center [1021, 259] width 110 height 16
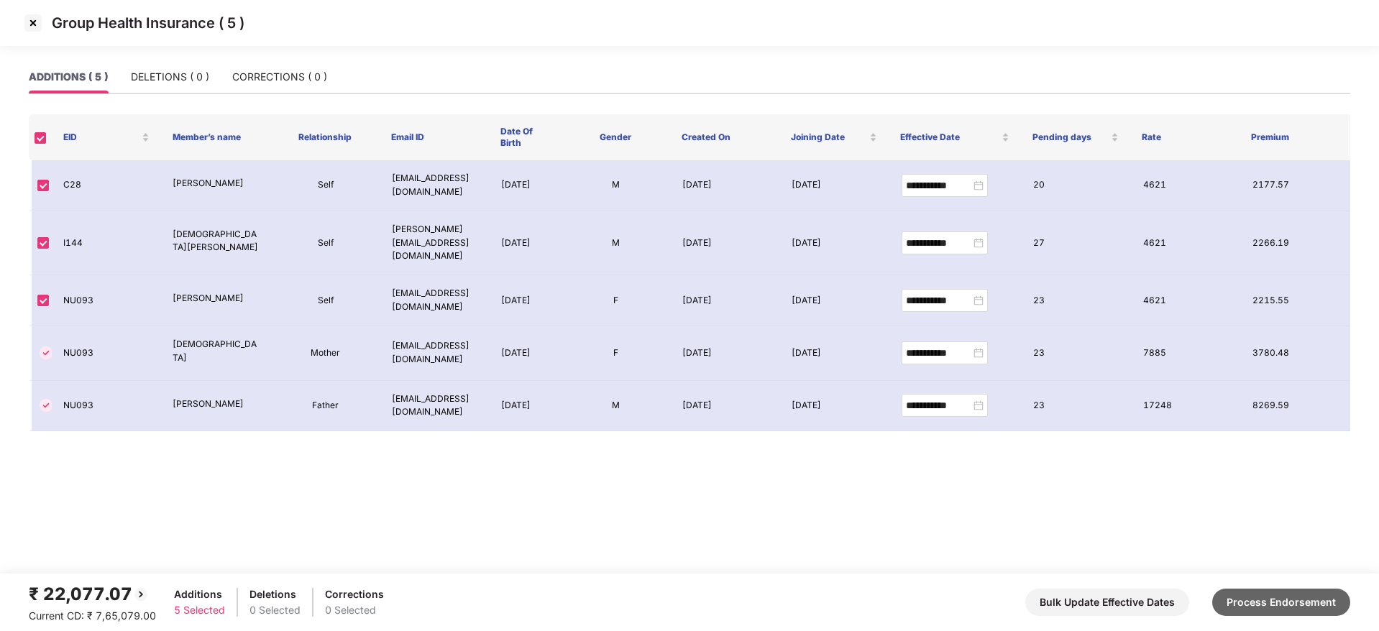
click at [1273, 593] on button "Process Endorsement" at bounding box center [1281, 602] width 138 height 27
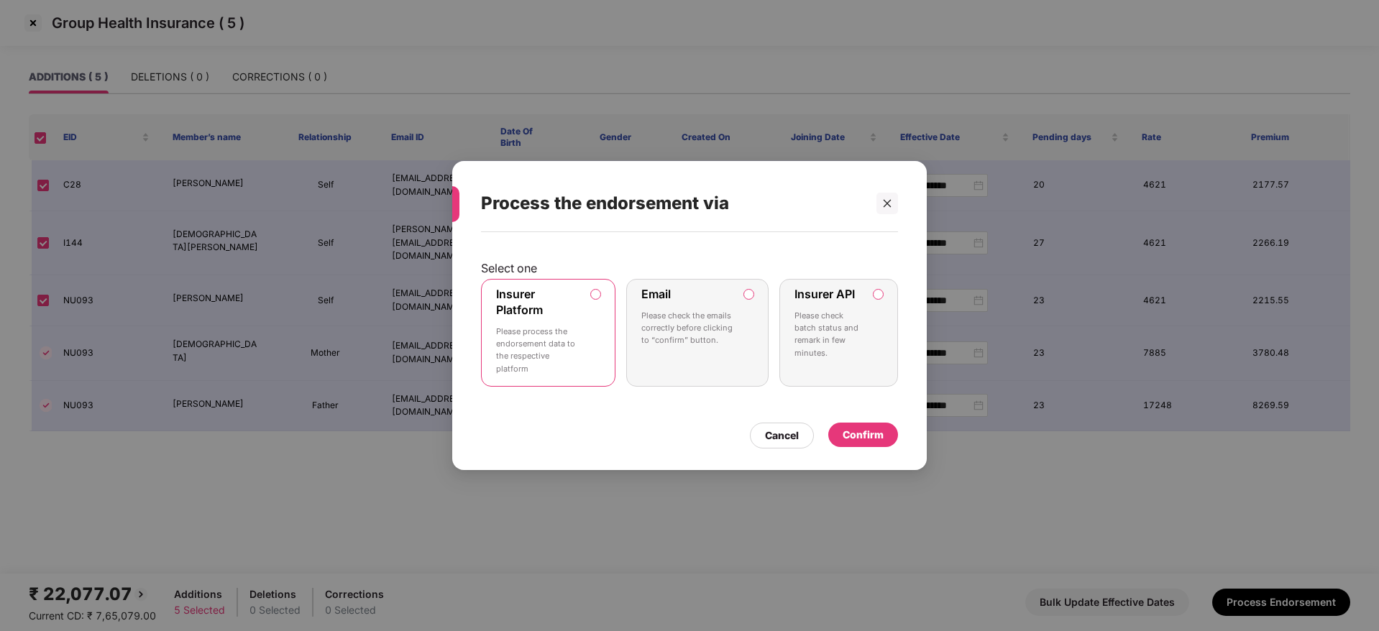
click at [878, 433] on div "Confirm" at bounding box center [863, 435] width 41 height 16
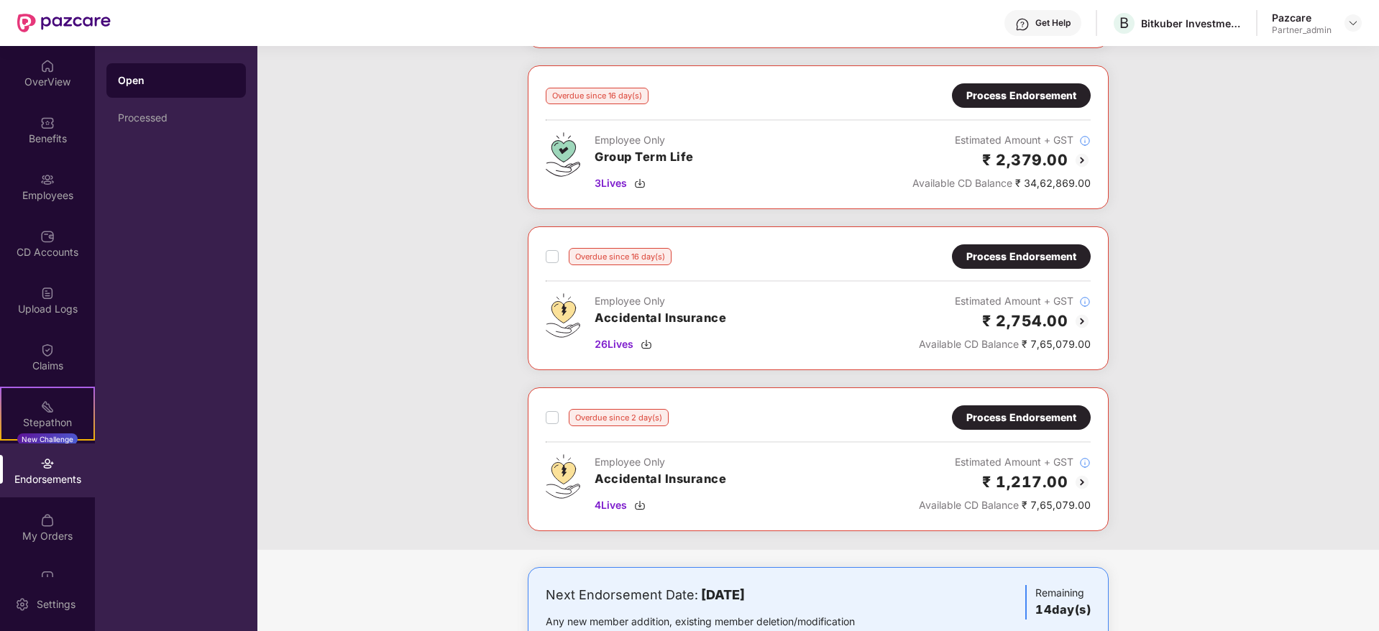
scroll to position [979, 0]
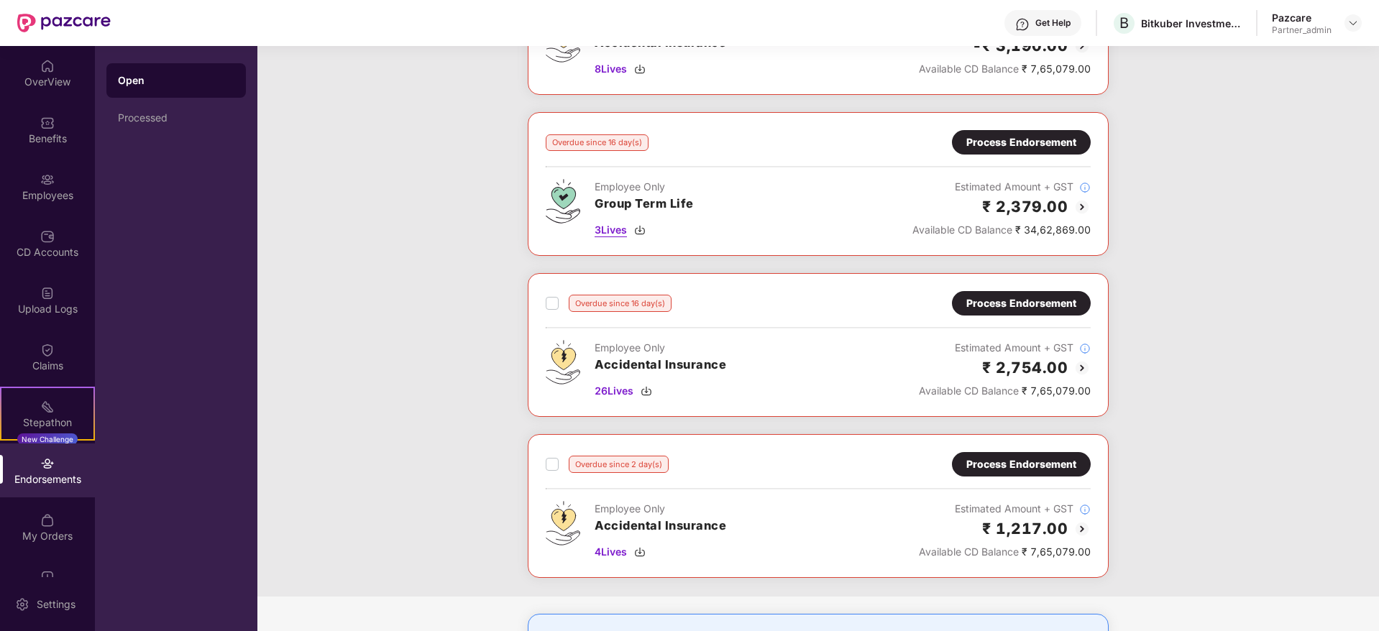
click at [644, 229] on img at bounding box center [640, 230] width 12 height 12
click at [992, 141] on div "Process Endorsement" at bounding box center [1021, 142] width 110 height 16
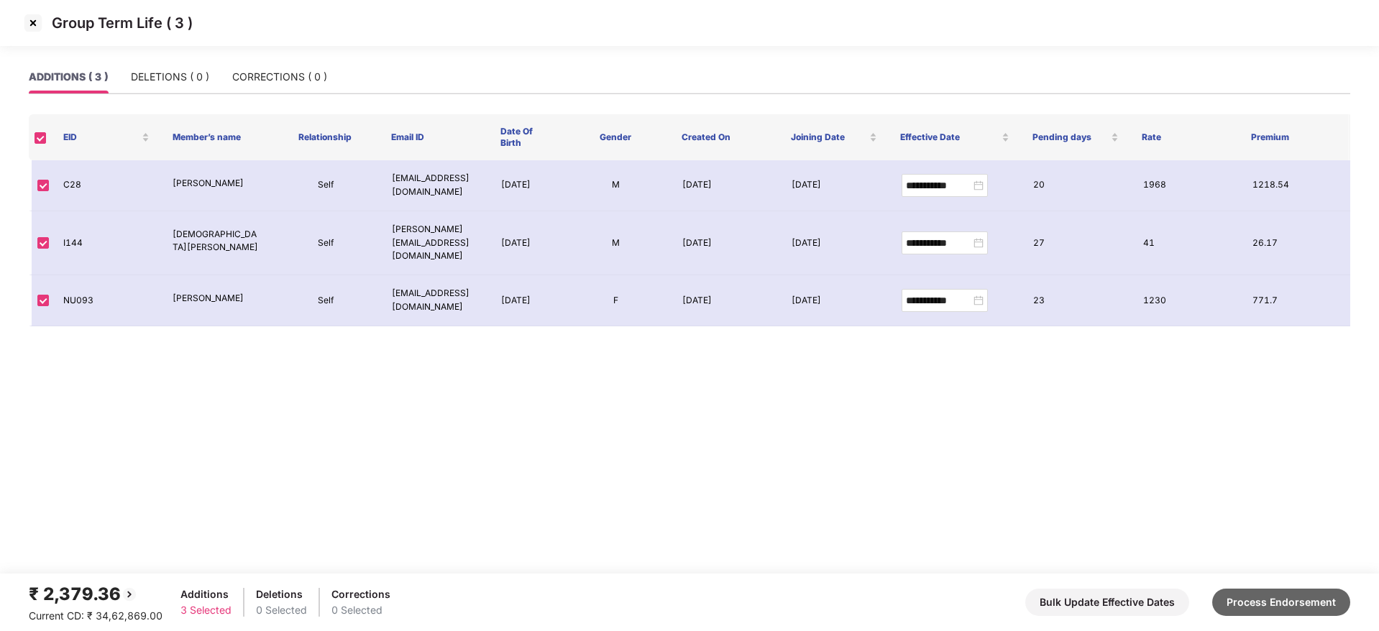
click at [1281, 600] on button "Process Endorsement" at bounding box center [1281, 602] width 138 height 27
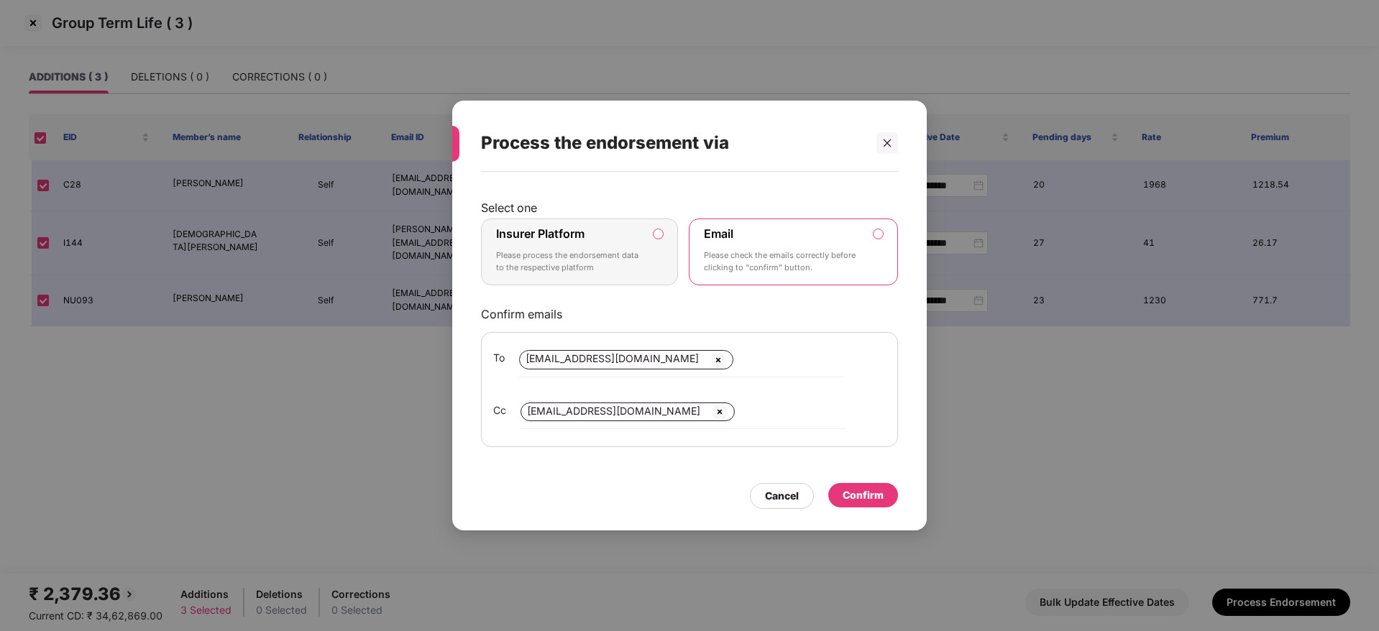
click at [620, 238] on div "Insurer Platform Please process the endorsement data to the respective platform" at bounding box center [569, 252] width 147 height 52
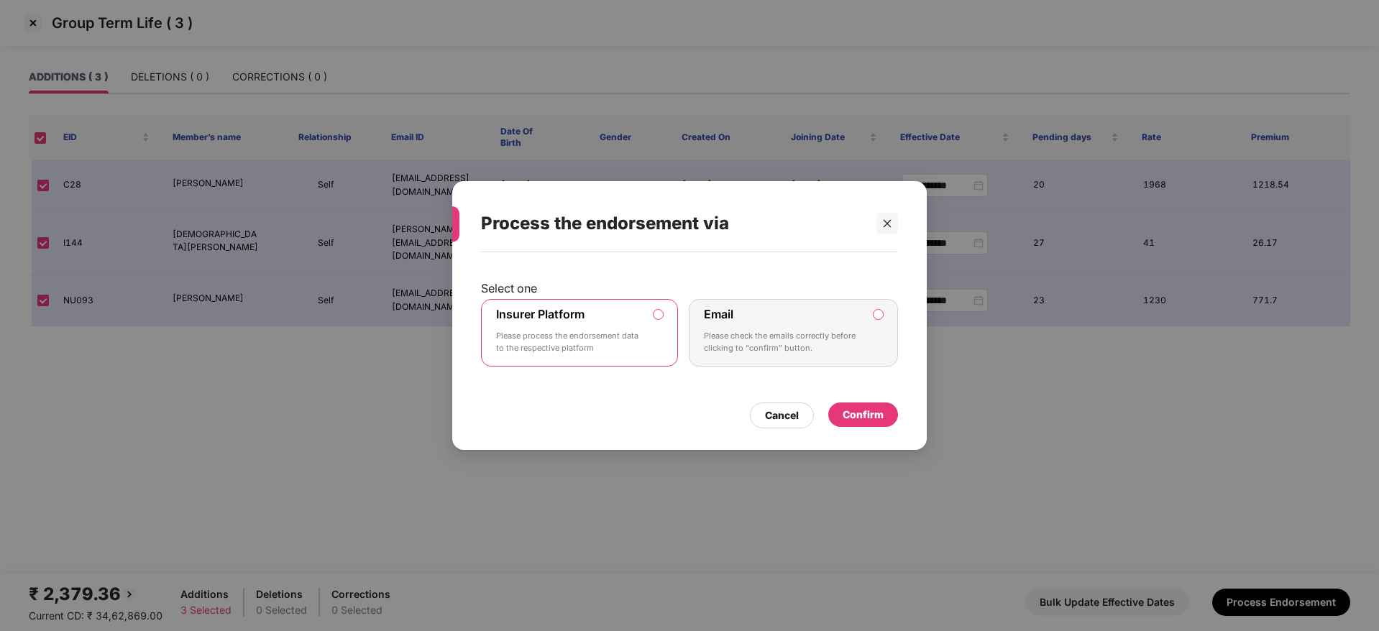
click at [884, 416] on div "Confirm" at bounding box center [863, 415] width 70 height 24
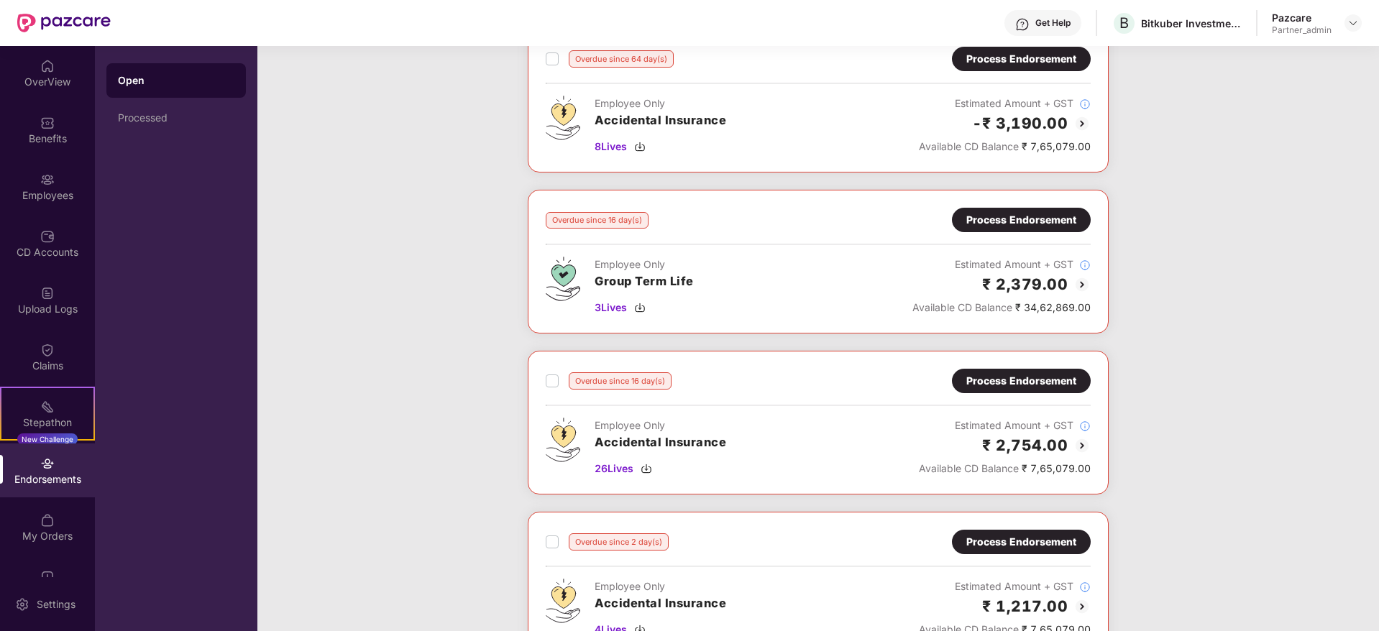
scroll to position [871, 0]
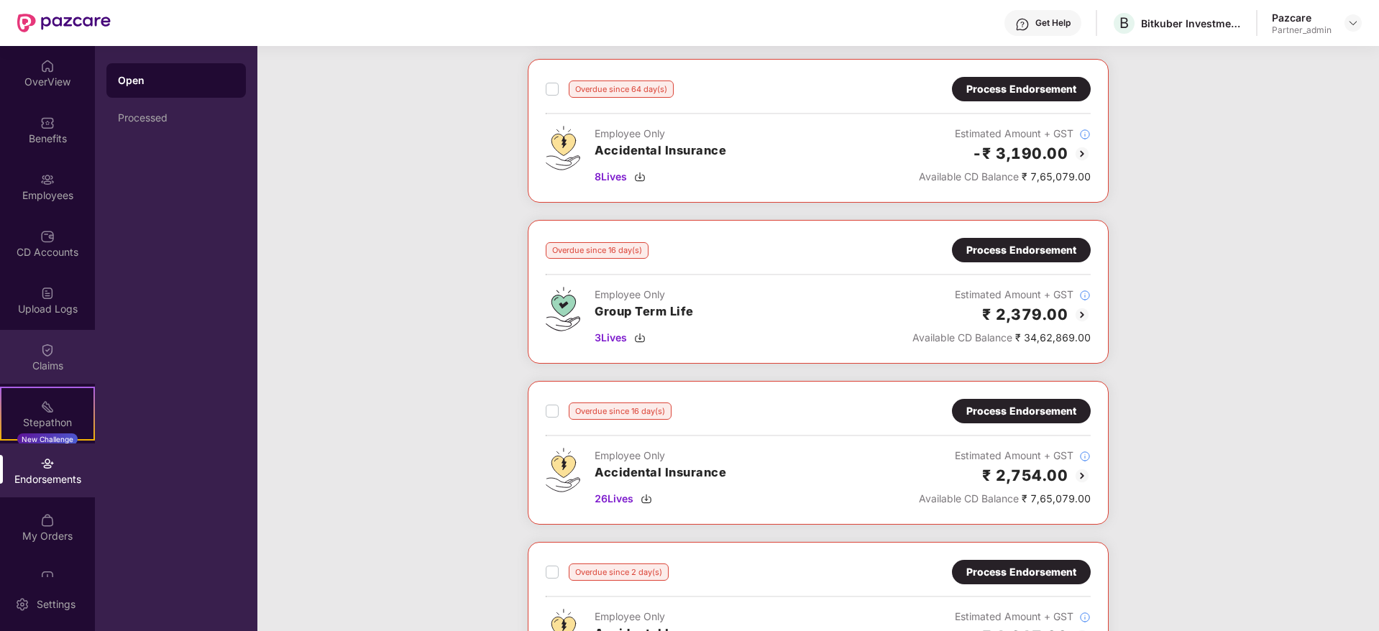
click at [41, 336] on div "Claims" at bounding box center [47, 357] width 95 height 54
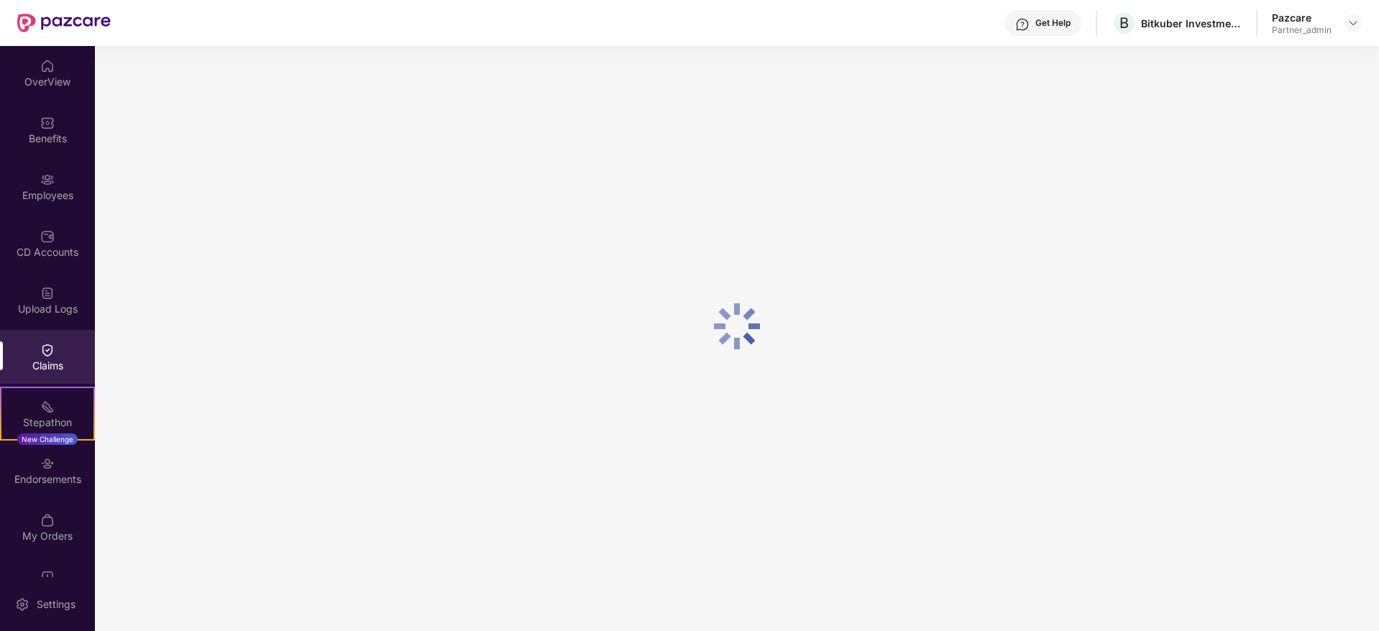
scroll to position [0, 0]
click at [55, 420] on div "Stepathon" at bounding box center [47, 423] width 92 height 14
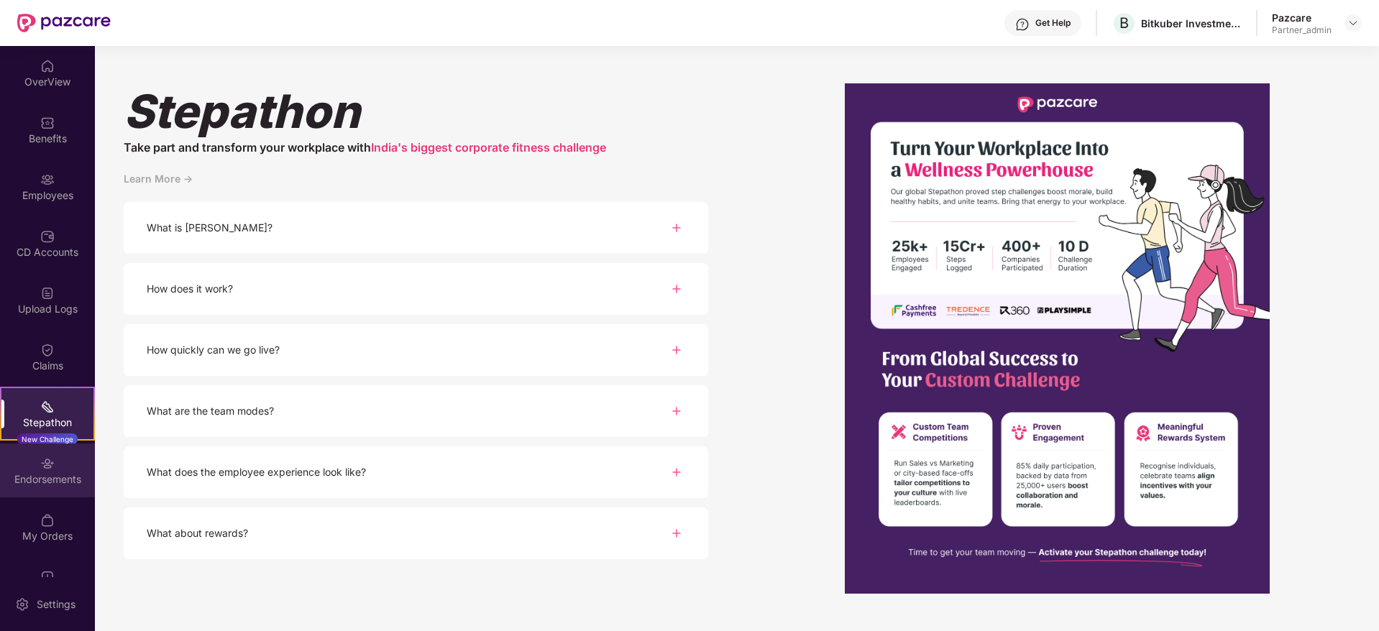
click at [42, 485] on div "Endorsements" at bounding box center [47, 479] width 95 height 14
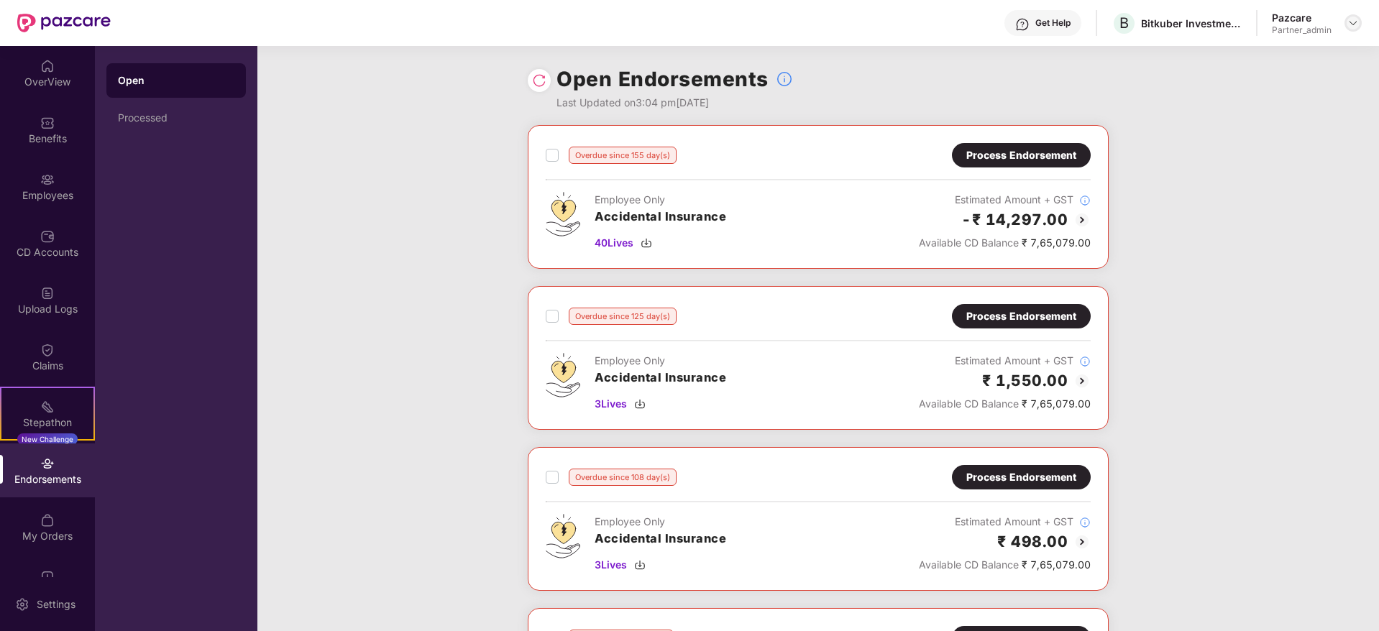
click at [1351, 23] on img at bounding box center [1353, 23] width 12 height 12
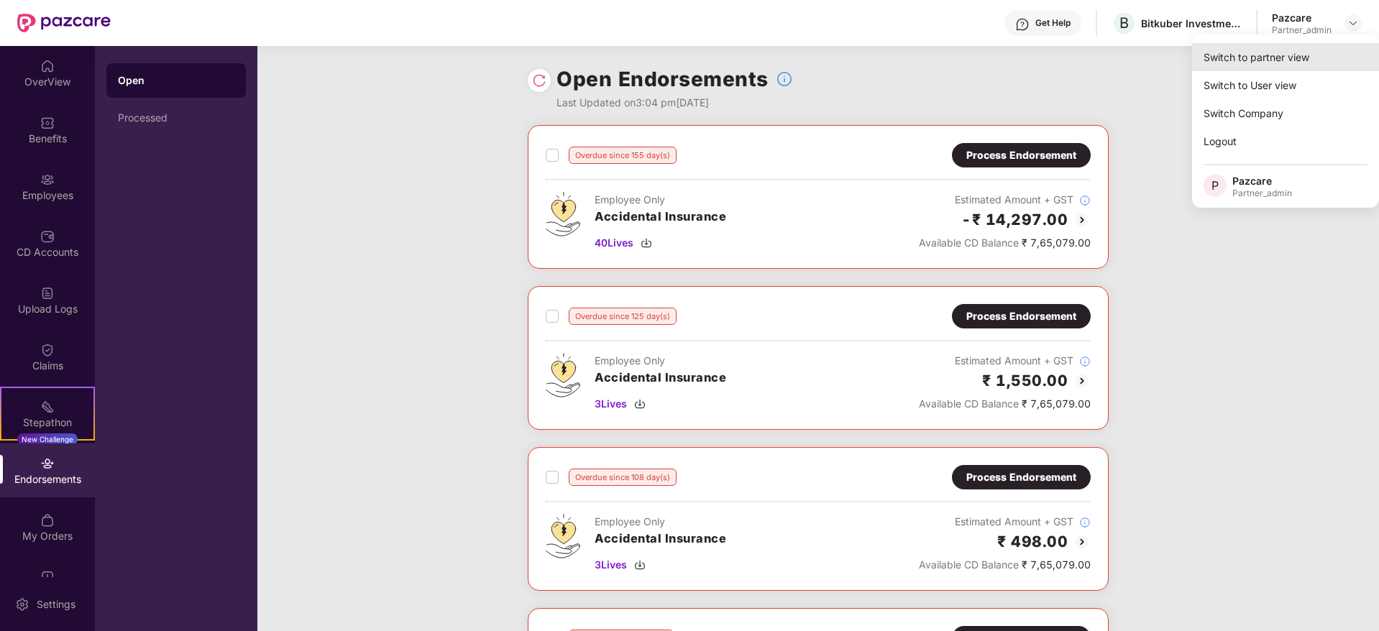
click at [1307, 61] on div "Switch to partner view" at bounding box center [1285, 57] width 187 height 28
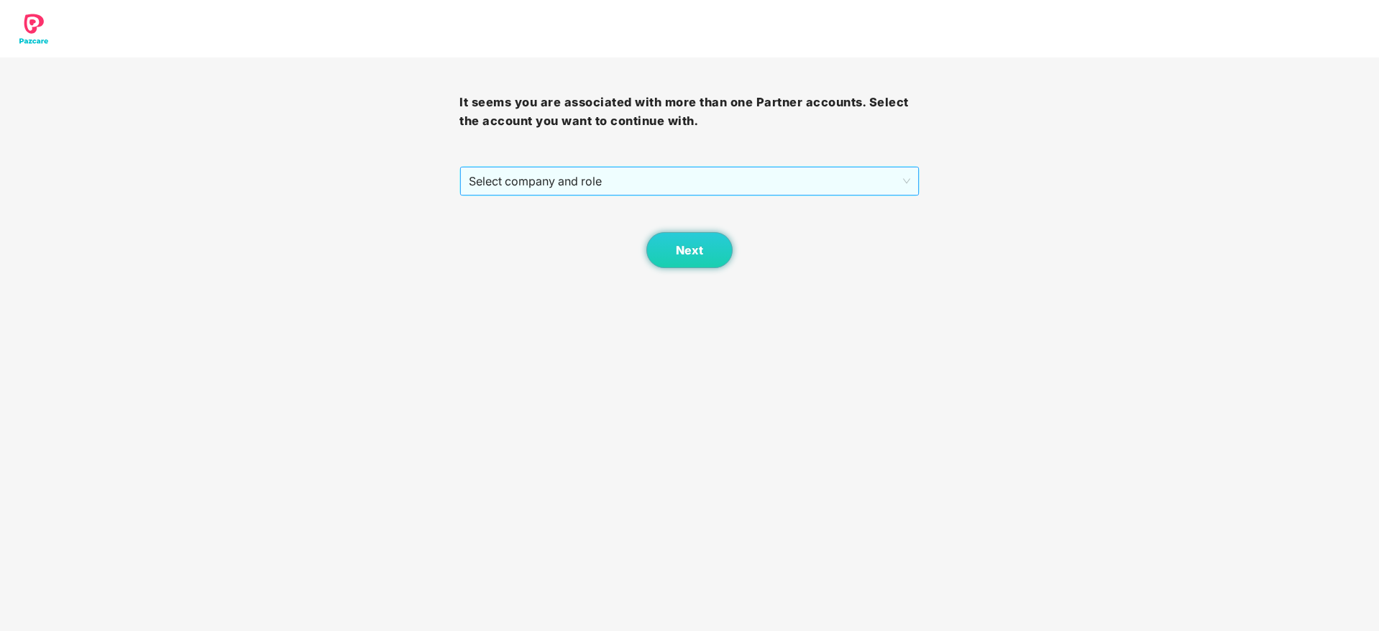
click at [549, 185] on span "Select company and role" at bounding box center [689, 181] width 441 height 27
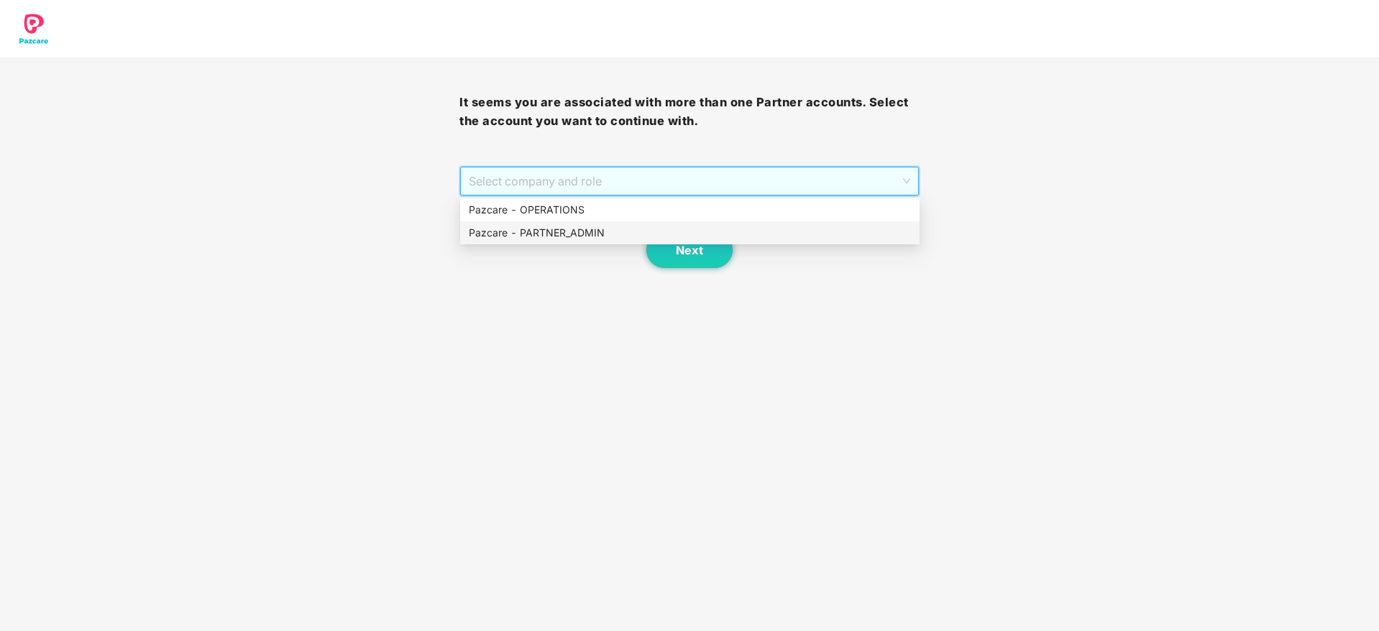
click at [538, 228] on div "Pazcare - PARTNER_ADMIN" at bounding box center [690, 233] width 442 height 16
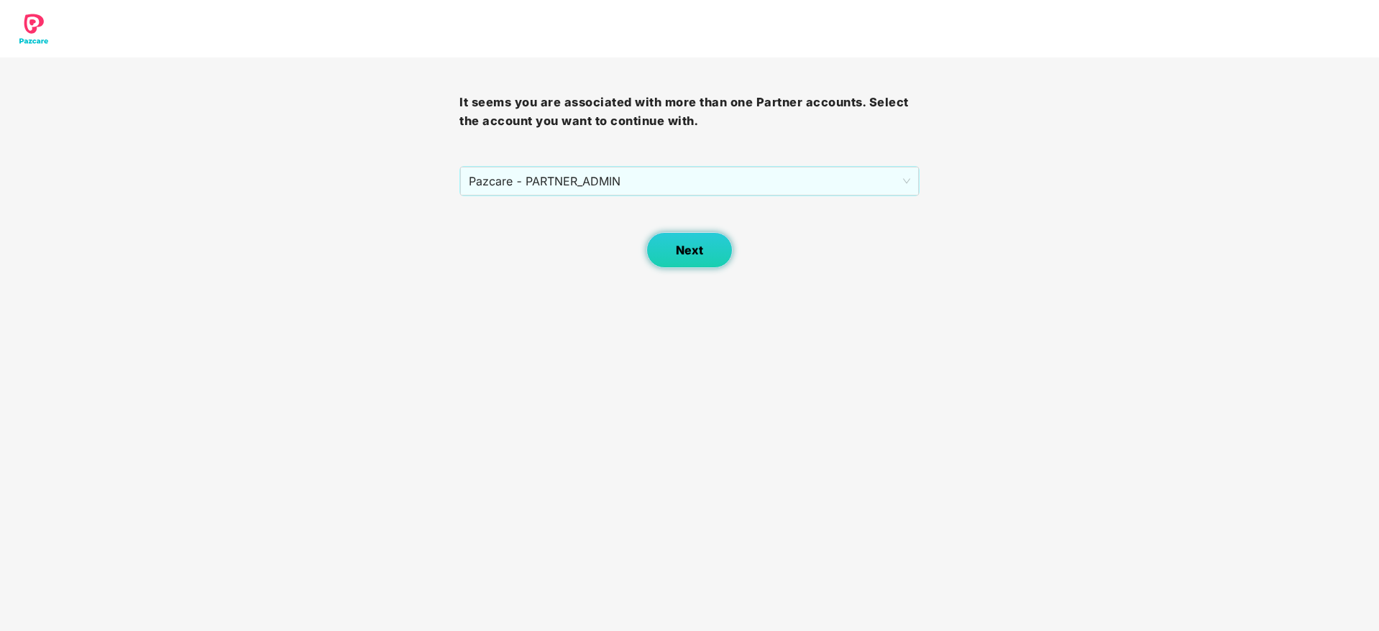
click at [692, 252] on span "Next" at bounding box center [689, 251] width 27 height 14
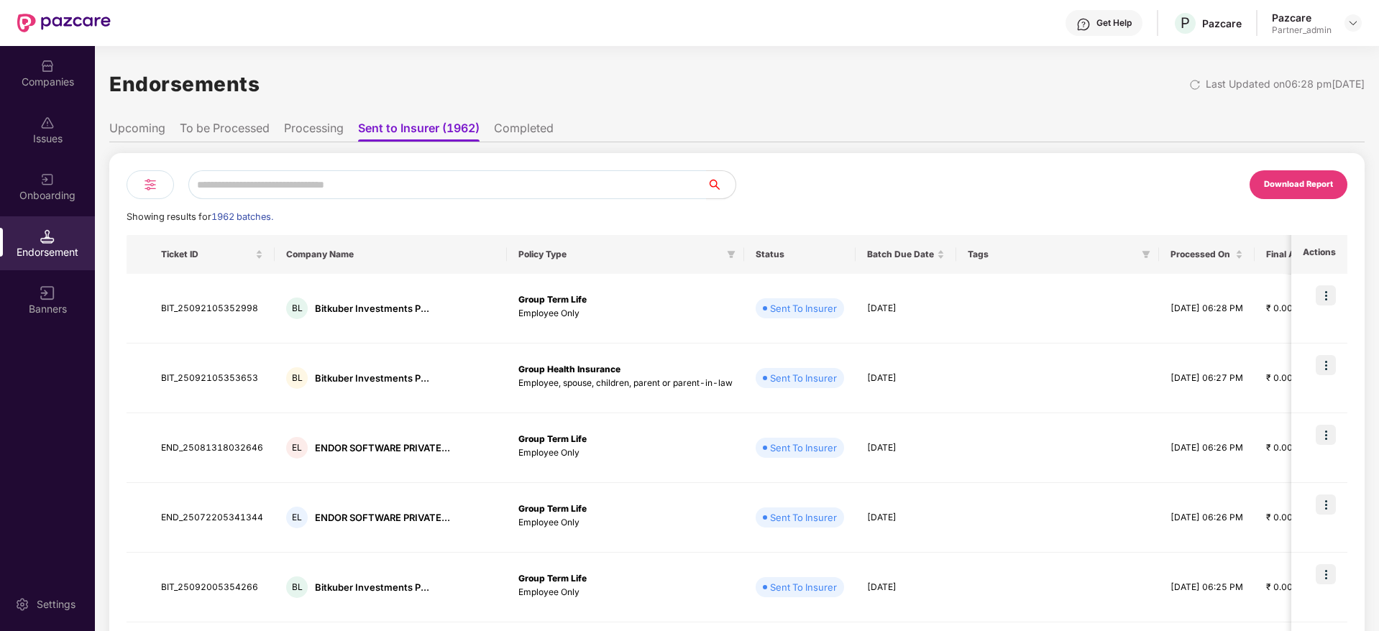
click at [150, 182] on img at bounding box center [150, 184] width 17 height 17
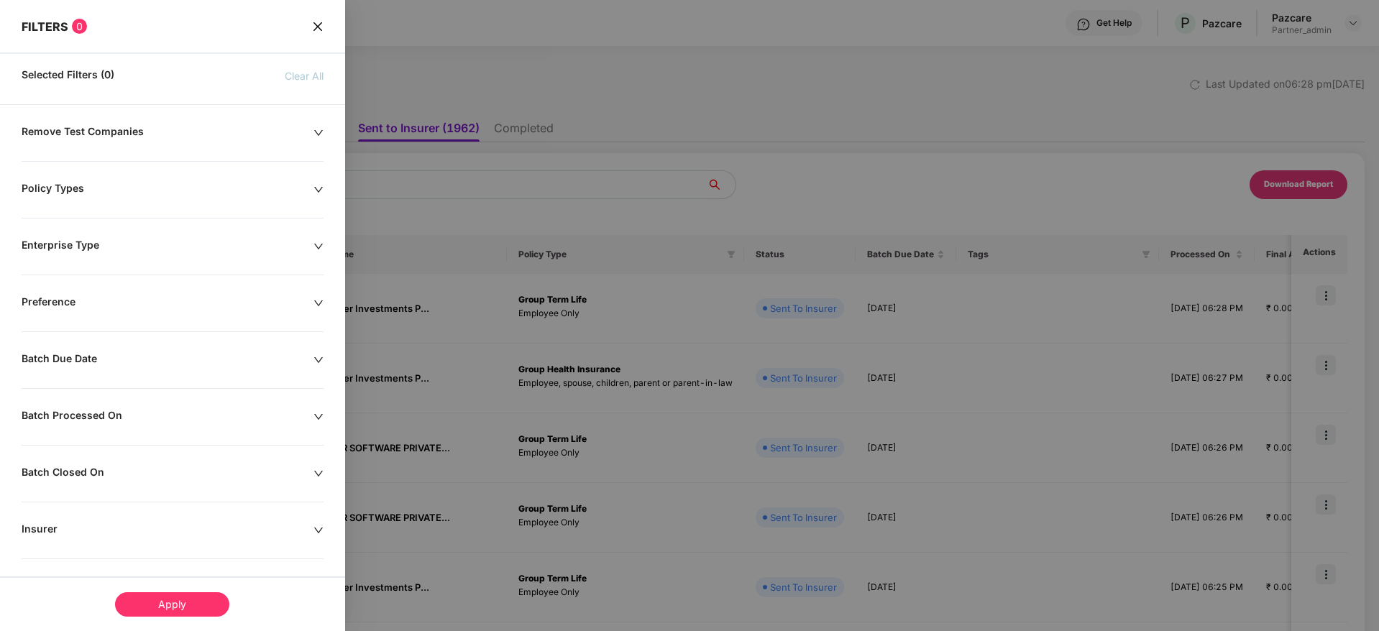
click at [315, 420] on icon "down" at bounding box center [319, 417] width 10 height 10
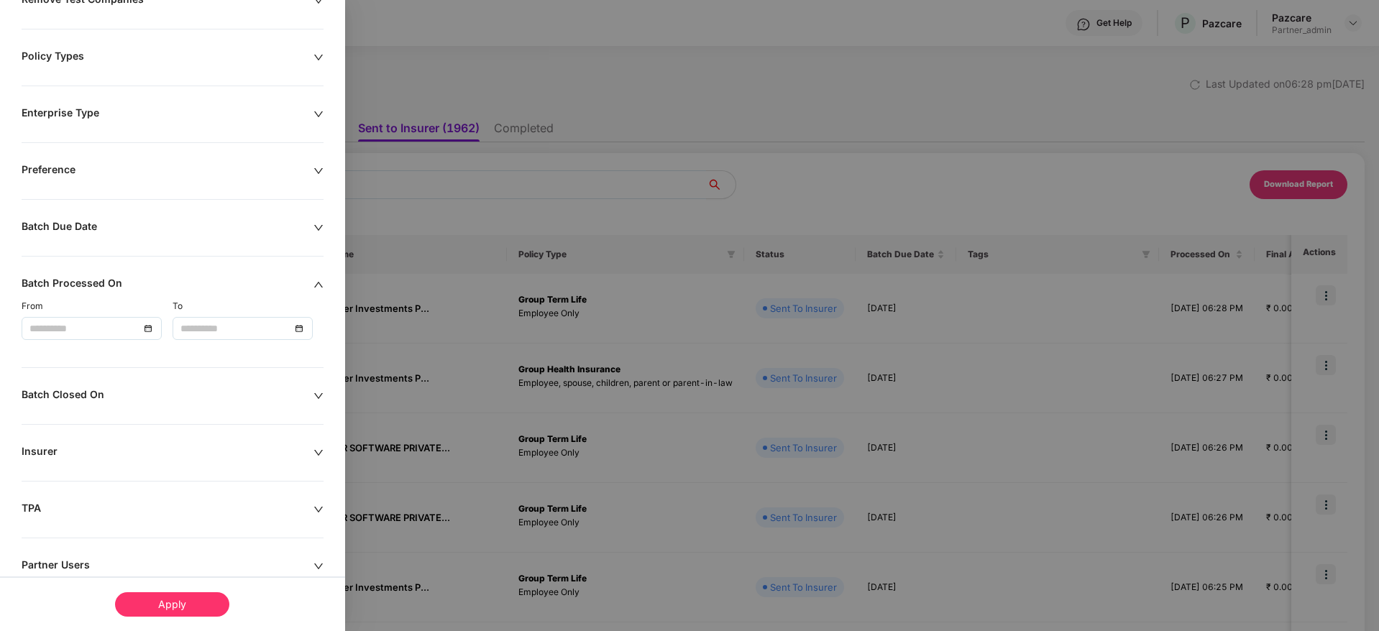
scroll to position [216, 0]
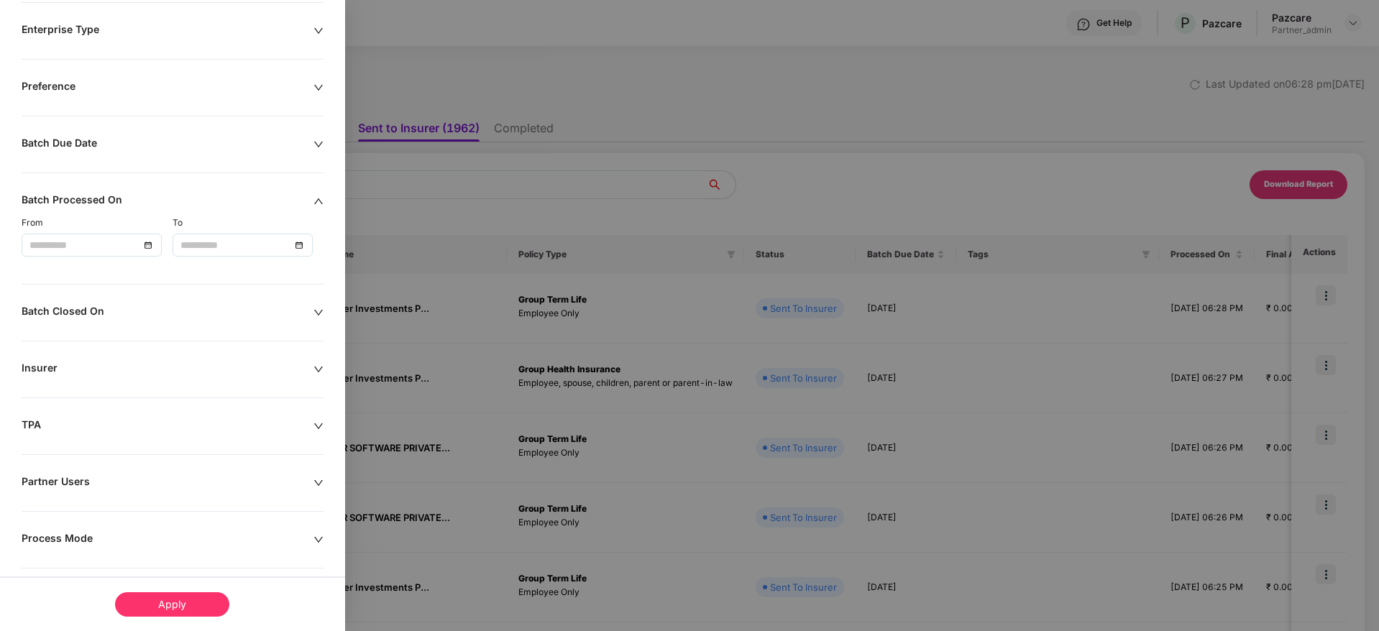
click at [152, 250] on div at bounding box center [91, 245] width 124 height 16
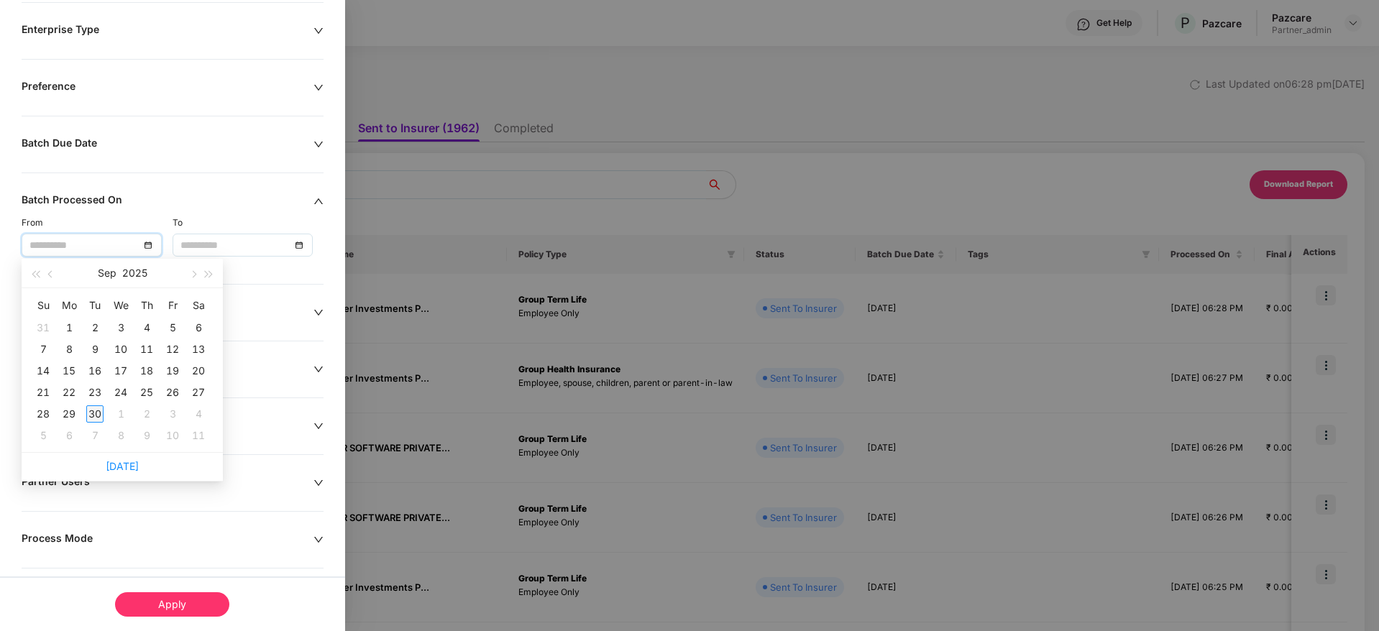
type input "**********"
click at [96, 415] on div "30" at bounding box center [94, 414] width 17 height 17
type input "**********"
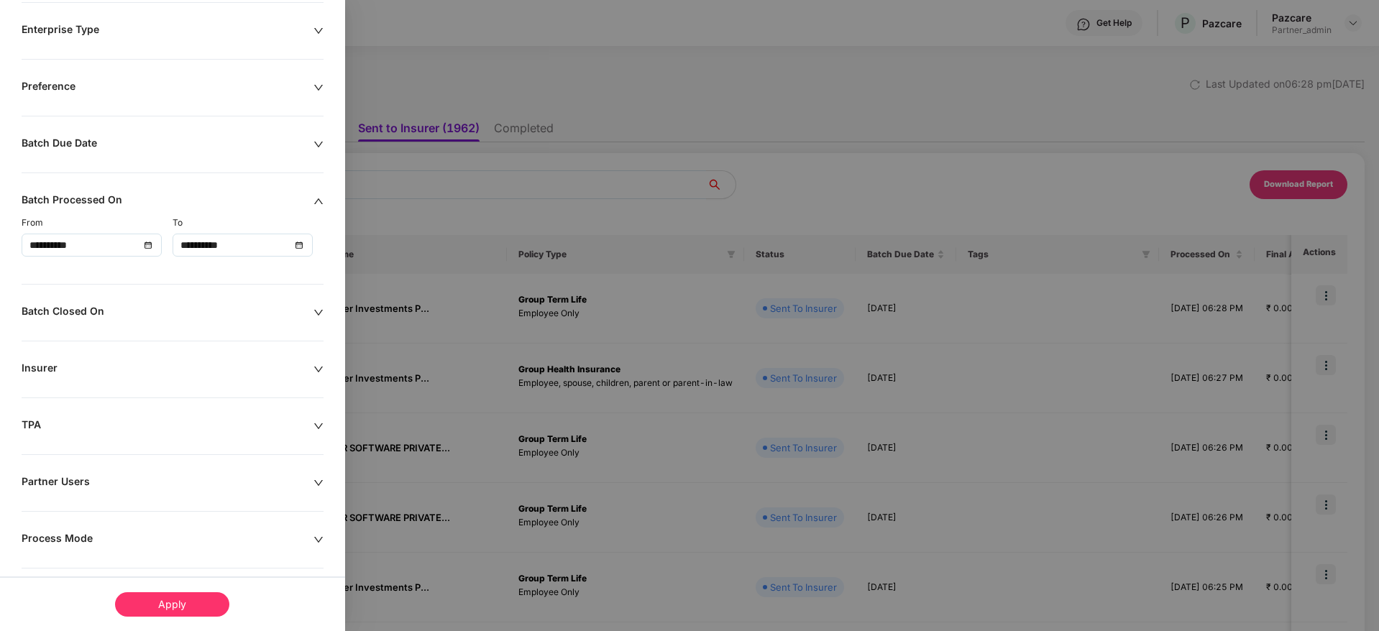
click at [177, 603] on div "Apply" at bounding box center [172, 604] width 114 height 24
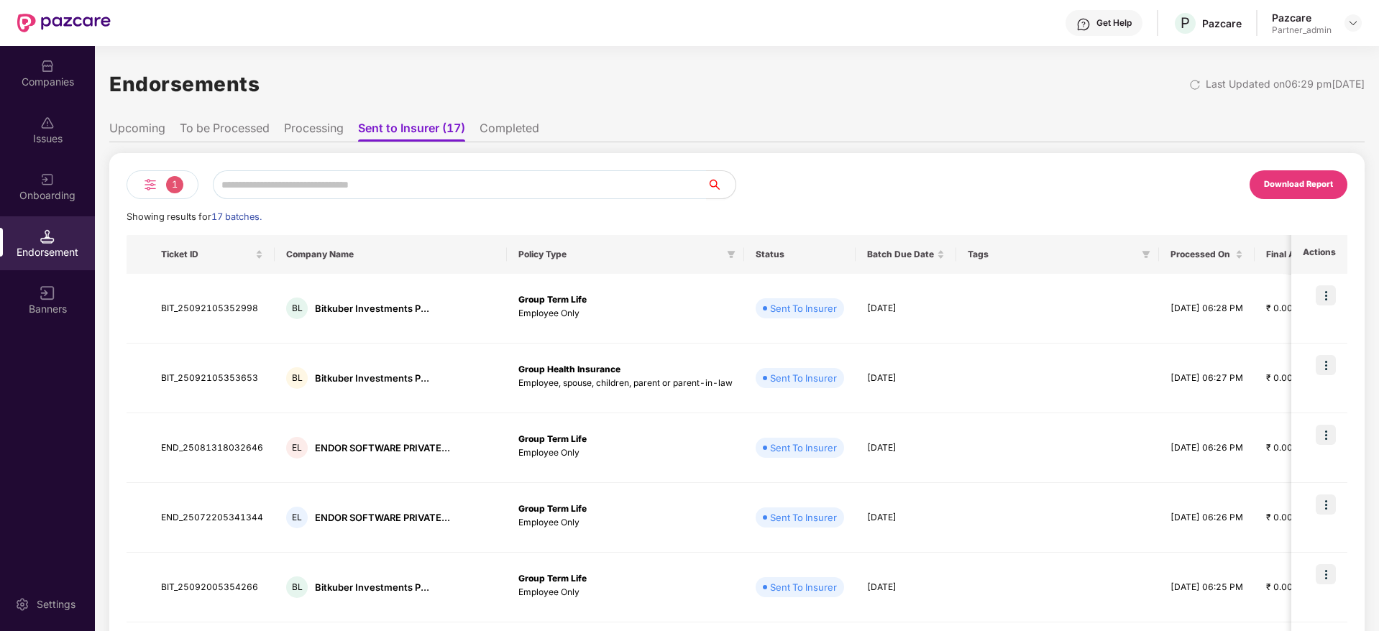
click at [1301, 185] on div "Download Report" at bounding box center [1298, 184] width 69 height 13
click at [36, 71] on div "Companies" at bounding box center [47, 73] width 95 height 54
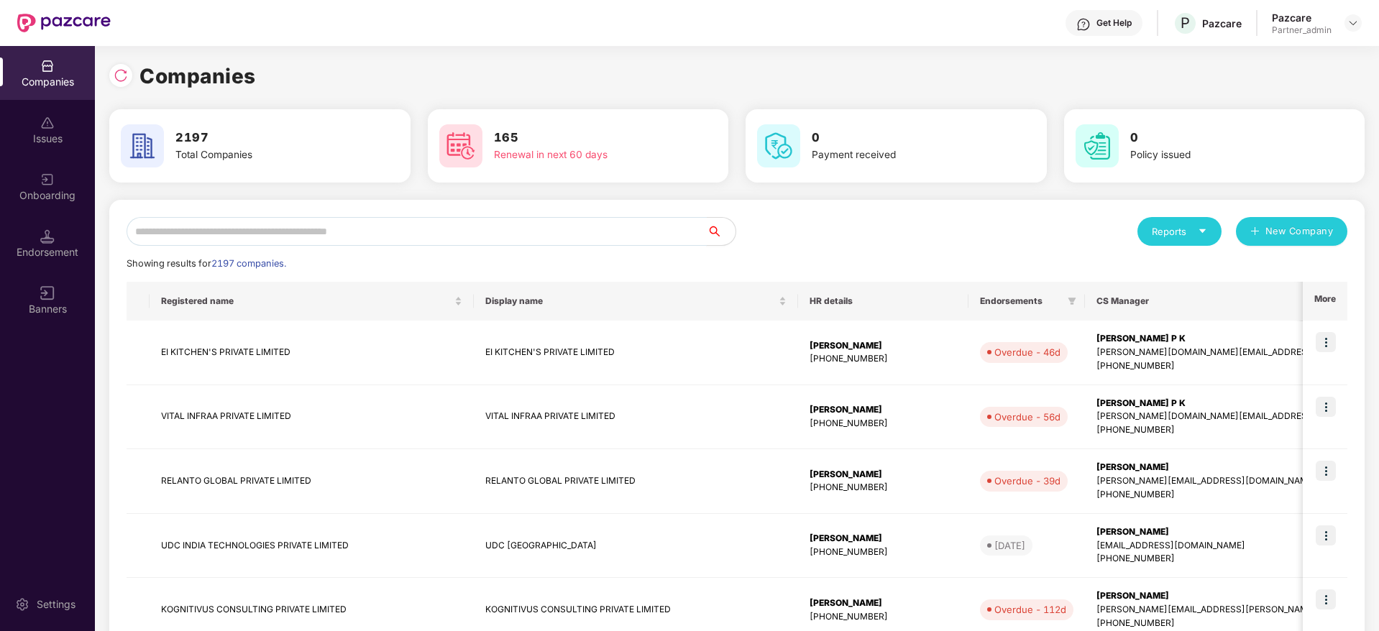
click at [263, 235] on input "text" at bounding box center [417, 231] width 580 height 29
click at [247, 228] on input "text" at bounding box center [417, 231] width 580 height 29
paste input "********"
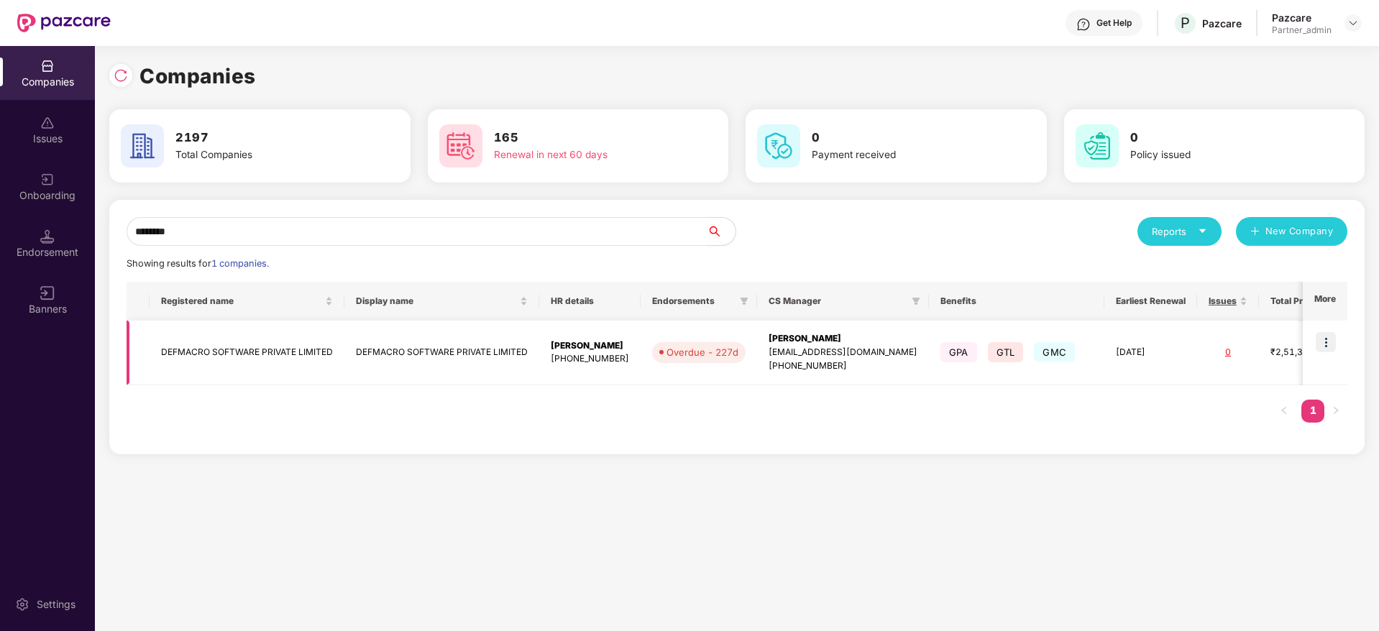
type input "********"
click at [1328, 342] on img at bounding box center [1326, 342] width 20 height 20
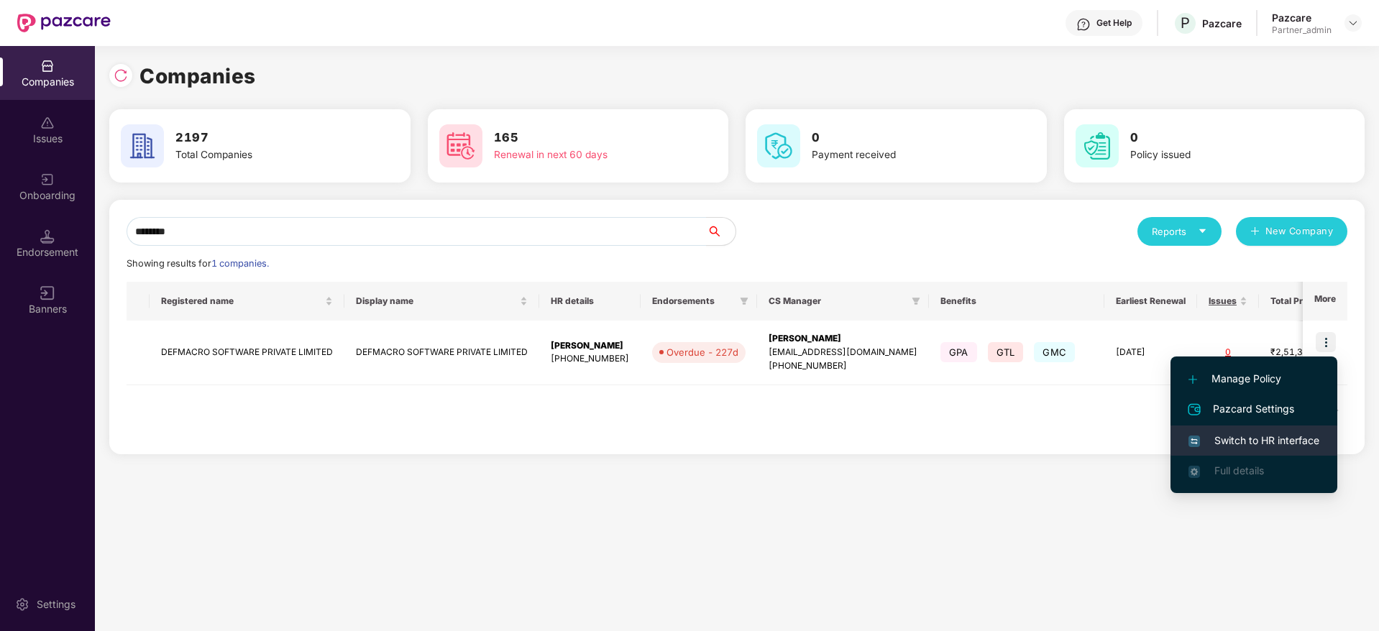
click at [1232, 429] on li "Switch to HR interface" at bounding box center [1254, 441] width 167 height 30
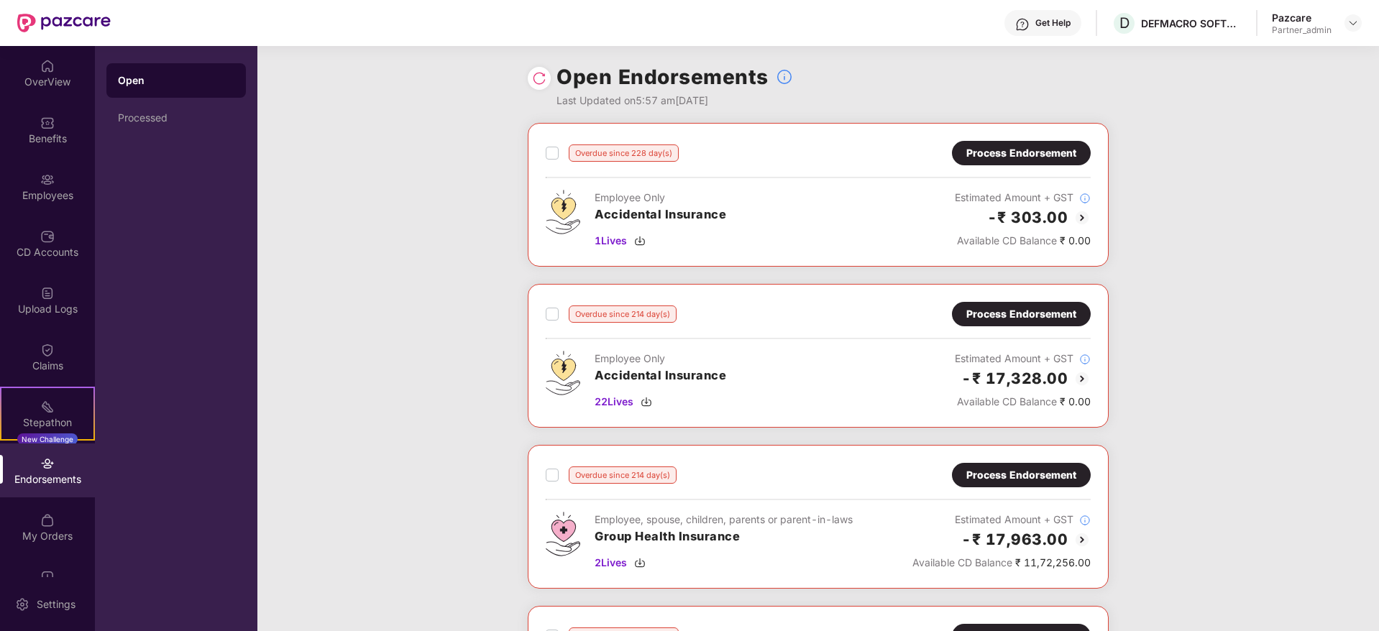
scroll to position [0, 0]
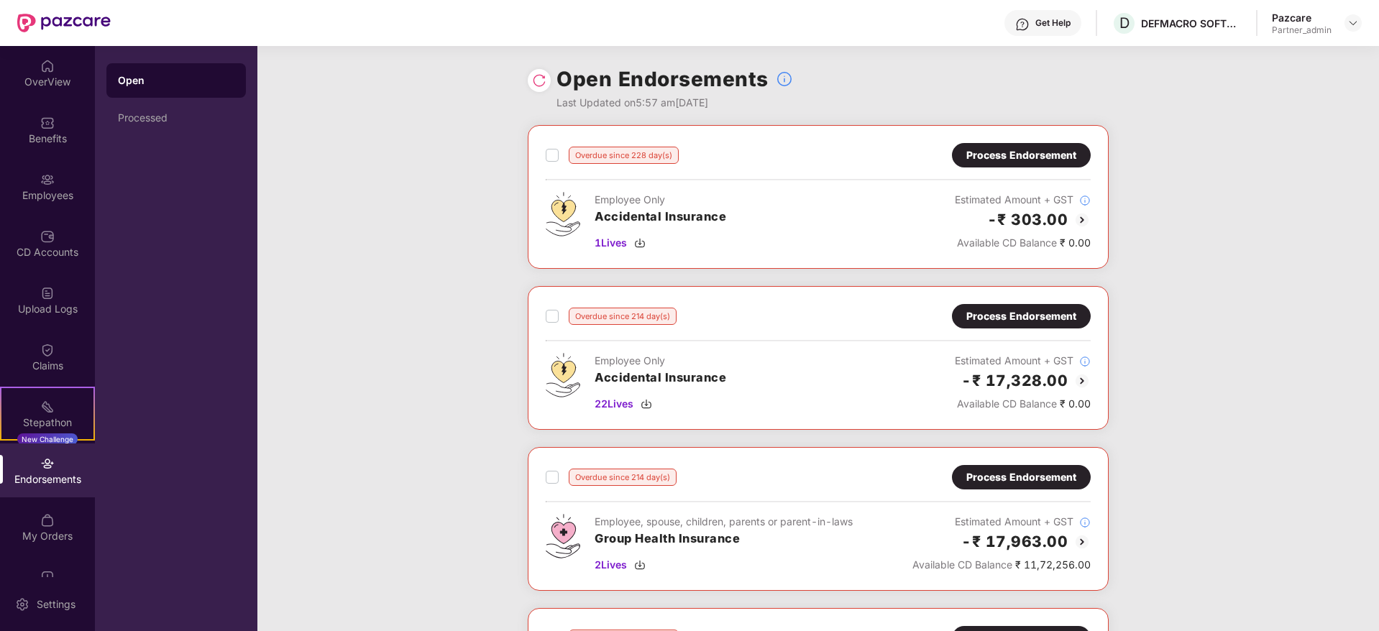
click at [991, 154] on div "Process Endorsement" at bounding box center [1021, 155] width 110 height 16
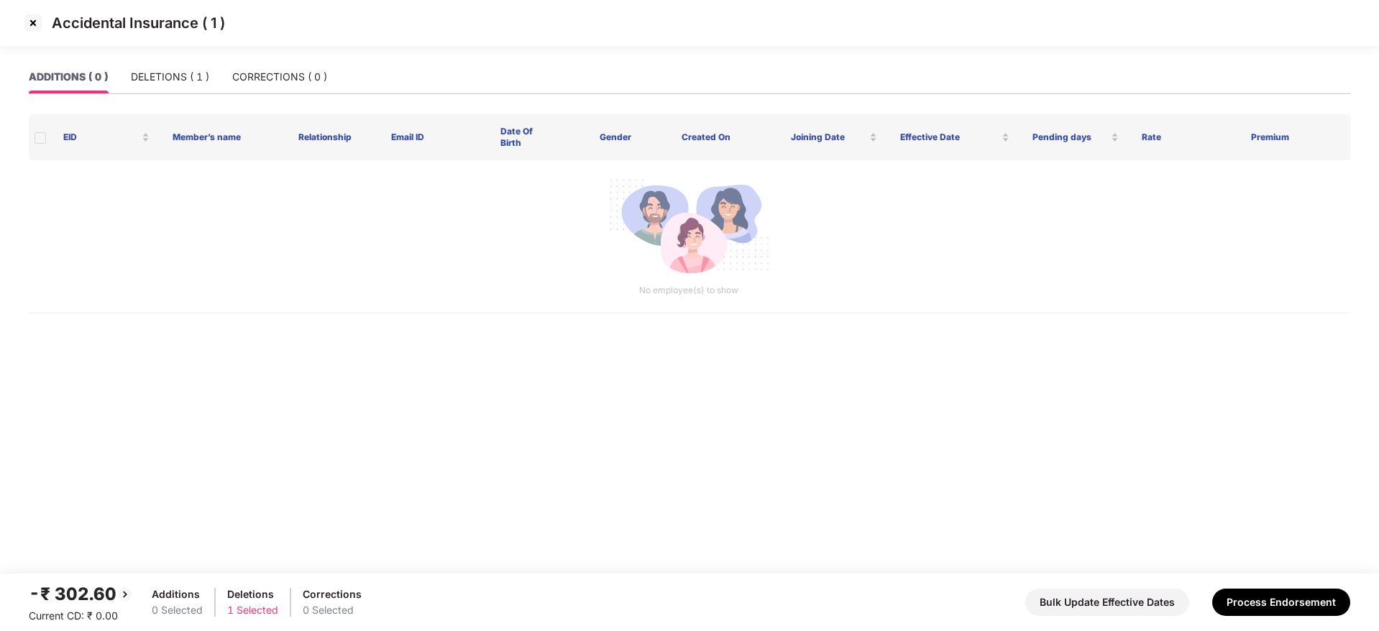
click at [34, 19] on img at bounding box center [33, 23] width 23 height 23
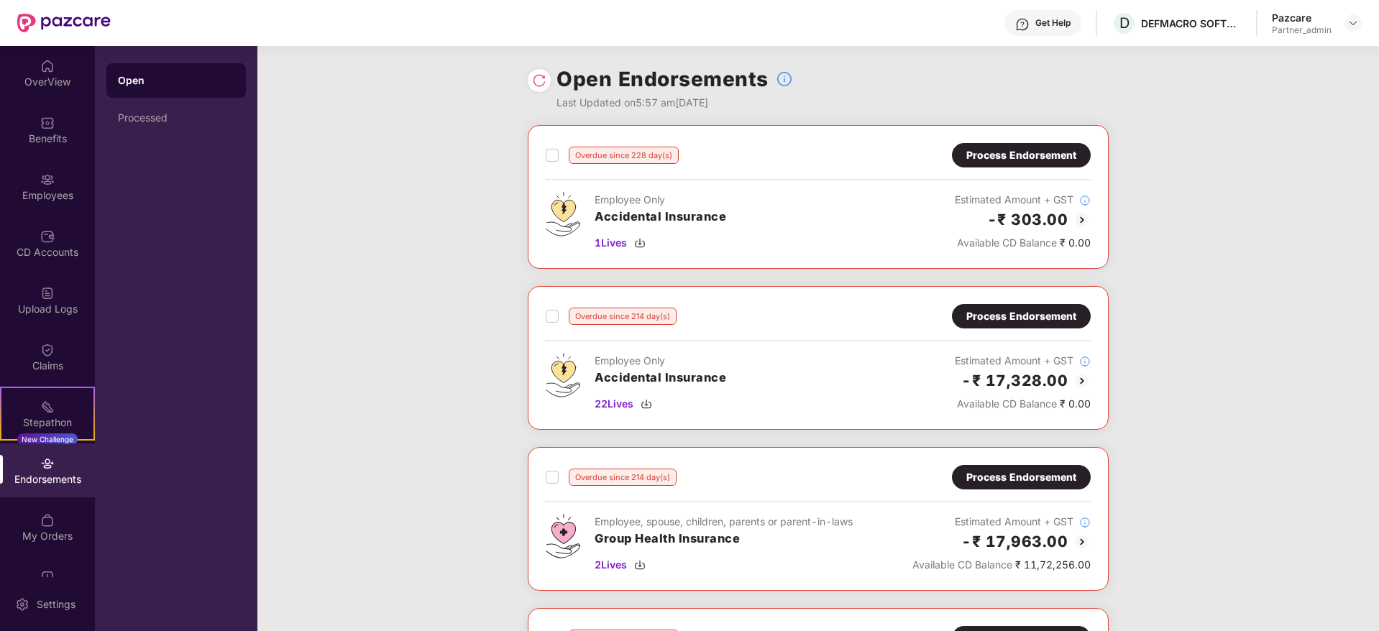
click at [1027, 486] on div "Process Endorsement" at bounding box center [1021, 477] width 139 height 24
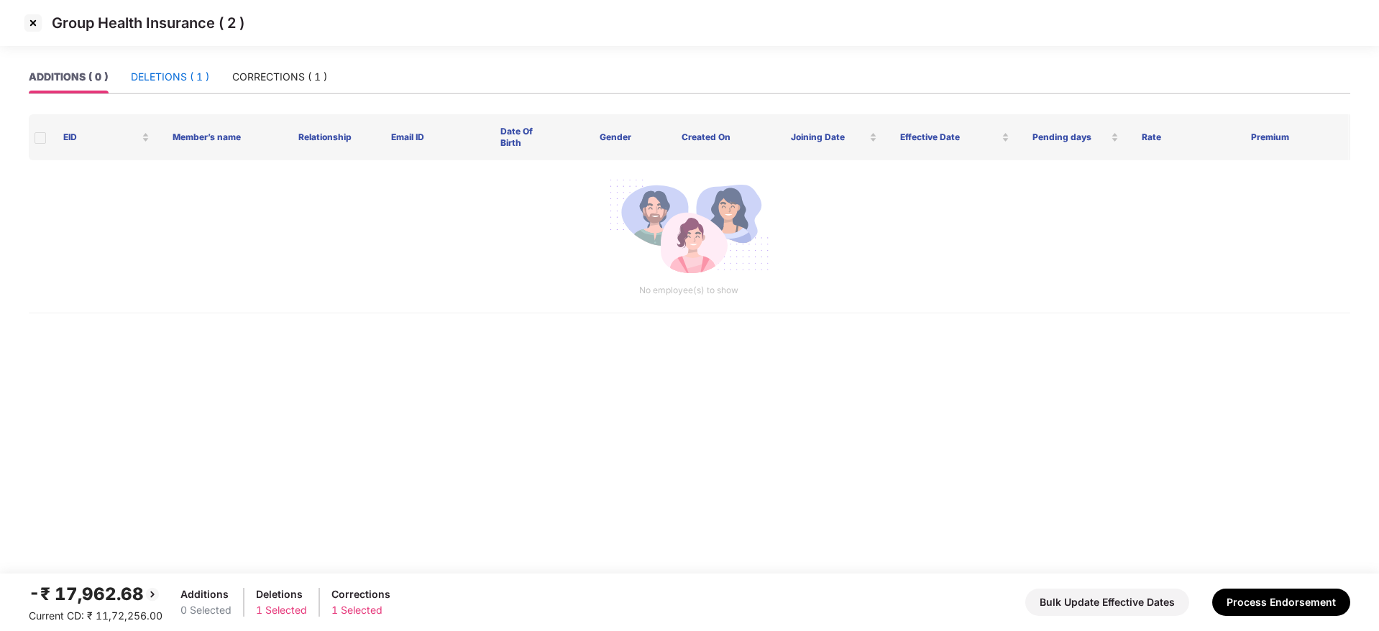
click at [183, 69] on div "DELETIONS ( 1 )" at bounding box center [170, 77] width 78 height 16
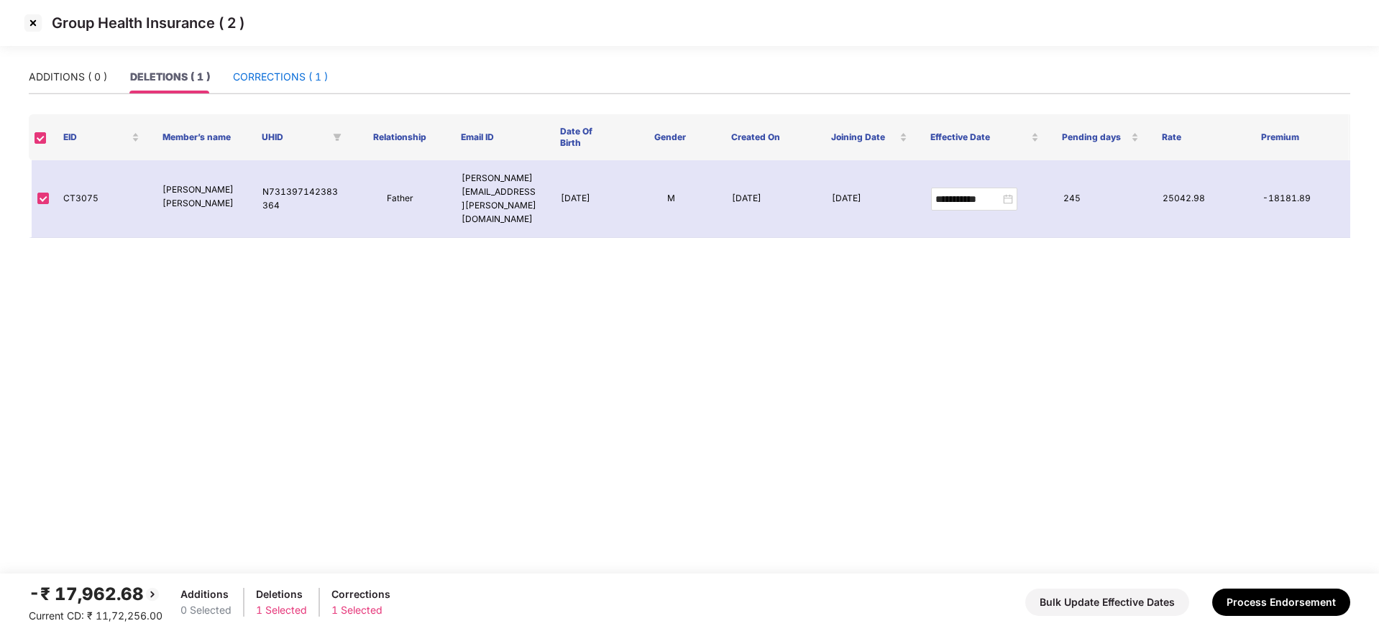
click at [278, 79] on div "CORRECTIONS ( 1 )" at bounding box center [280, 77] width 95 height 16
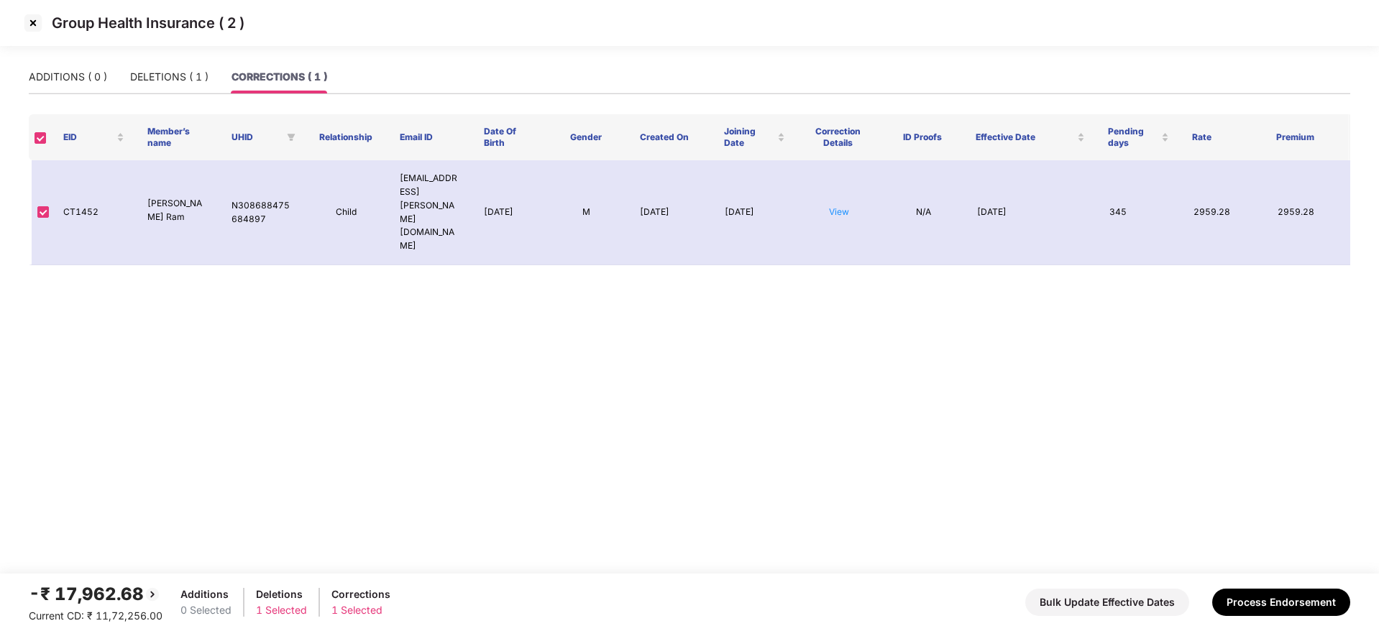
click at [34, 23] on img at bounding box center [33, 23] width 23 height 23
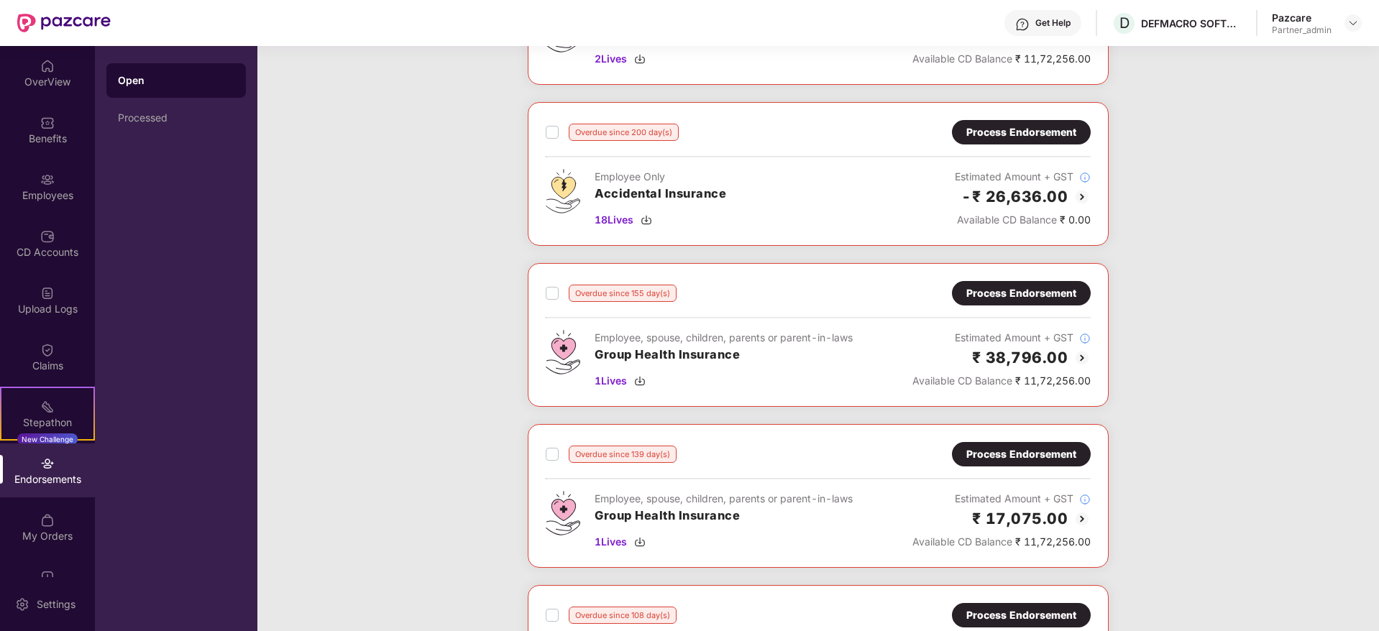
scroll to position [539, 0]
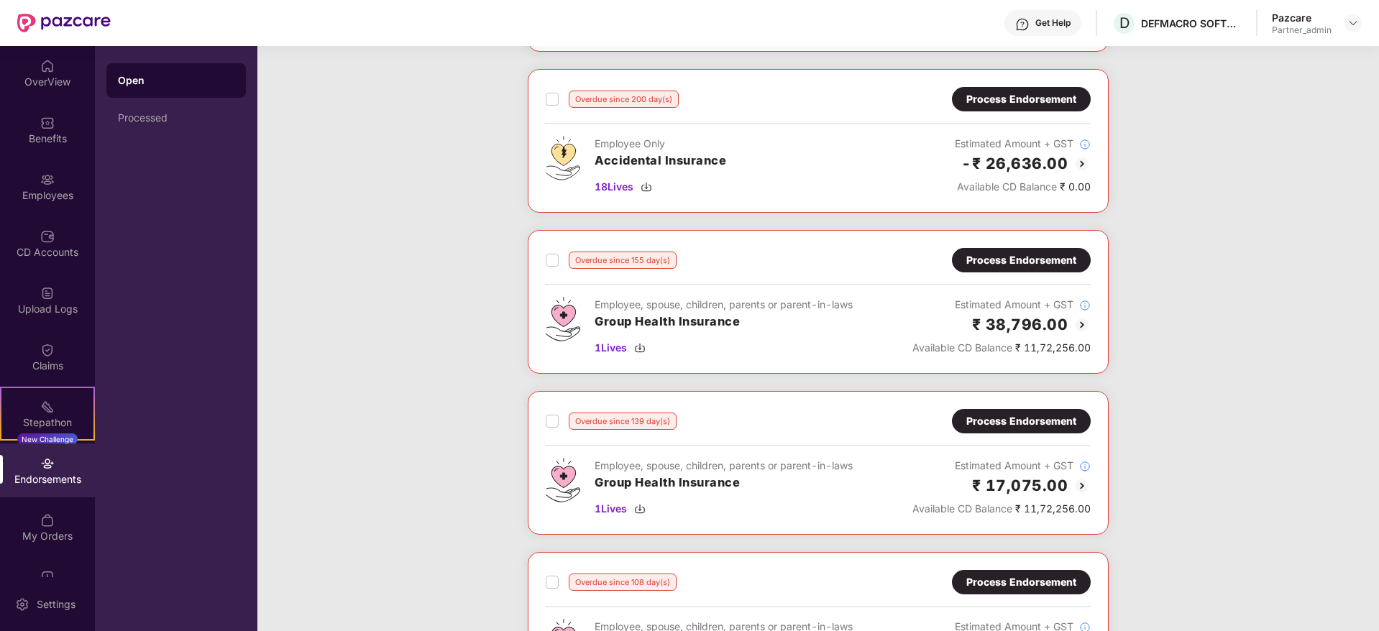
click at [1033, 265] on div "Process Endorsement" at bounding box center [1021, 260] width 110 height 16
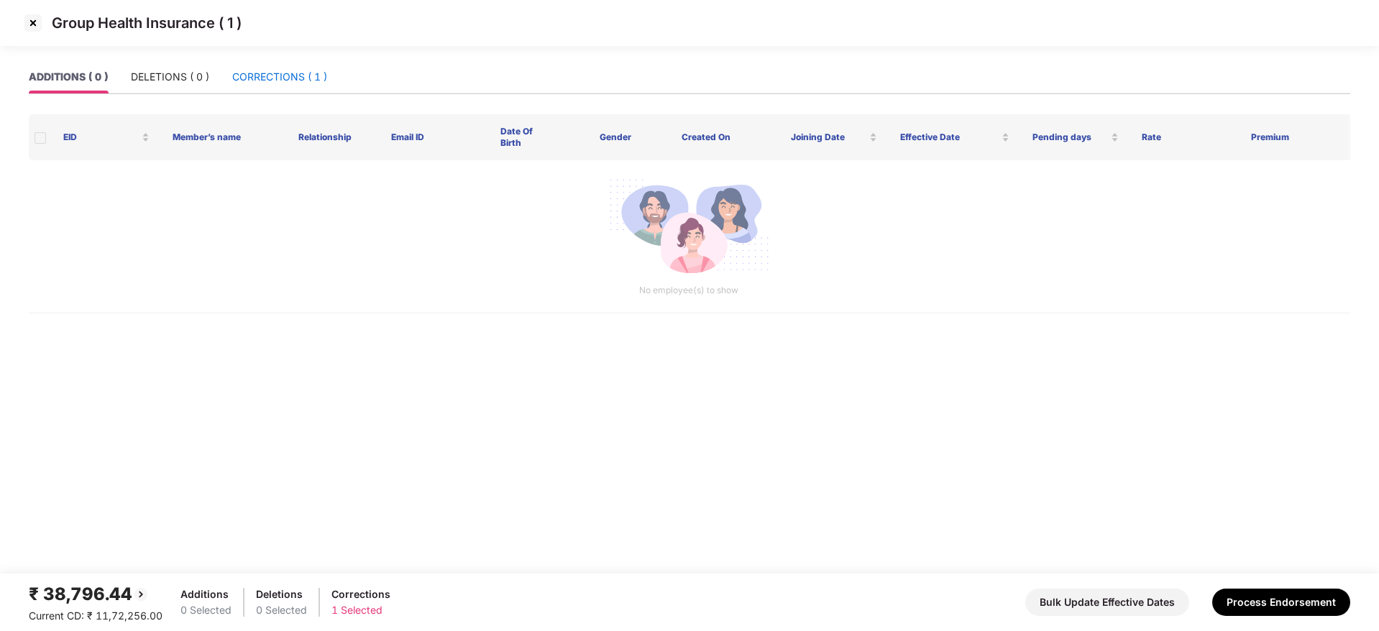
click at [261, 81] on div "CORRECTIONS ( 1 )" at bounding box center [279, 77] width 95 height 16
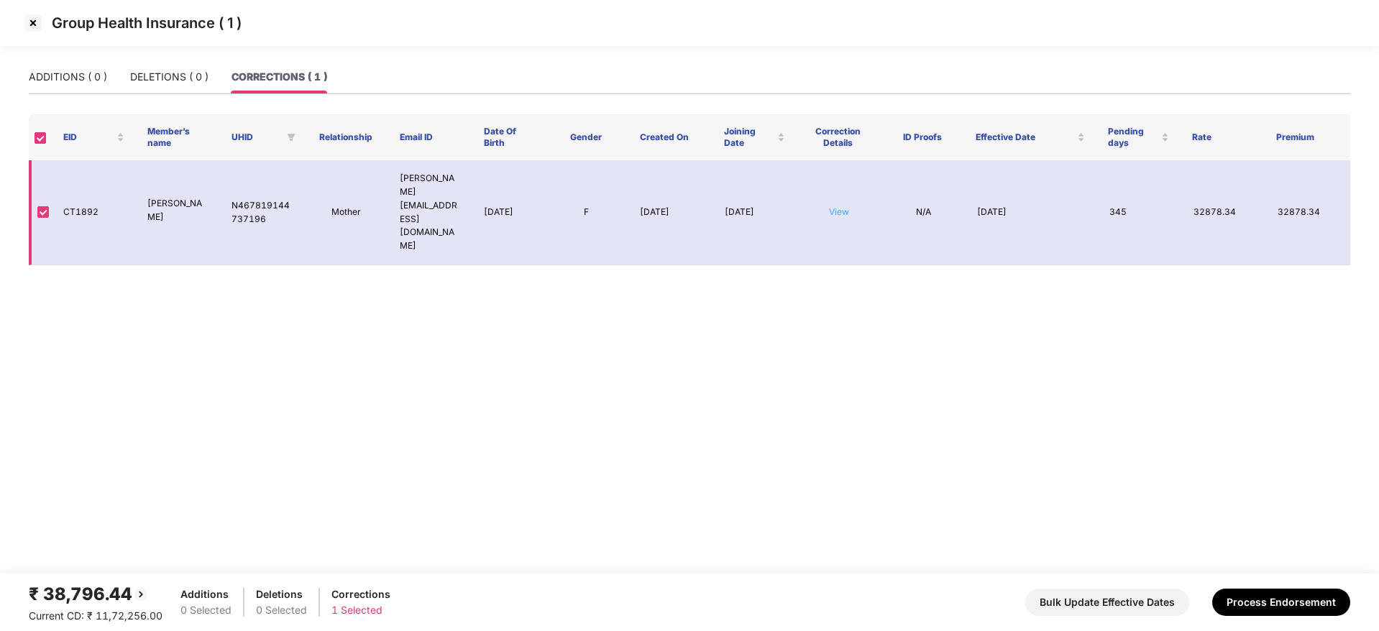
click at [839, 206] on link "View" at bounding box center [839, 211] width 20 height 11
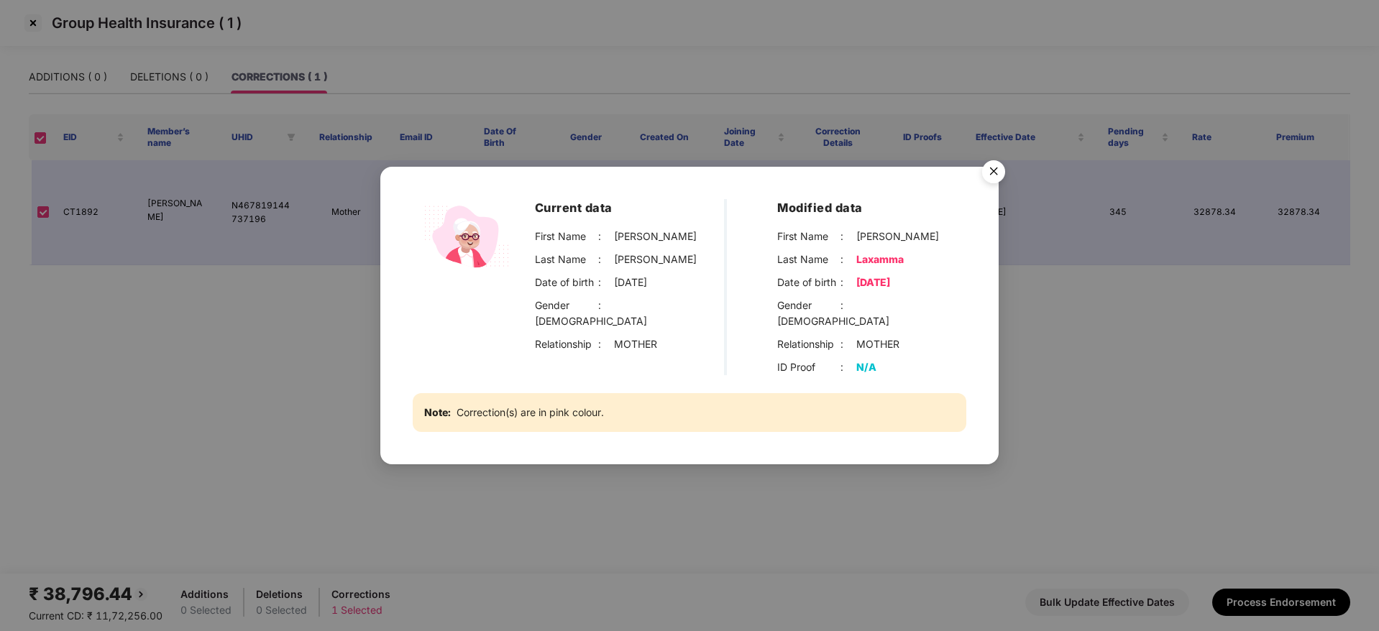
click at [1002, 168] on img "Close" at bounding box center [994, 174] width 40 height 40
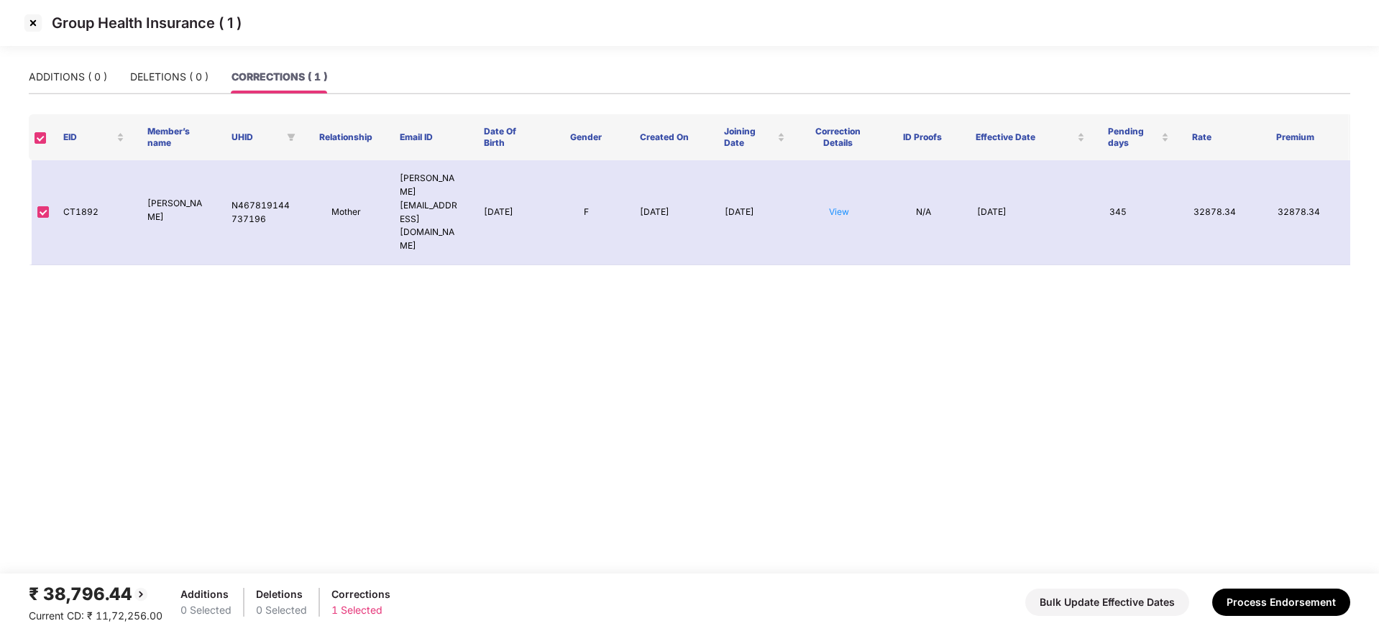
click at [29, 27] on img at bounding box center [33, 23] width 23 height 23
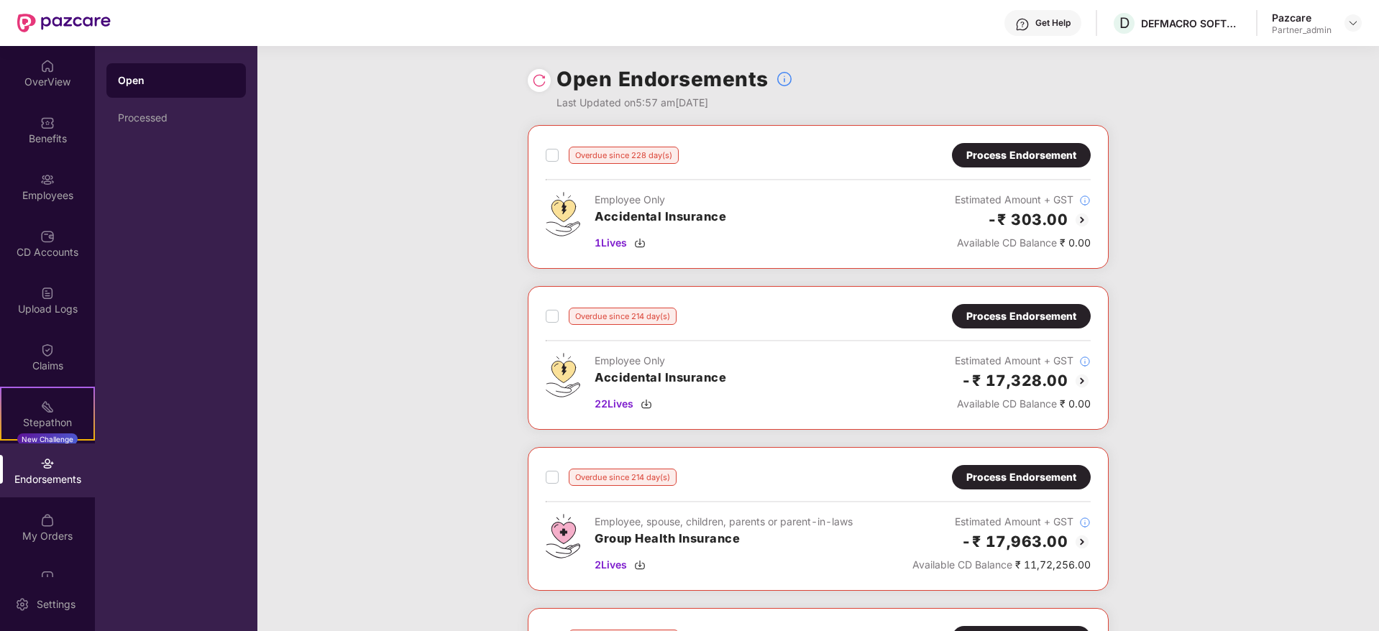
scroll to position [108, 0]
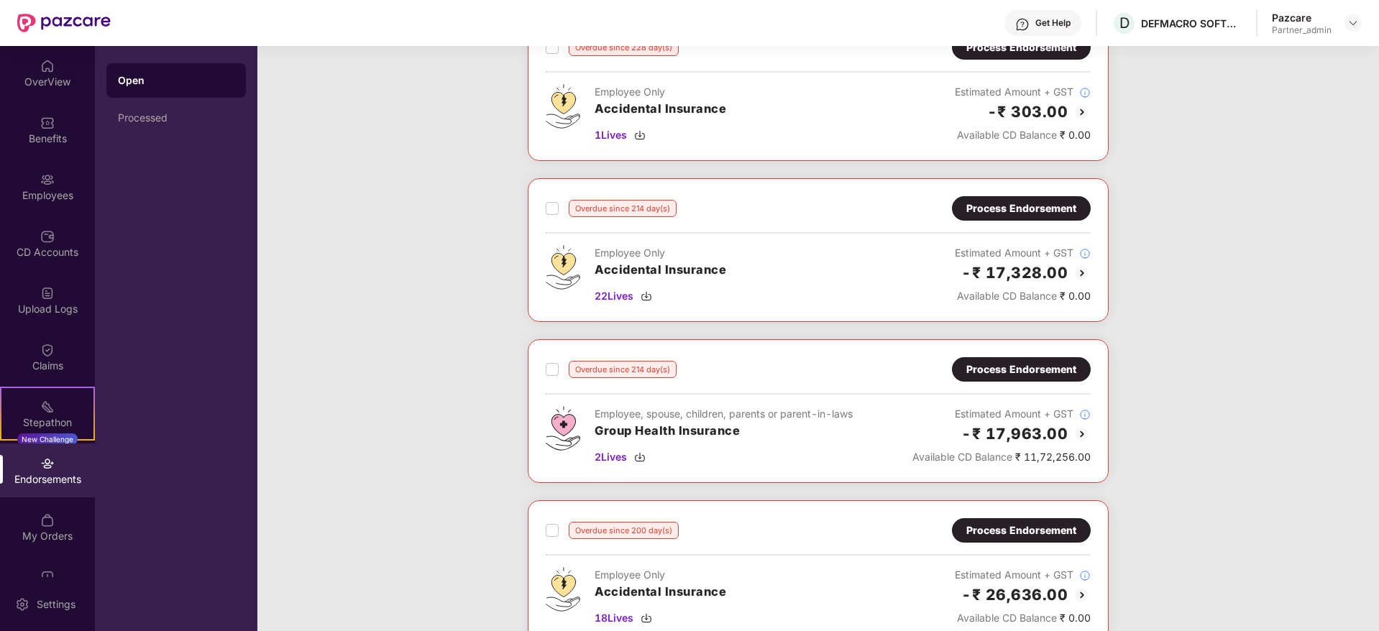
click at [1002, 375] on div "Process Endorsement" at bounding box center [1021, 370] width 110 height 16
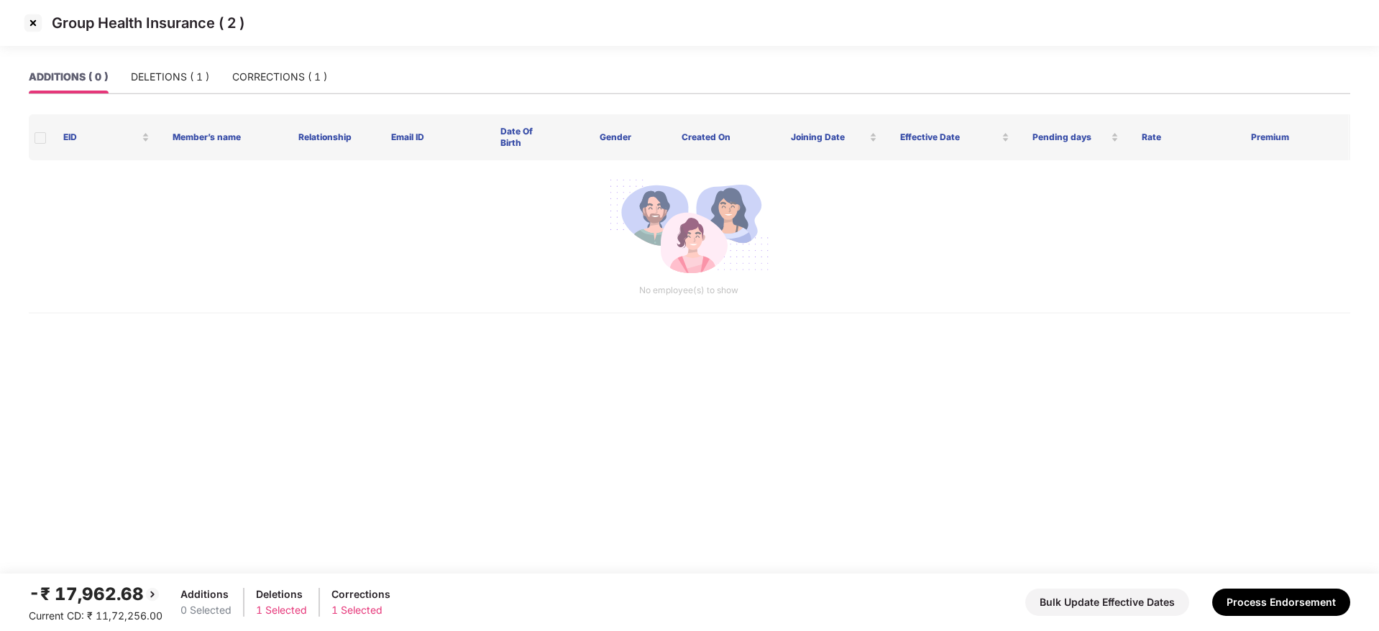
click at [30, 22] on img at bounding box center [33, 23] width 23 height 23
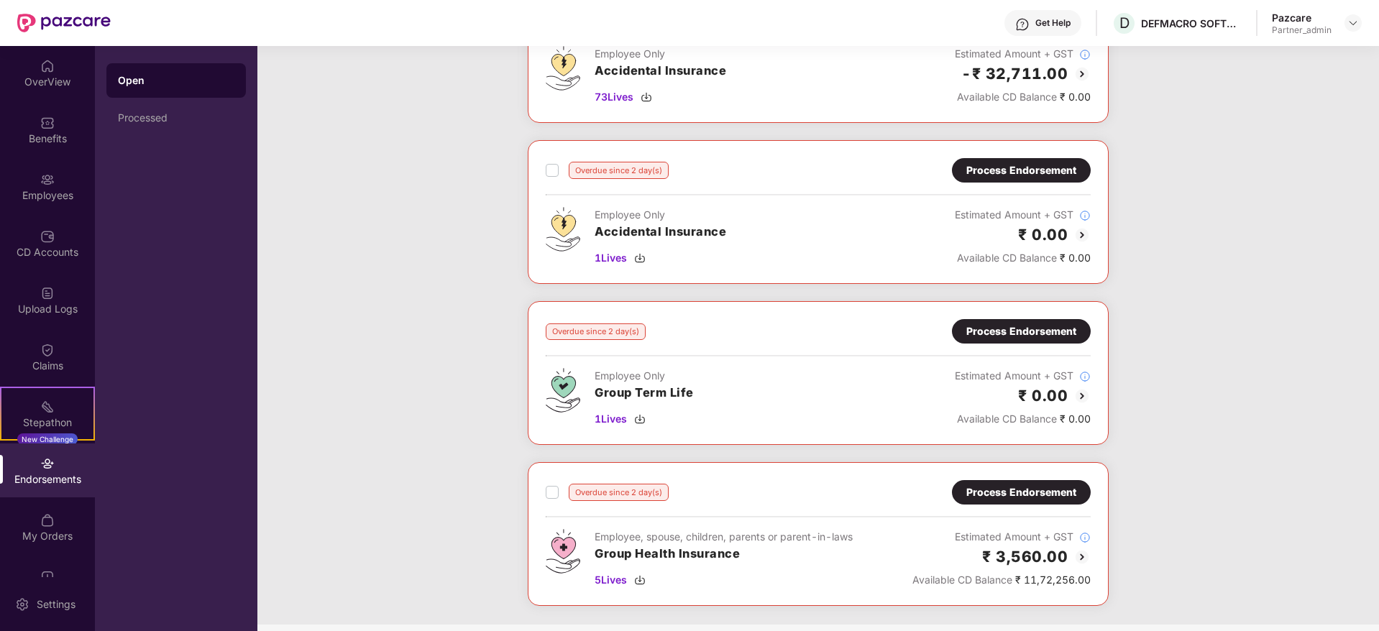
scroll to position [1893, 0]
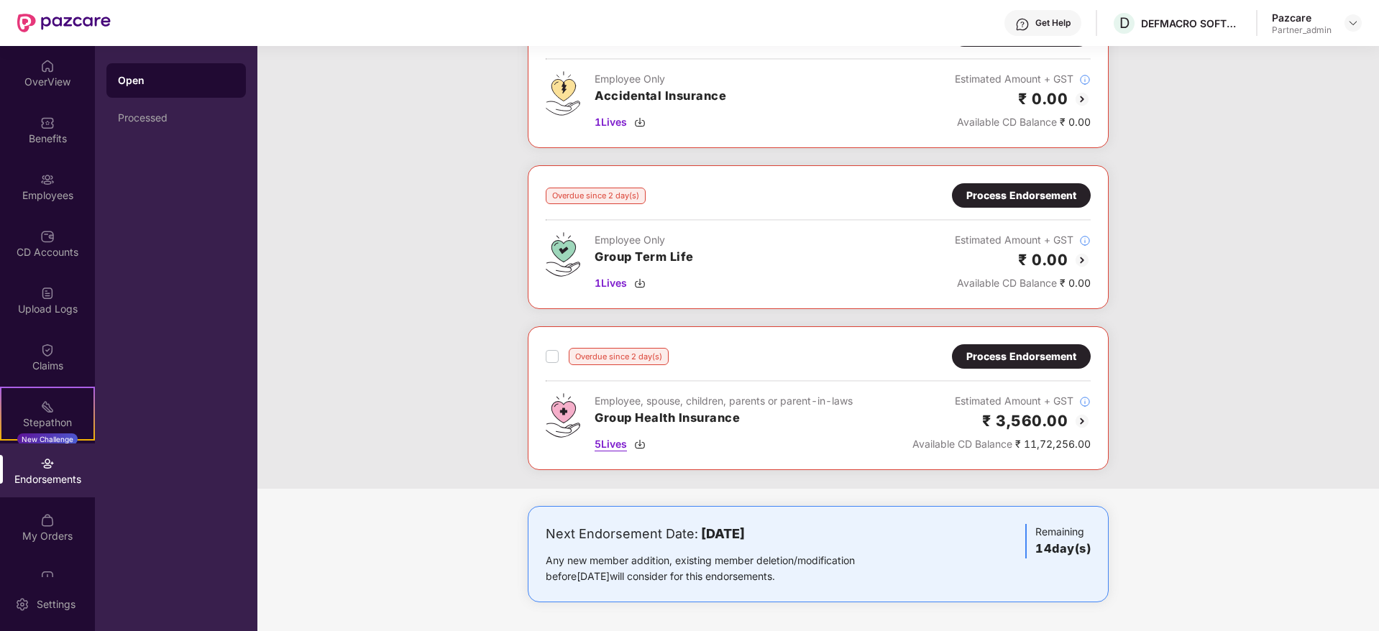
click at [640, 446] on img at bounding box center [640, 445] width 12 height 12
